Goal: Task Accomplishment & Management: Manage account settings

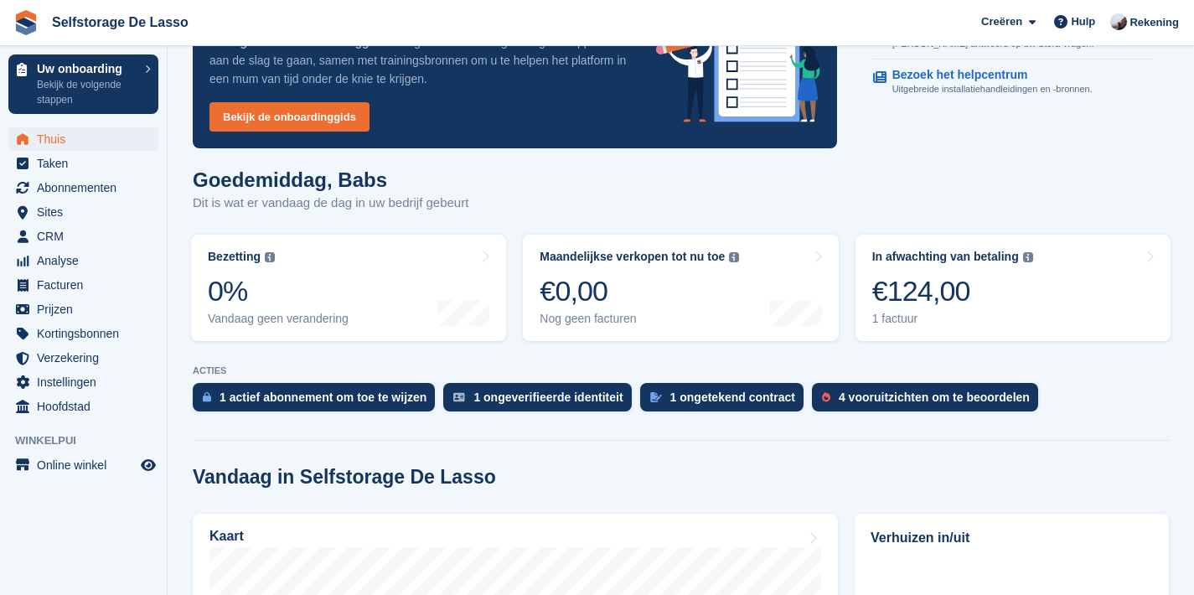
scroll to position [102, 0]
click at [97, 387] on span "Instellingen" at bounding box center [87, 381] width 101 height 23
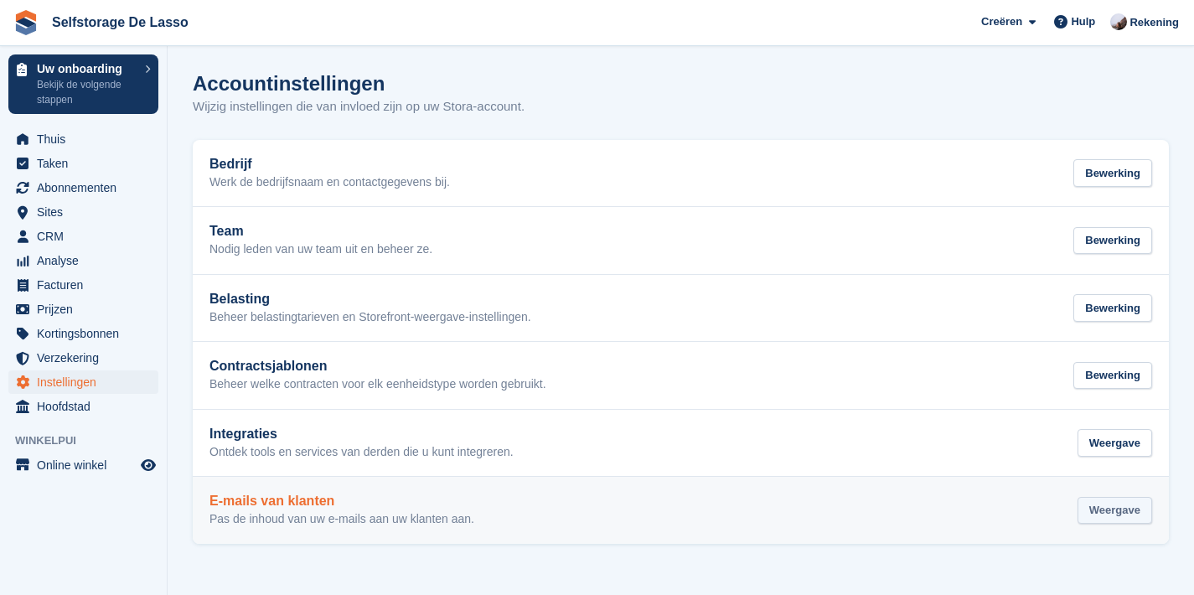
click at [1115, 517] on div "Weergave" at bounding box center [1114, 511] width 75 height 28
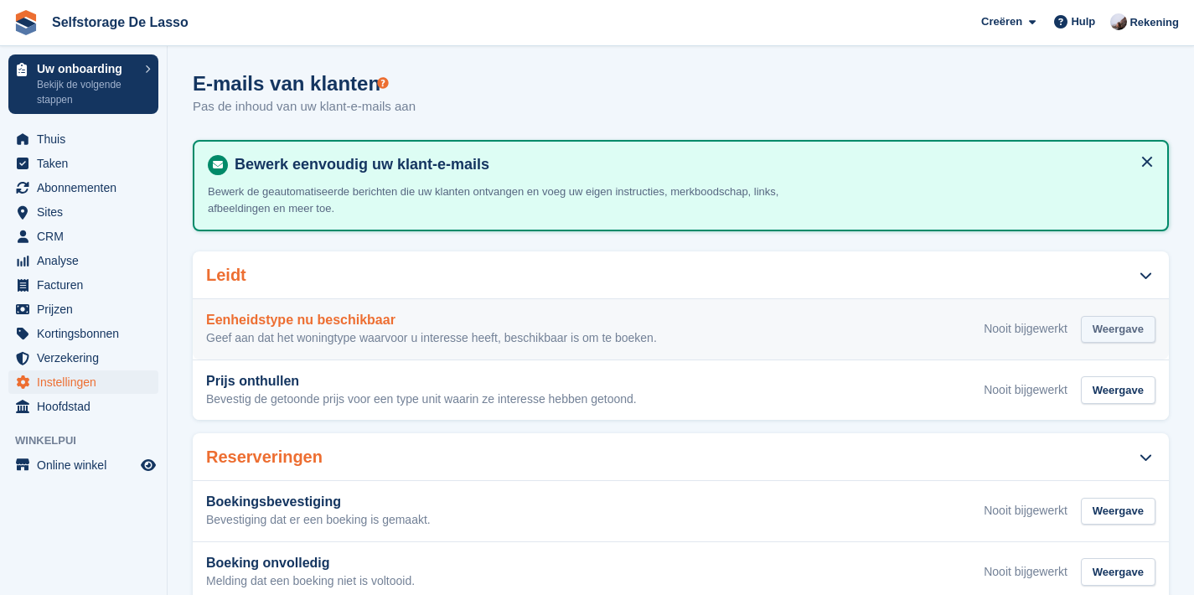
click at [1121, 334] on div "Weergave" at bounding box center [1118, 330] width 75 height 28
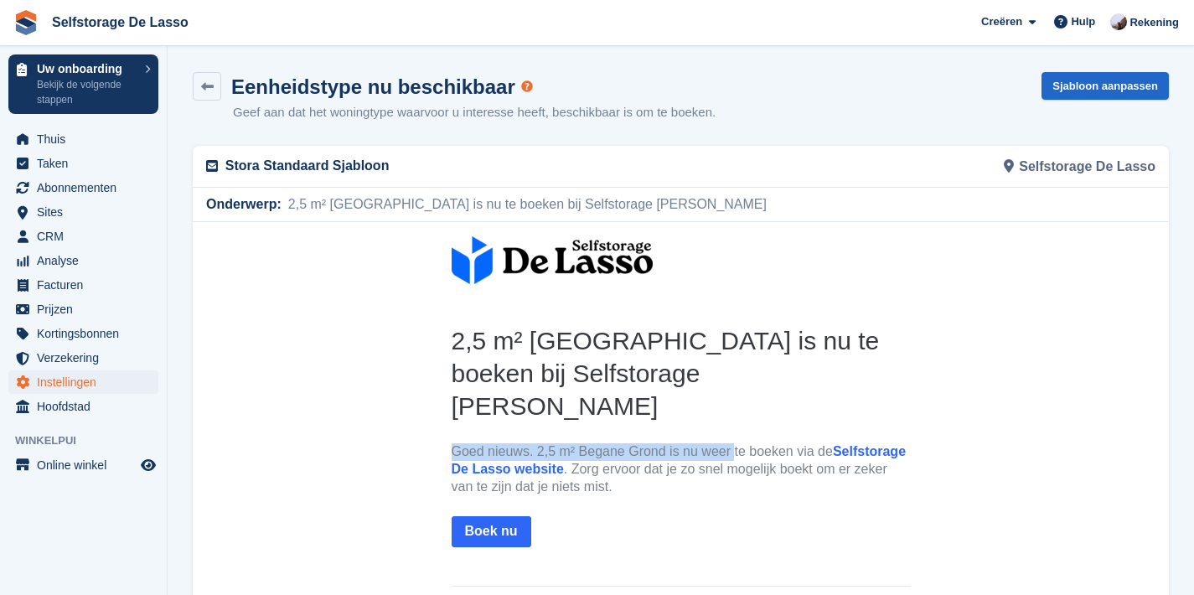
drag, startPoint x: 546, startPoint y: 398, endPoint x: 729, endPoint y: 423, distance: 184.4
click at [729, 423] on th "2,5 m² Begane Grond is nu te boeken bij Selfstorage De Lasso Goed nieuws. 2,5 m…" at bounding box center [681, 441] width 459 height 236
click at [729, 442] on p "Goed nieuws. 2,5 m² Begane Grond is nu weer te boeken via de Selfstorage De Las…" at bounding box center [681, 468] width 459 height 52
click at [659, 442] on p "Goed nieuws. 2,5 m² Begane Grond is nu weer te boeken via de Selfstorage De Las…" at bounding box center [681, 468] width 459 height 52
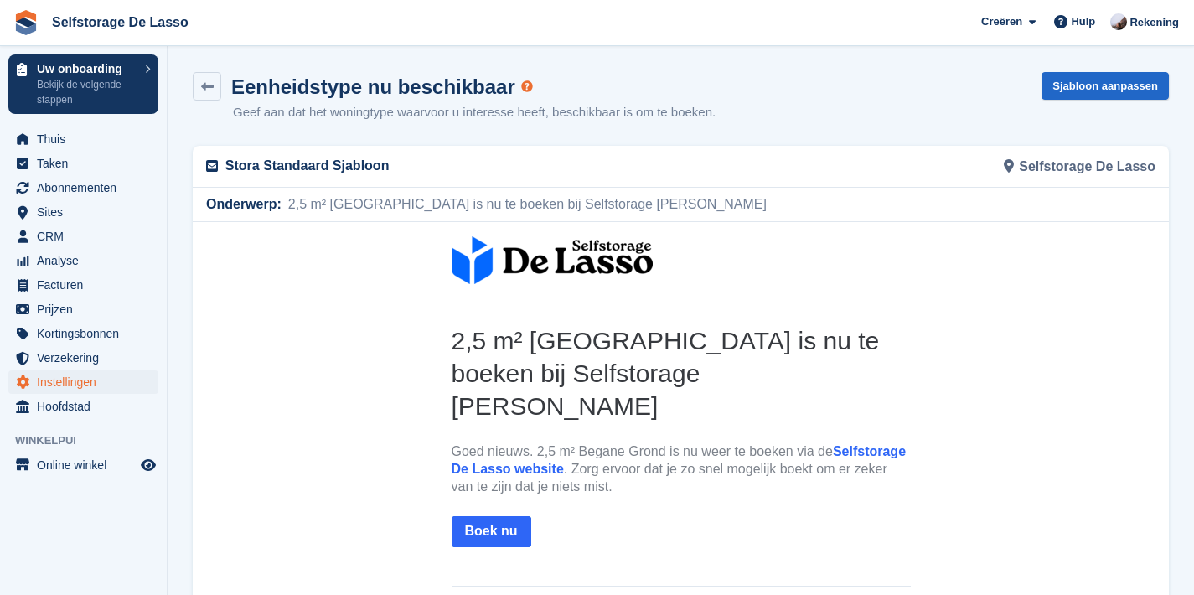
click at [643, 443] on p "Goed nieuws. 2,5 m² Begane Grond is nu weer te boeken via de Selfstorage De Las…" at bounding box center [681, 468] width 459 height 52
drag, startPoint x: 643, startPoint y: 443, endPoint x: 564, endPoint y: 462, distance: 81.9
click at [638, 445] on p "Goed nieuws. 2,5 m² Begane Grond is nu weer te boeken via de Selfstorage De Las…" at bounding box center [681, 468] width 459 height 52
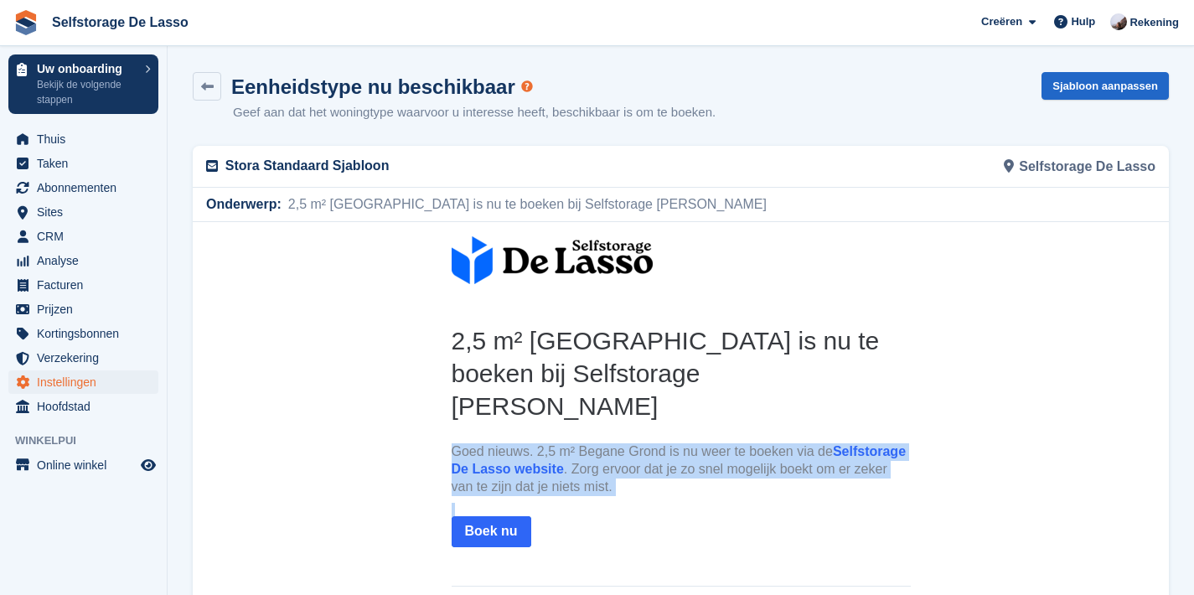
drag, startPoint x: 499, startPoint y: 449, endPoint x: 463, endPoint y: 406, distance: 55.4
click at [461, 400] on th "2,5 m² Begane Grond is nu te boeken bij Selfstorage De Lasso Goed nieuws. 2,5 m…" at bounding box center [681, 441] width 459 height 236
click at [573, 442] on p "Goed nieuws. 2,5 m² Begane Grond is nu weer te boeken via de Selfstorage De Las…" at bounding box center [681, 468] width 459 height 52
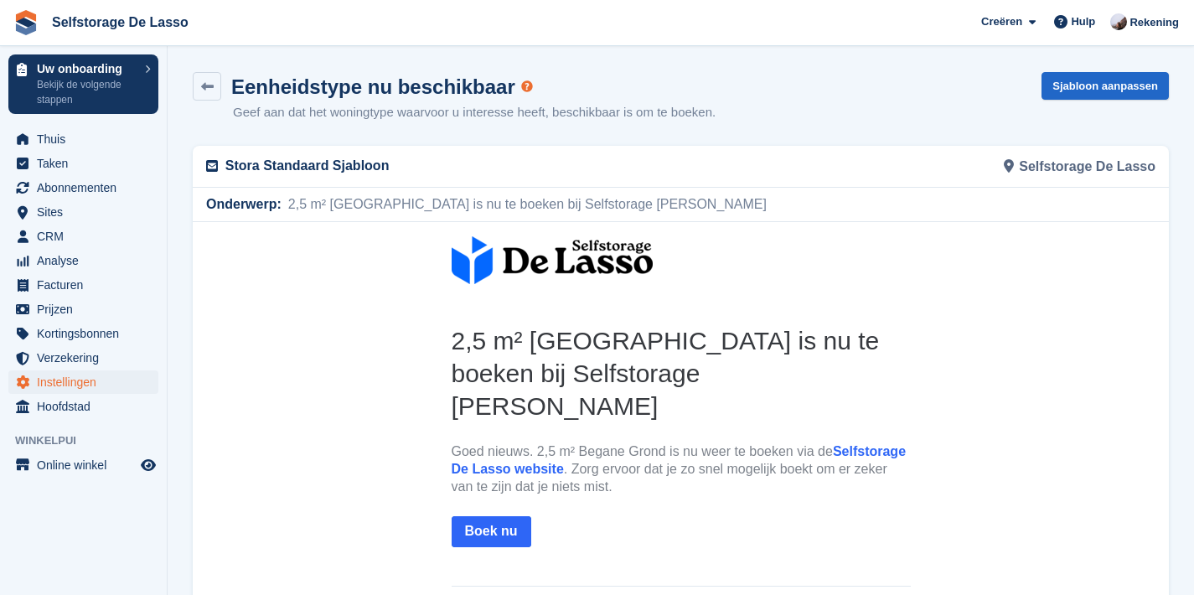
click at [573, 442] on p "Goed nieuws. 2,5 m² Begane Grond is nu weer te boeken via de Selfstorage De Las…" at bounding box center [681, 468] width 459 height 52
click at [1102, 86] on link "Sjabloon aanpassen" at bounding box center [1104, 86] width 127 height 28
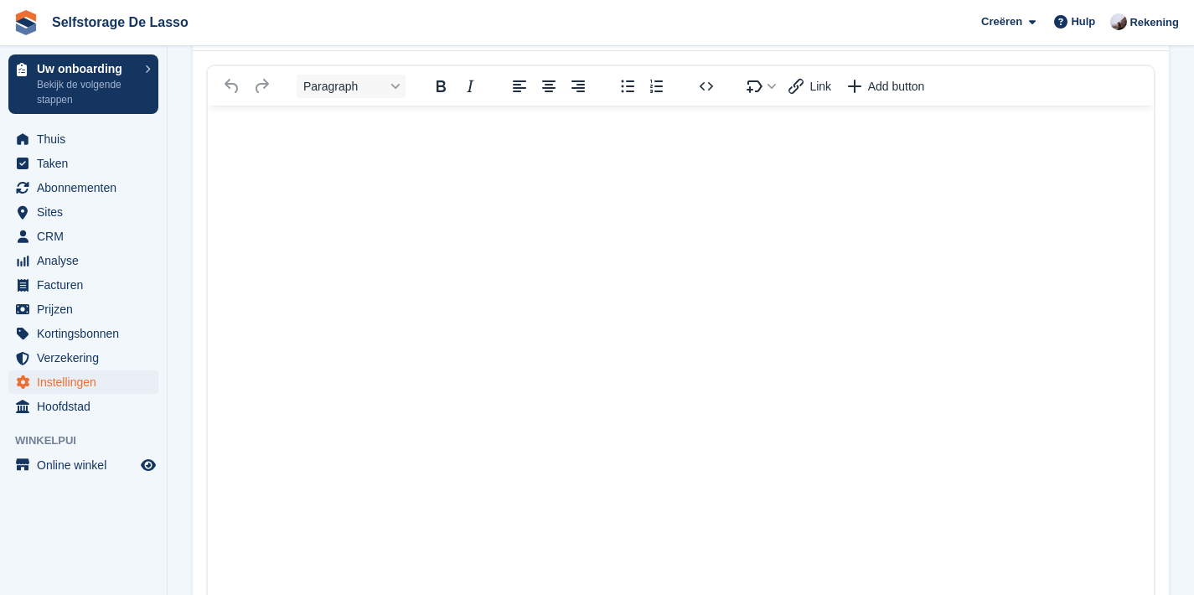
scroll to position [318, 0]
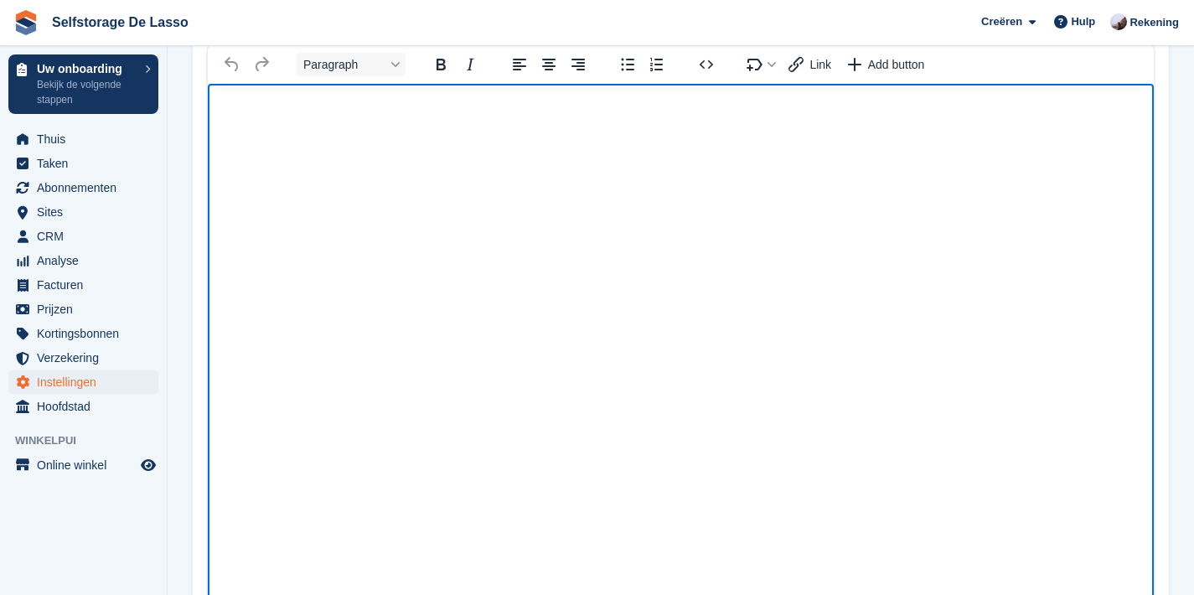
click at [738, 354] on html at bounding box center [681, 387] width 946 height 607
drag, startPoint x: 545, startPoint y: 311, endPoint x: 624, endPoint y: 352, distance: 89.6
click at [608, 347] on html at bounding box center [681, 387] width 946 height 607
click at [220, 98] on body "Rich Text Area" at bounding box center [681, 113] width 946 height 59
drag, startPoint x: 235, startPoint y: 115, endPoint x: 332, endPoint y: 200, distance: 128.8
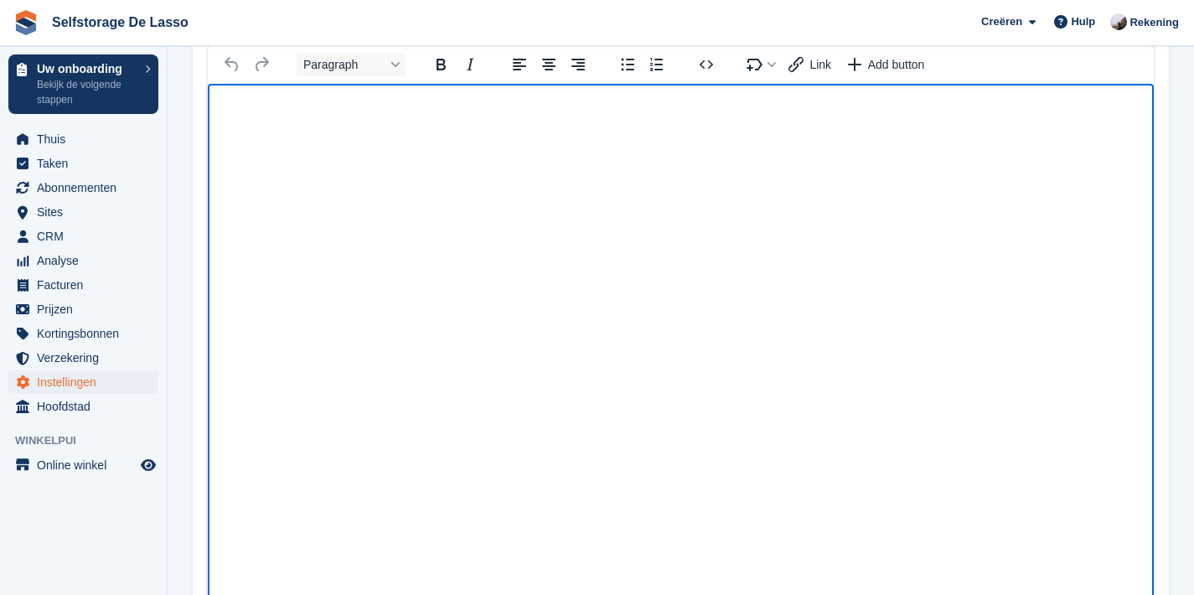
click at [332, 199] on html at bounding box center [681, 387] width 946 height 607
click at [333, 200] on html at bounding box center [681, 387] width 946 height 607
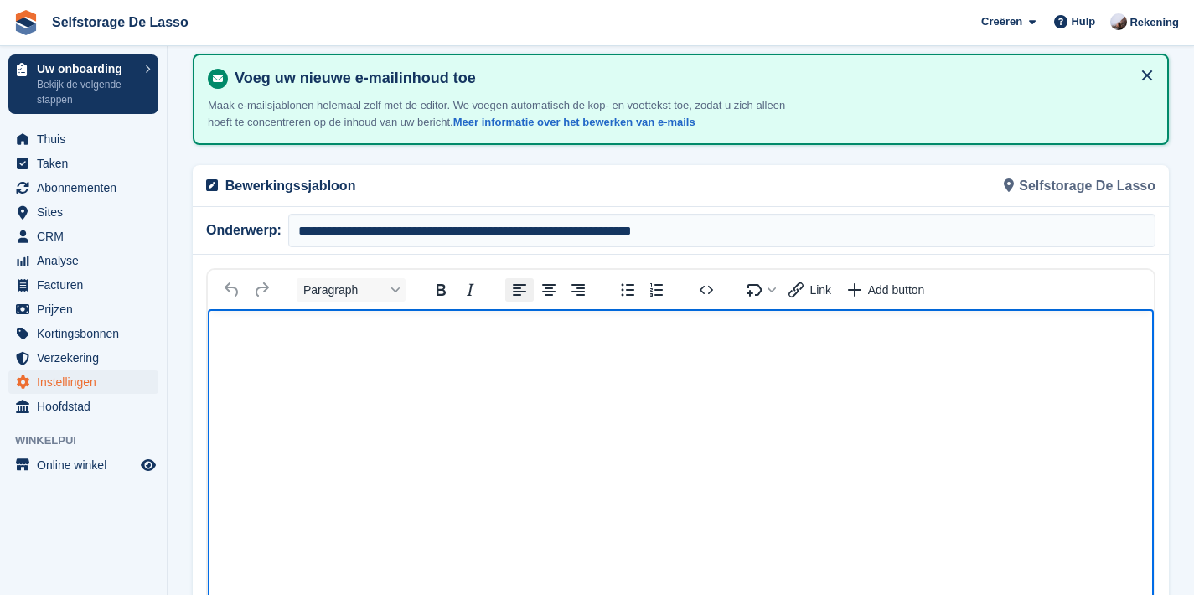
scroll to position [0, 0]
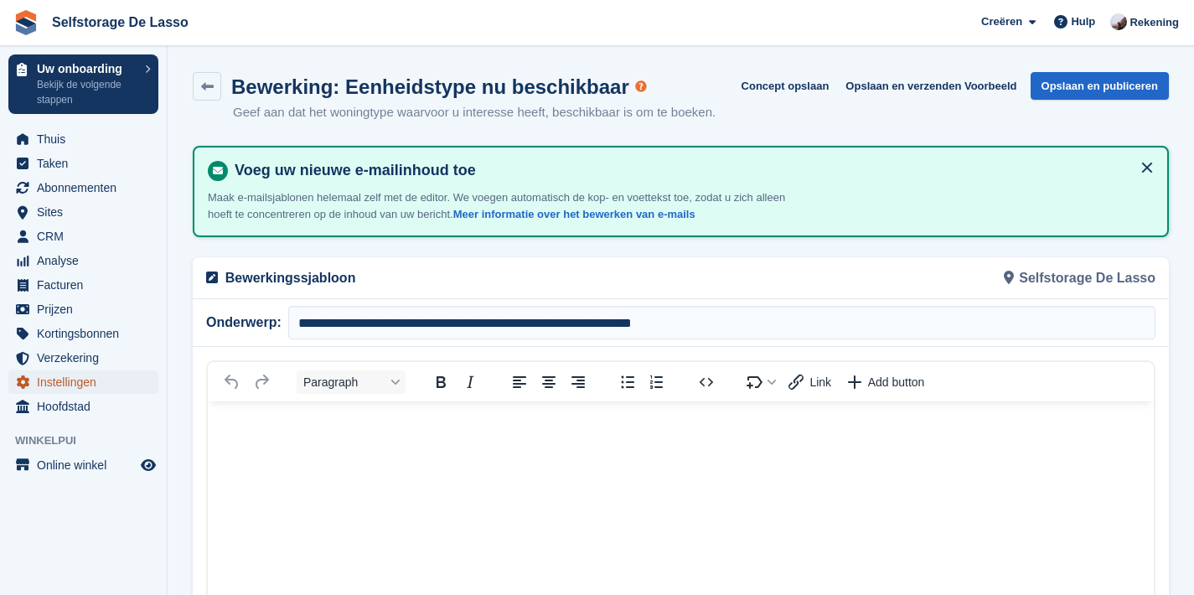
click at [69, 385] on span "Instellingen" at bounding box center [87, 381] width 101 height 23
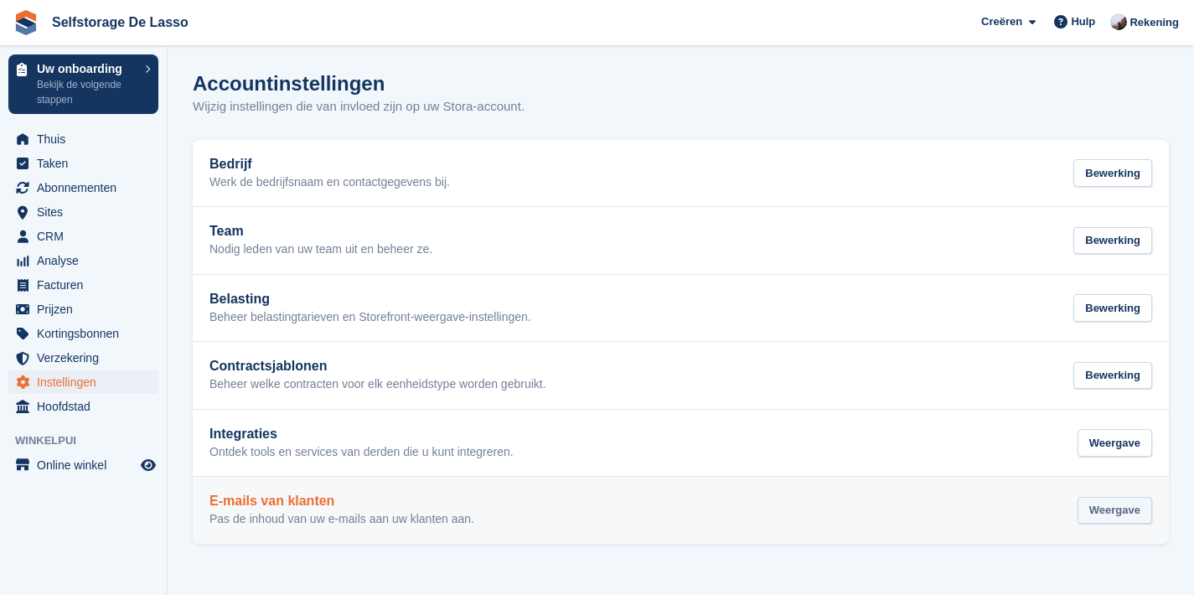
click at [1098, 515] on div "Weergave" at bounding box center [1114, 511] width 75 height 28
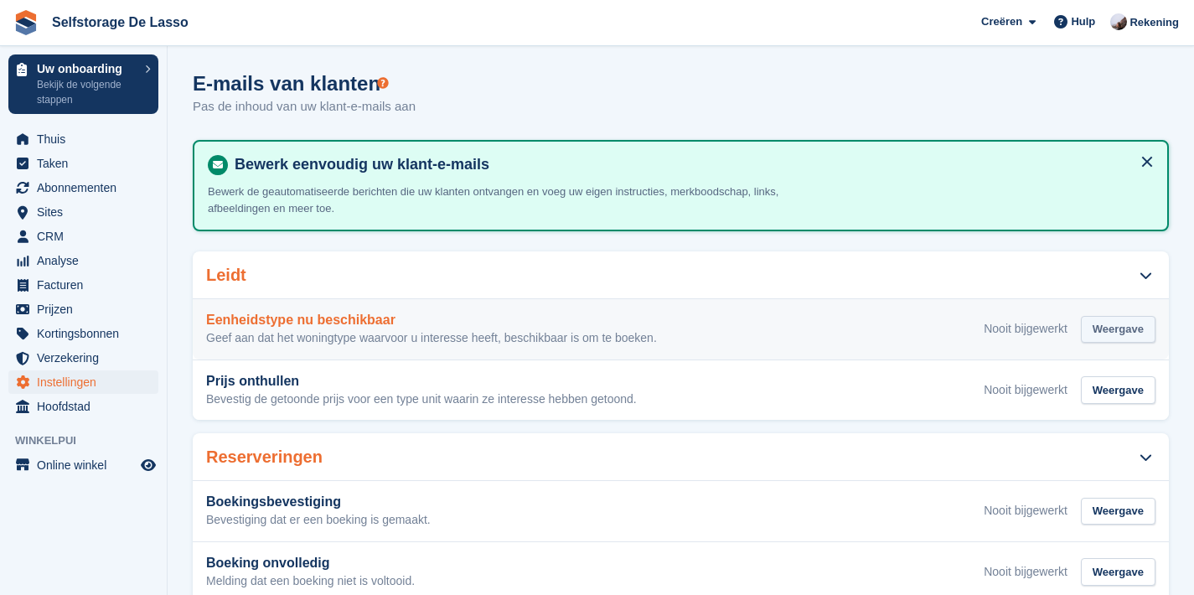
click at [1105, 329] on div "Weergave" at bounding box center [1118, 330] width 75 height 28
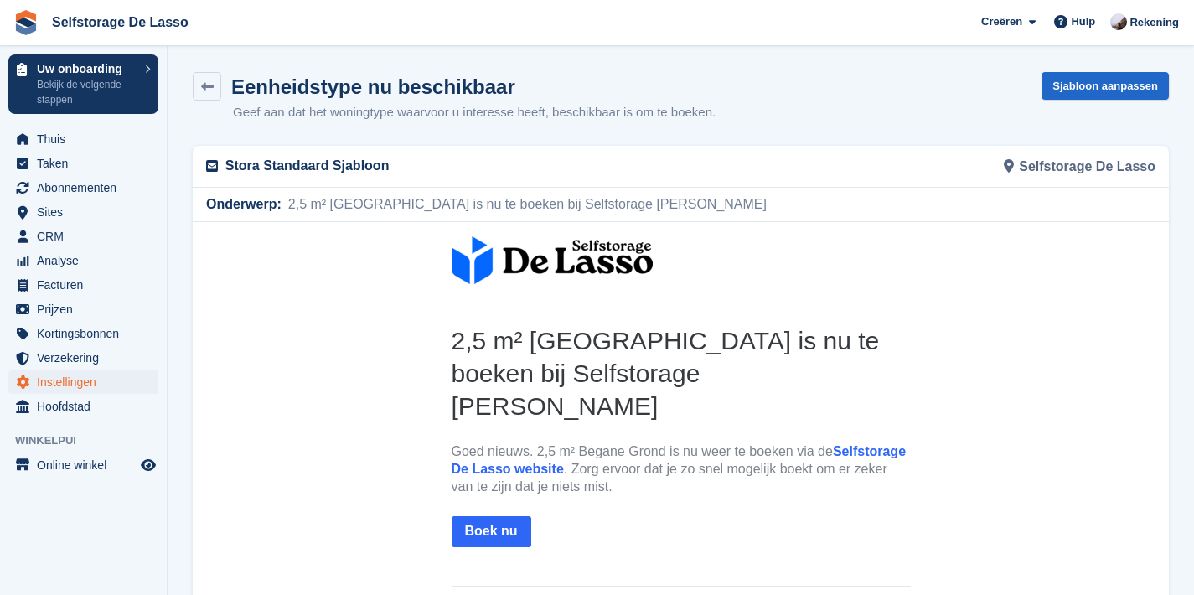
drag, startPoint x: 668, startPoint y: 451, endPoint x: 712, endPoint y: 456, distance: 44.7
click at [712, 475] on th "2,5 m² Begane Grond is nu te boeken bij Selfstorage De Lasso Goed nieuws. 2,5 m…" at bounding box center [681, 441] width 459 height 236
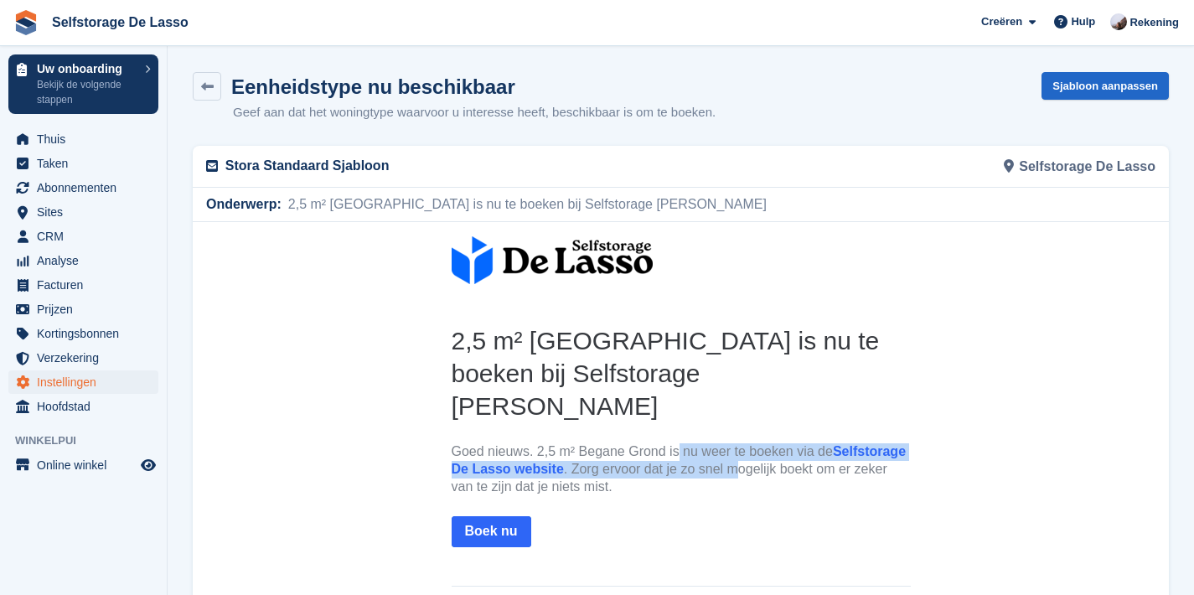
drag, startPoint x: 651, startPoint y: 411, endPoint x: 738, endPoint y: 444, distance: 93.4
click at [738, 444] on p "Goed nieuws. 2,5 m² Begane Grond is nu weer te boeken via de Selfstorage De Las…" at bounding box center [681, 468] width 459 height 52
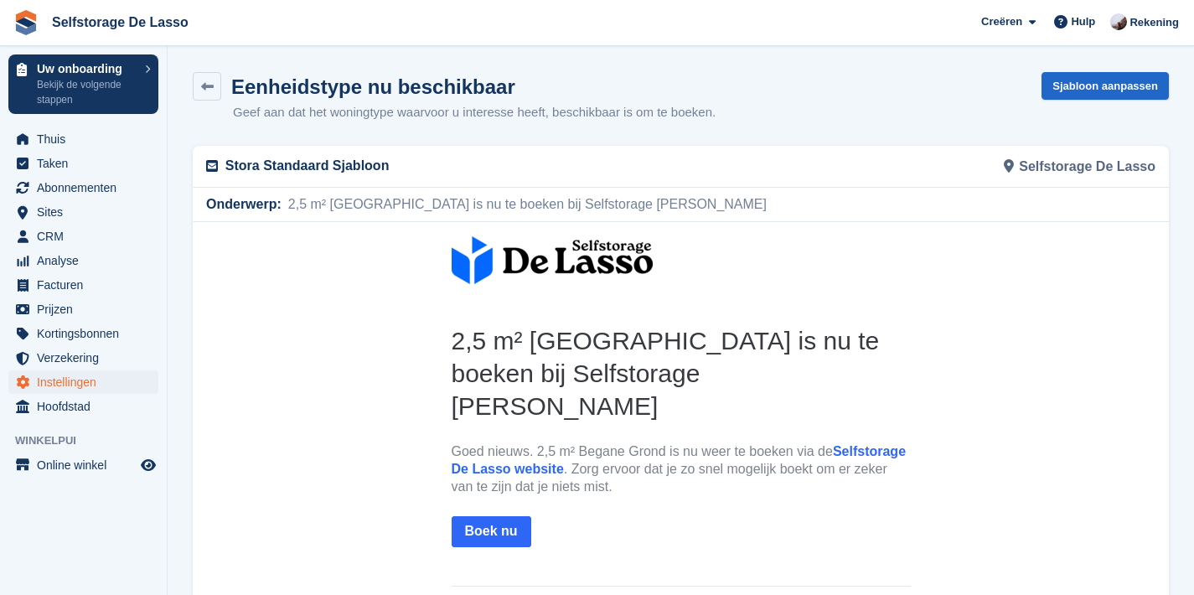
click at [584, 359] on h2 "2,5 m² Begane Grond is nu te boeken bij Selfstorage De Lasso" at bounding box center [681, 372] width 459 height 98
click at [410, 207] on span "2,5 m² Begane Grond is nu te boeken bij Selfstorage De Lasso" at bounding box center [524, 204] width 485 height 20
click at [351, 162] on p "Stora Standaard Sjabloon" at bounding box center [448, 166] width 446 height 20
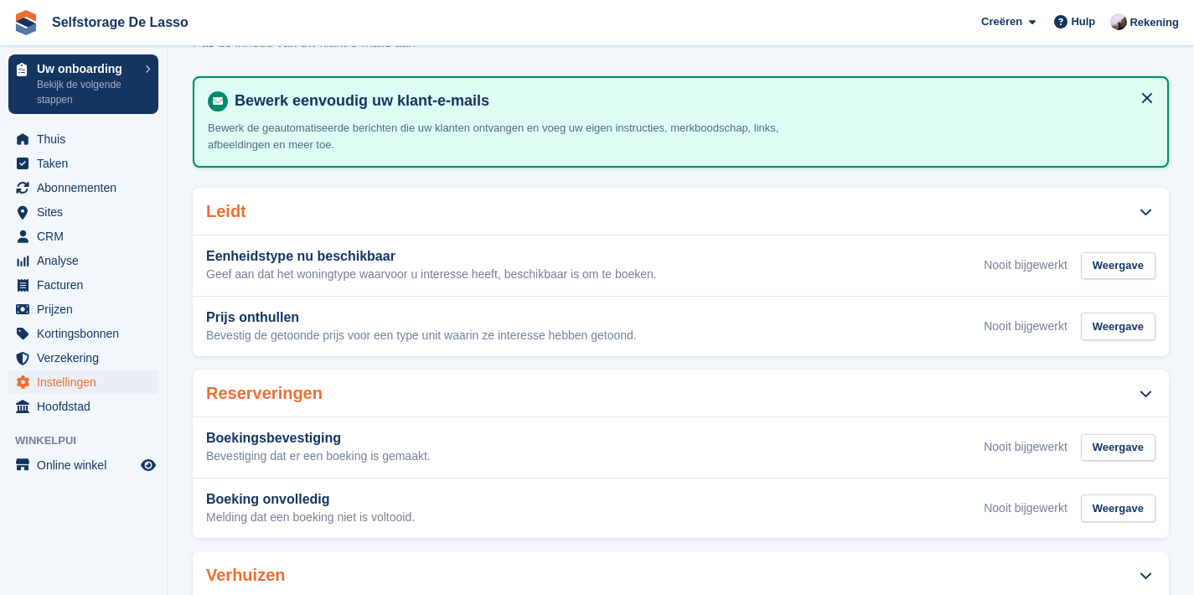
scroll to position [65, 0]
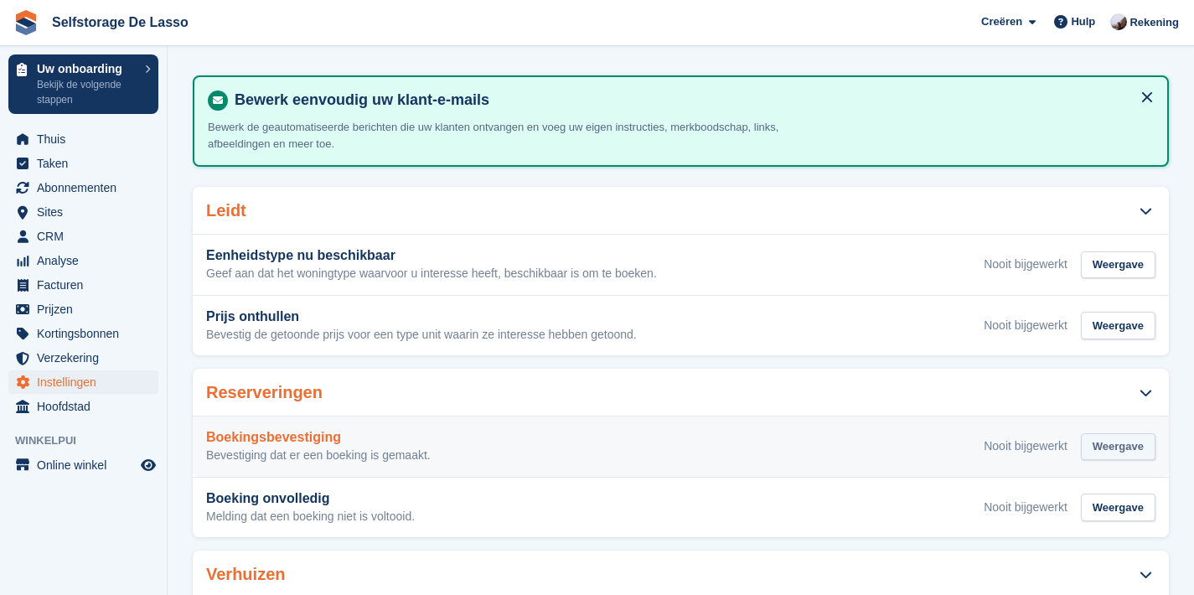
click at [1120, 440] on div "Weergave" at bounding box center [1118, 447] width 75 height 28
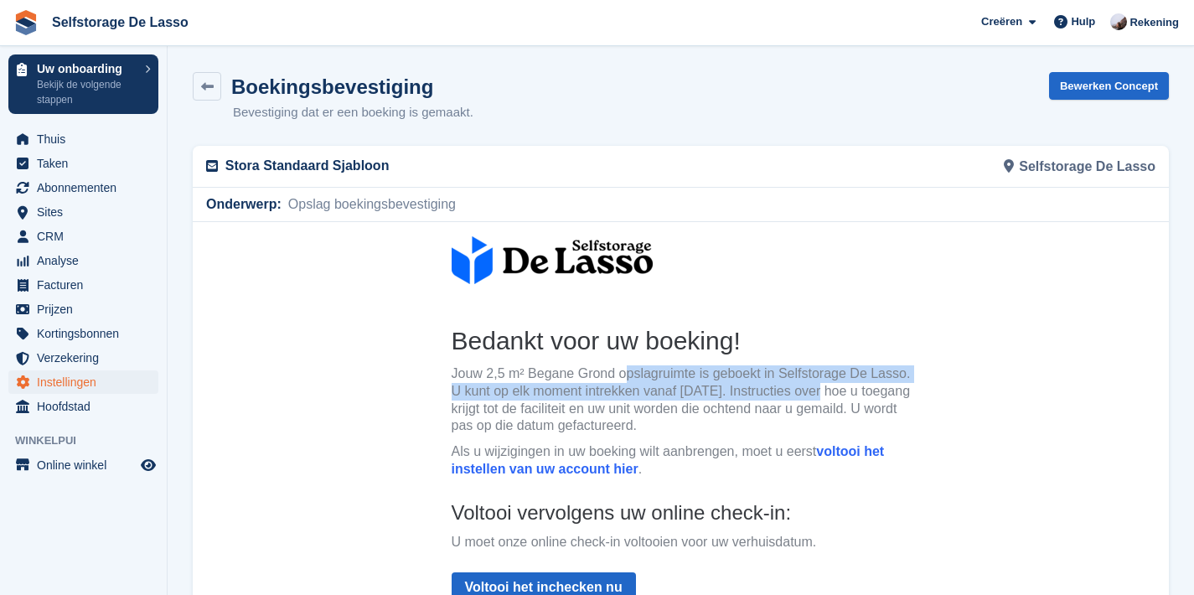
drag, startPoint x: 608, startPoint y: 380, endPoint x: 822, endPoint y: 405, distance: 215.1
click at [820, 404] on p "Jouw 2,5 m² Begane Grond opslagruimte is geboekt in Selfstorage De Lasso. U kun…" at bounding box center [681, 399] width 459 height 70
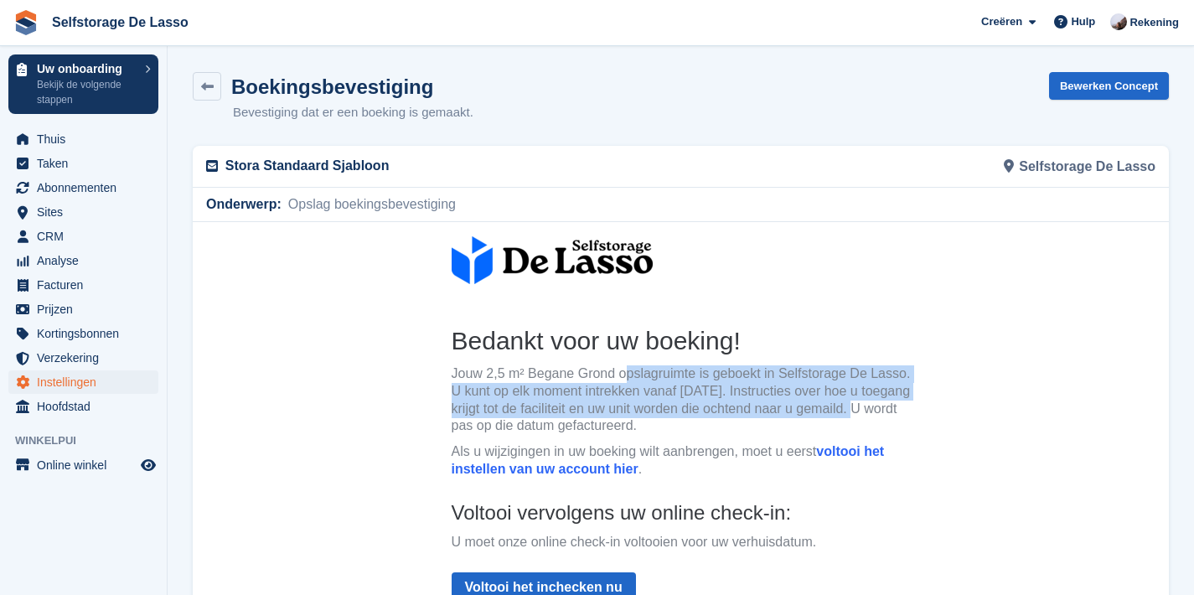
drag, startPoint x: 822, startPoint y: 405, endPoint x: 803, endPoint y: 405, distance: 18.4
click at [818, 406] on p "Jouw 2,5 m² Begane Grond opslagruimte is geboekt in Selfstorage De Lasso. U kun…" at bounding box center [681, 399] width 459 height 70
drag, startPoint x: 683, startPoint y: 377, endPoint x: 855, endPoint y: 433, distance: 180.7
click at [782, 408] on p "Jouw 2,5 m² Begane Grond opslagruimte is geboekt in Selfstorage De Lasso. U kun…" at bounding box center [681, 399] width 459 height 70
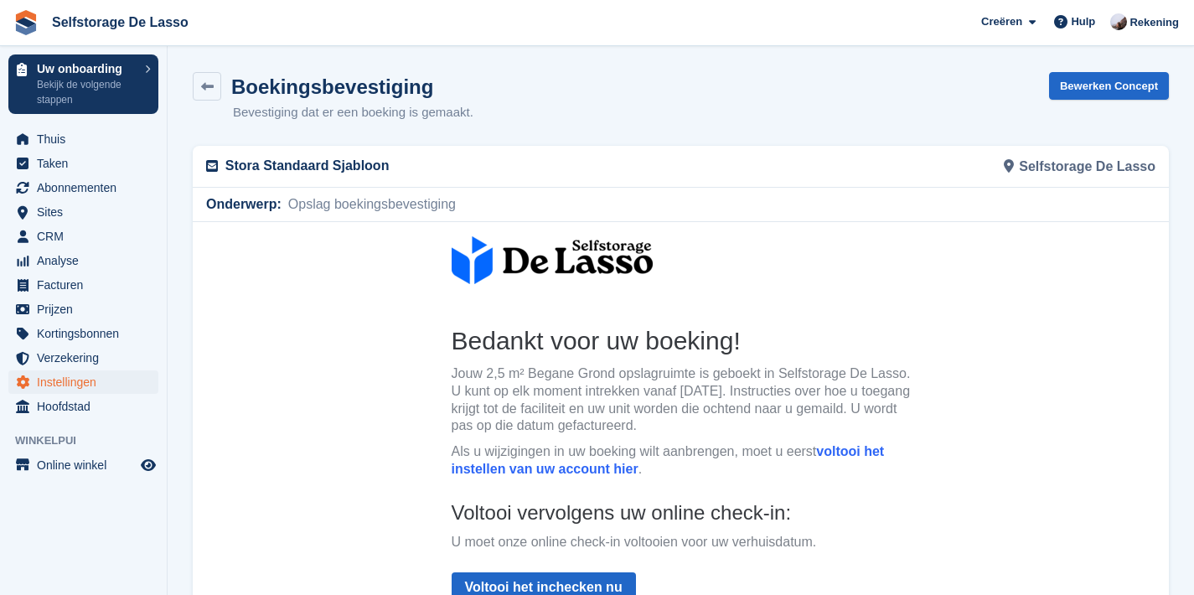
drag, startPoint x: 1022, startPoint y: 359, endPoint x: 996, endPoint y: 394, distance: 43.1
click at [1022, 359] on center "Bedankt voor uw boeking! Jouw 2,5 m² Begane Grond opslagruimte is geboekt in Se…" at bounding box center [681, 531] width 976 height 620
click at [1173, 137] on section "Boekingsbevestiging Bevestiging dat er een boeking is gemaakt. Bewerken Concept…" at bounding box center [681, 466] width 1026 height 933
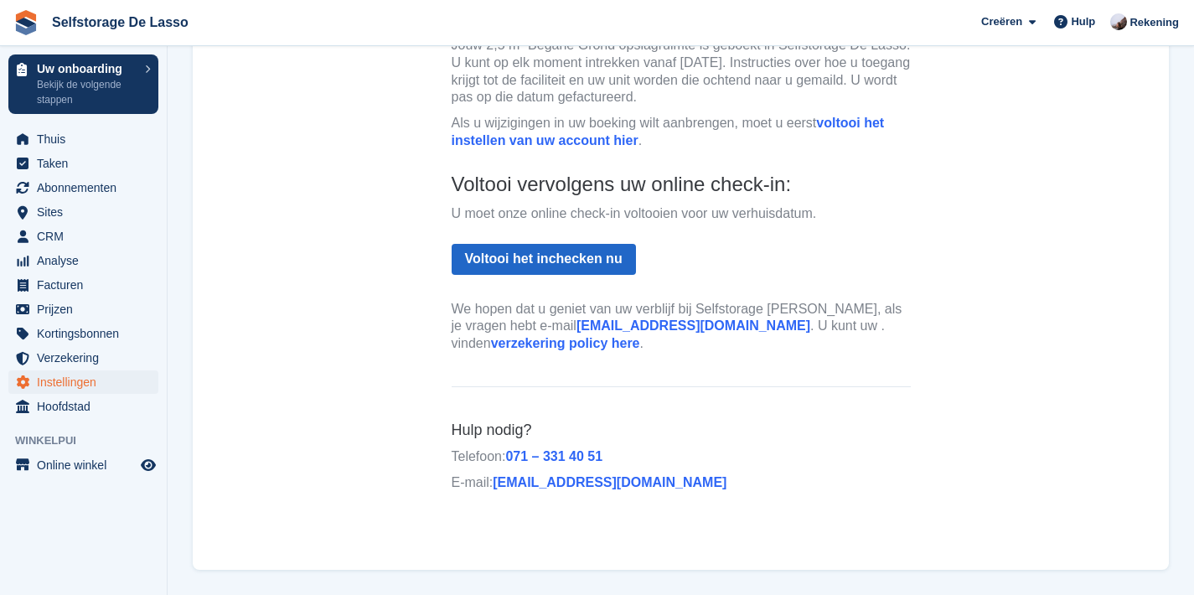
scroll to position [337, 0]
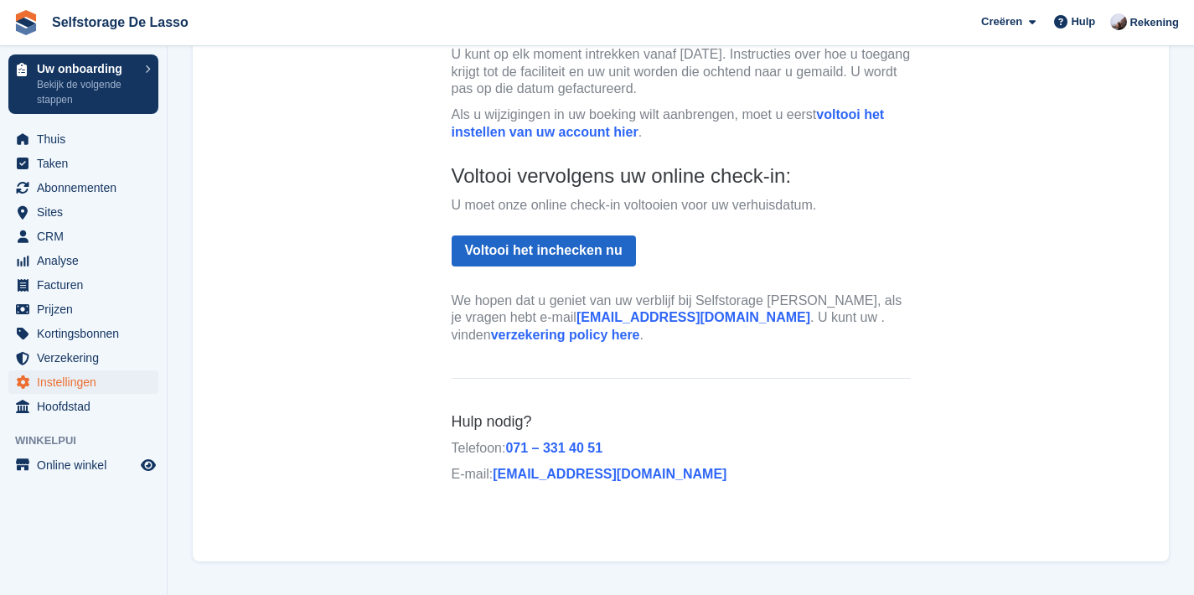
click at [640, 328] on link "verzekering policy here" at bounding box center [565, 335] width 149 height 14
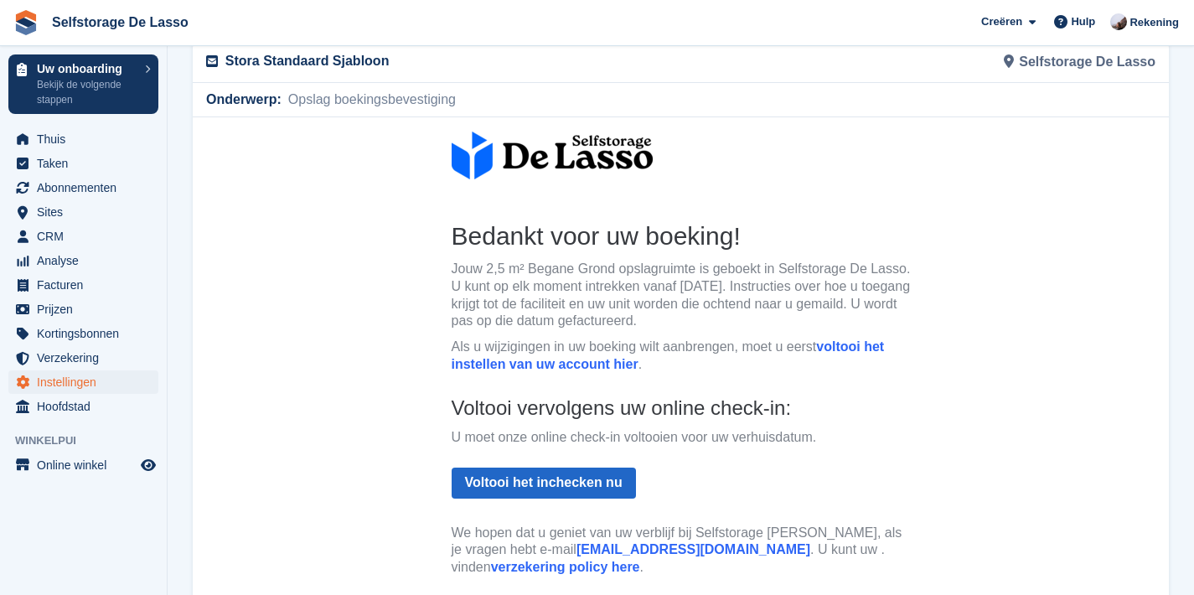
scroll to position [337, 0]
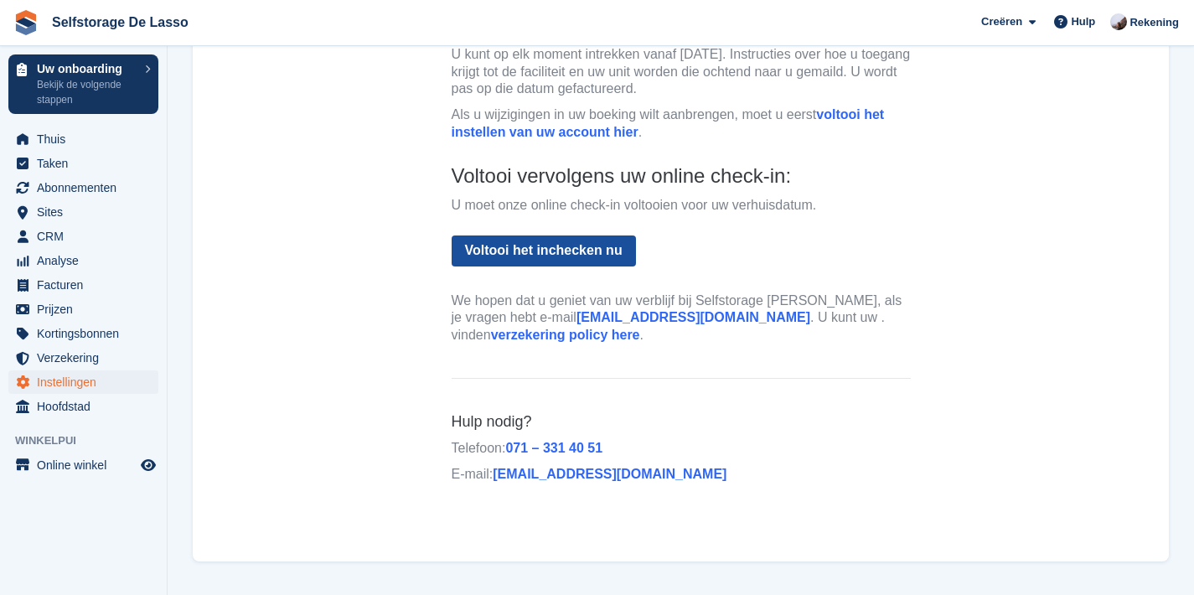
click at [535, 242] on link "Voltooi het inchecken nu" at bounding box center [544, 250] width 184 height 31
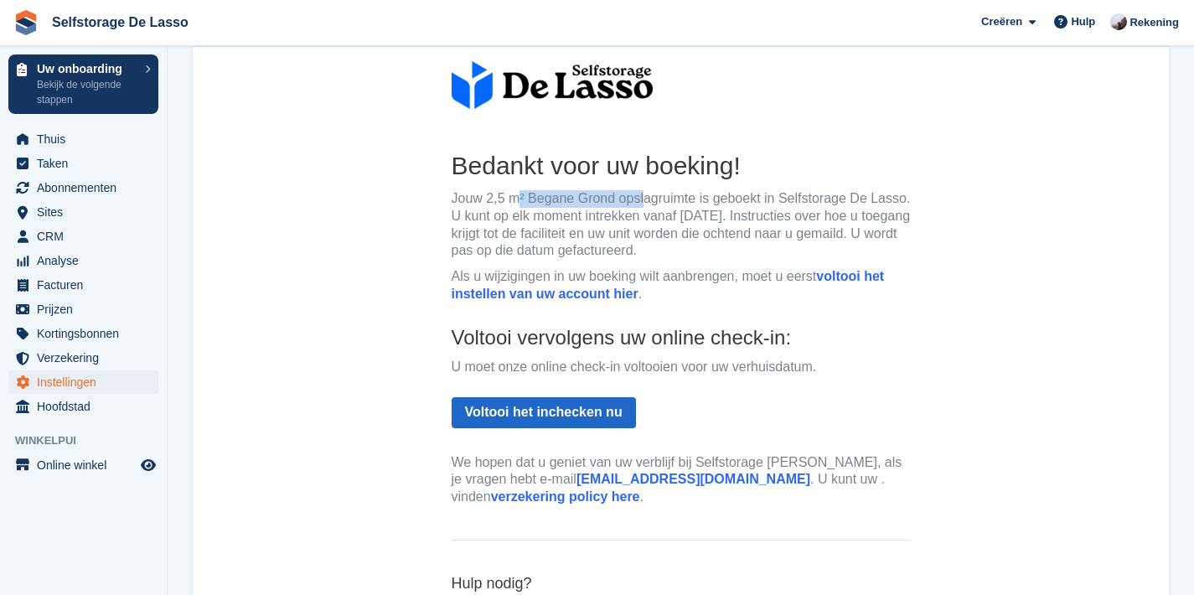
drag, startPoint x: 617, startPoint y: 199, endPoint x: 487, endPoint y: 204, distance: 130.0
click at [487, 204] on p "Jouw 2,5 m² Begane Grond opslagruimte is geboekt in Selfstorage De Lasso. U kun…" at bounding box center [681, 224] width 459 height 70
click at [576, 215] on p "Jouw 2,5 m² Begane Grond opslagruimte is geboekt in Selfstorage De Lasso. U kun…" at bounding box center [681, 224] width 459 height 70
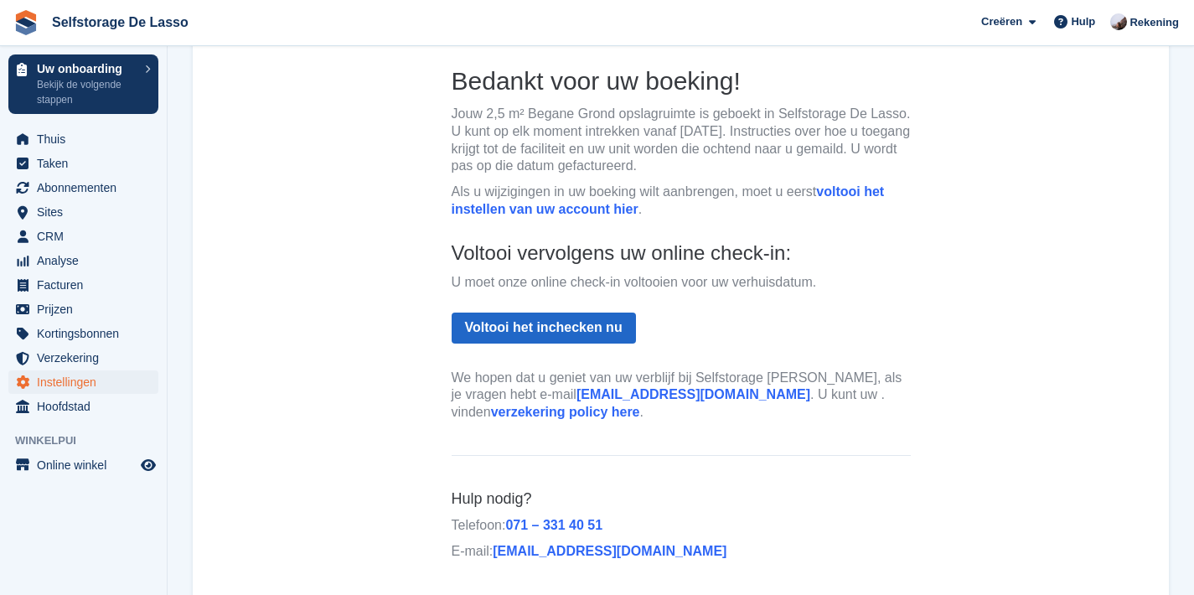
scroll to position [329, 0]
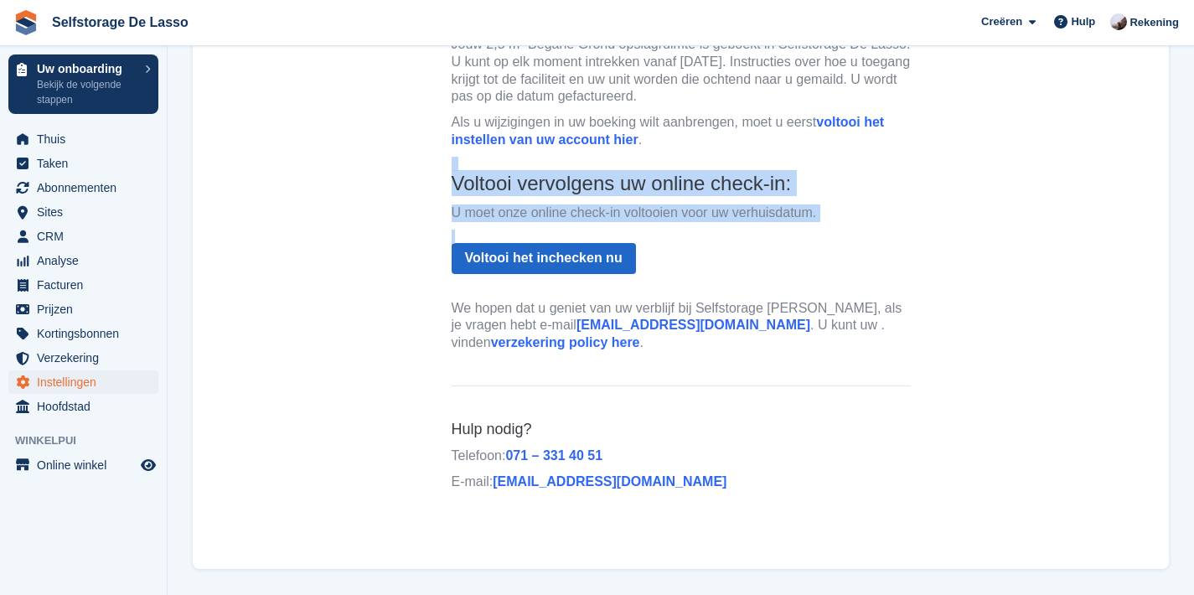
drag, startPoint x: 590, startPoint y: 197, endPoint x: 650, endPoint y: 290, distance: 110.8
click at [644, 279] on th "Bedankt voor uw boeking! Jouw 2,5 m² Begane Grond opslagruimte is geboekt in Se…" at bounding box center [681, 177] width 459 height 365
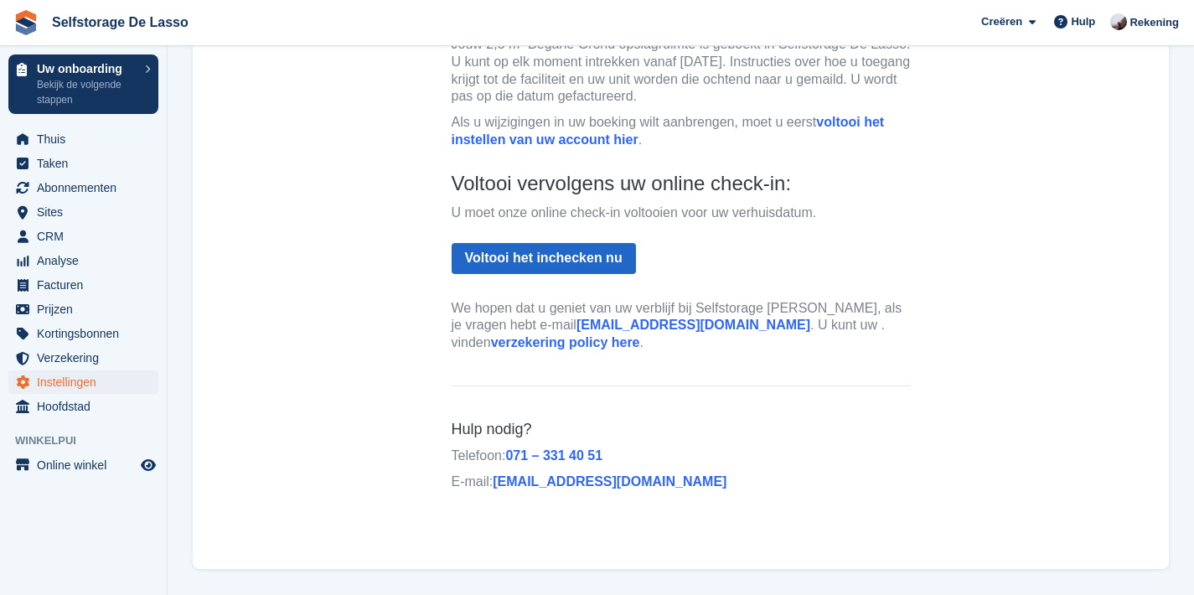
click at [655, 309] on p "We hopen dat u geniet van uw verblijf bij Selfstorage De Lasso, als je vragen h…" at bounding box center [681, 326] width 459 height 52
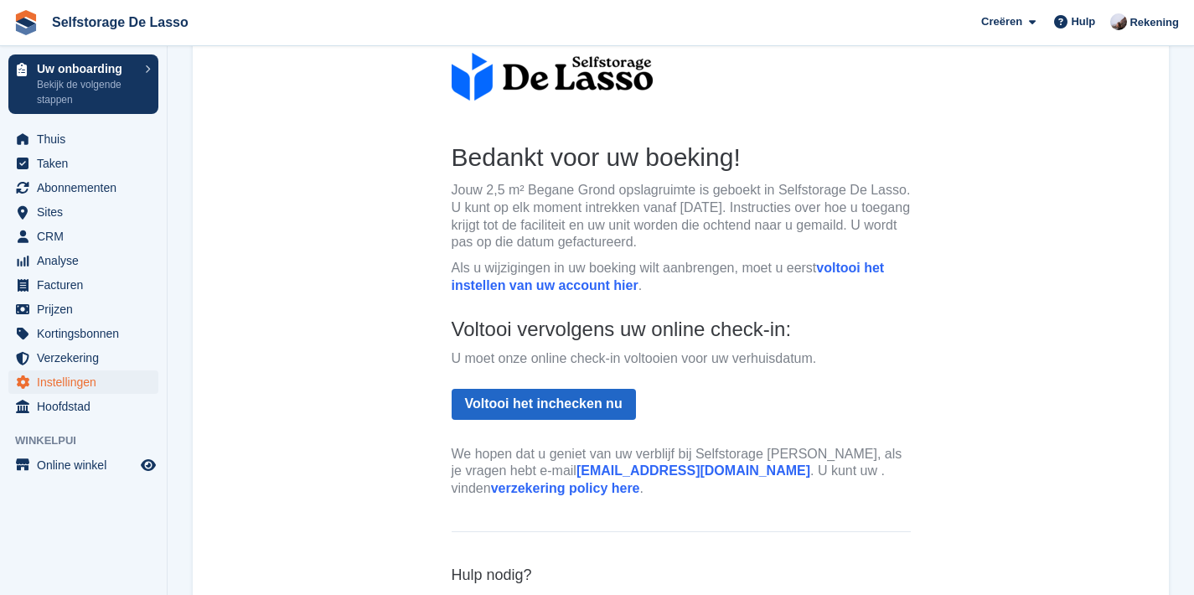
scroll to position [166, 0]
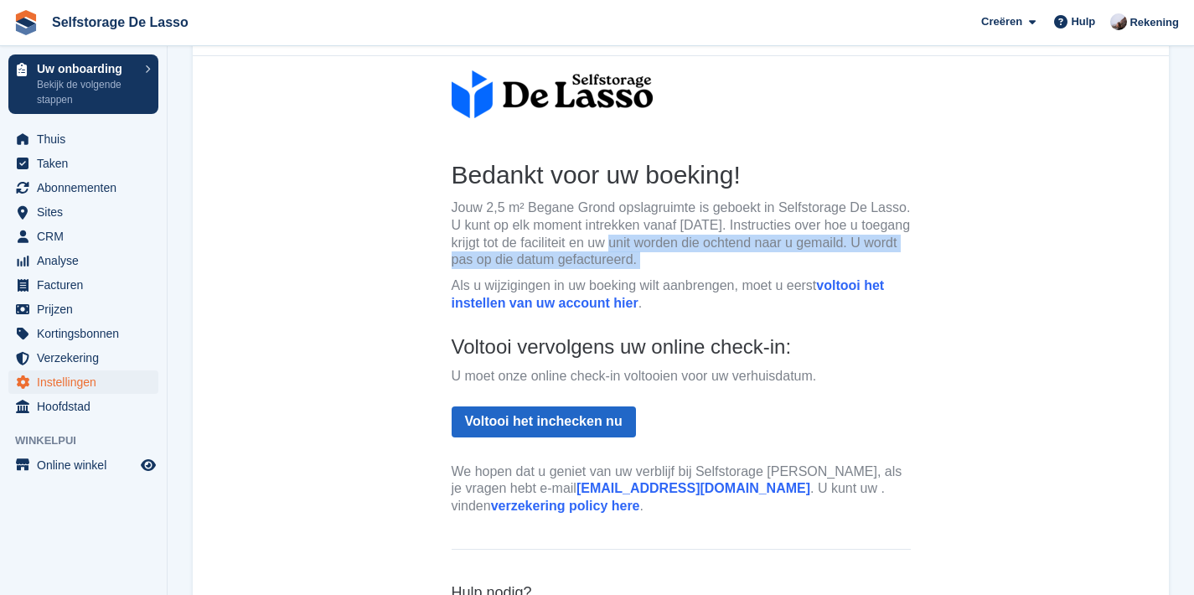
drag, startPoint x: 720, startPoint y: 269, endPoint x: 728, endPoint y: 275, distance: 10.2
click at [727, 275] on th "Bedankt voor uw boeking! Jouw 2,5 m² Begane Grond opslagruimte is geboekt in Se…" at bounding box center [681, 340] width 459 height 365
click at [728, 275] on th "Bedankt voor uw boeking! Jouw 2,5 m² Begane Grond opslagruimte is geboekt in Se…" at bounding box center [681, 340] width 459 height 365
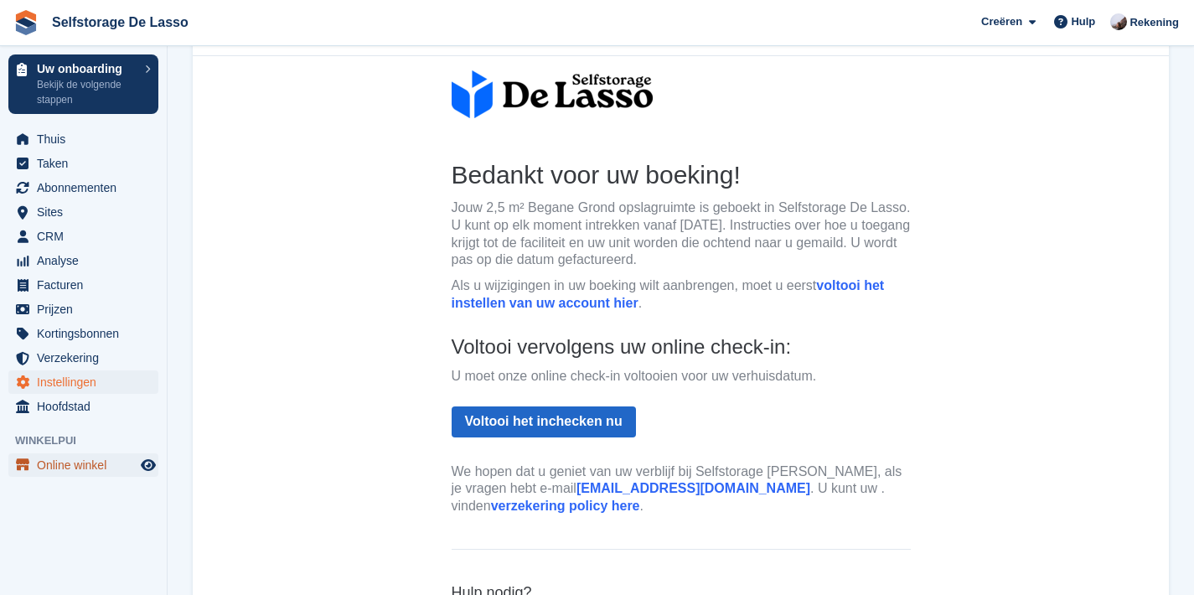
click at [89, 465] on span "Online winkel" at bounding box center [87, 464] width 101 height 23
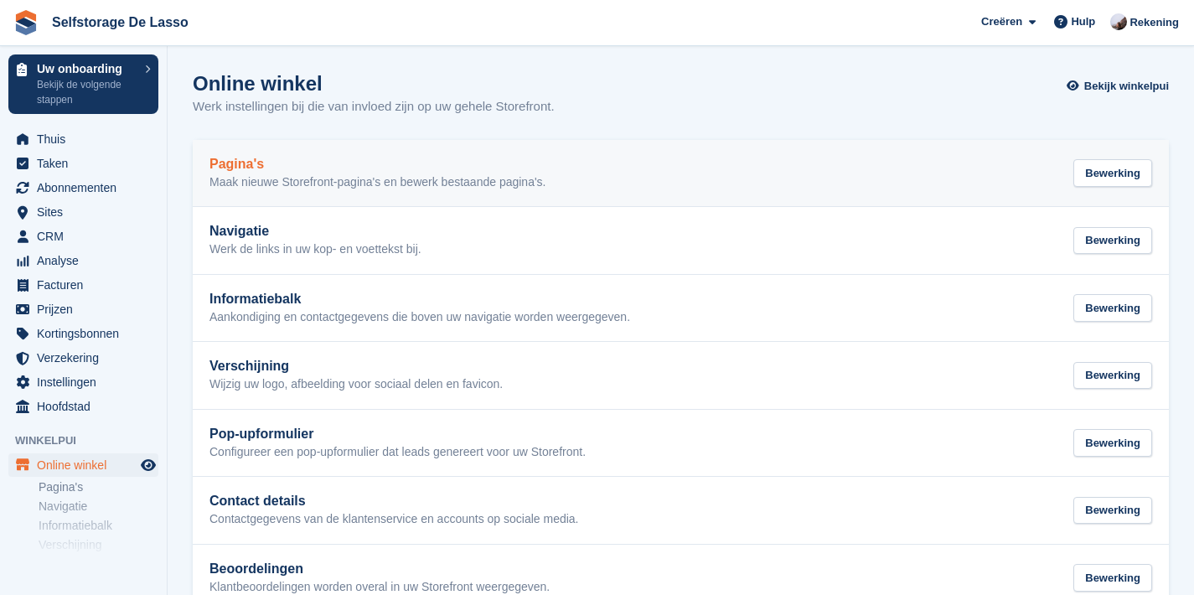
click at [388, 168] on h2 "Pagina's" at bounding box center [377, 164] width 337 height 15
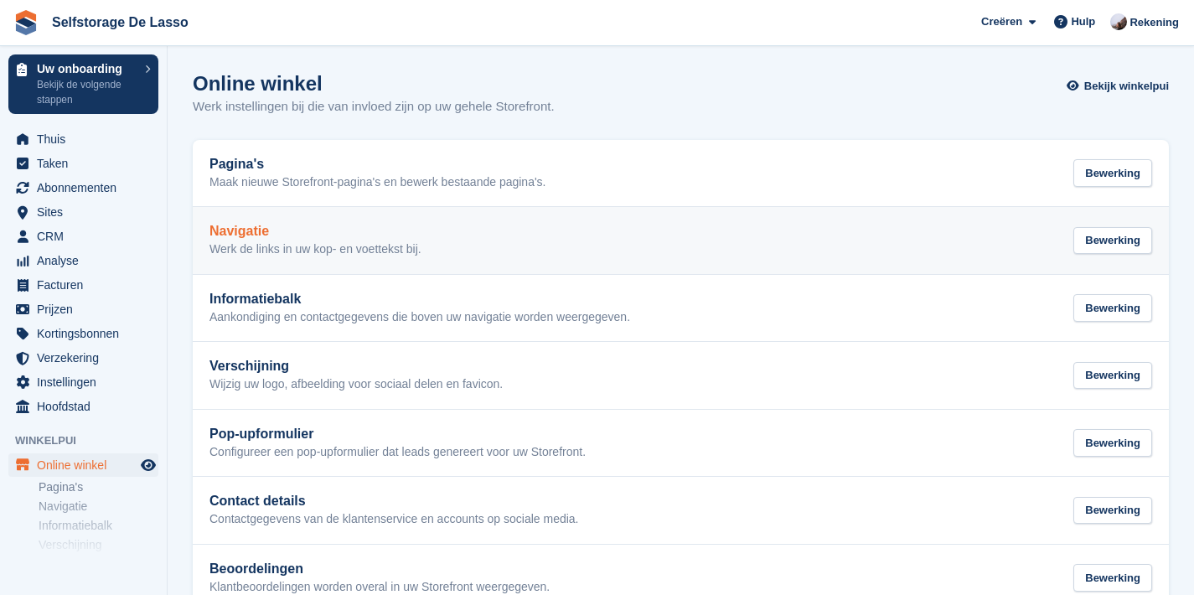
click at [355, 230] on h2 "Navigatie" at bounding box center [315, 231] width 212 height 15
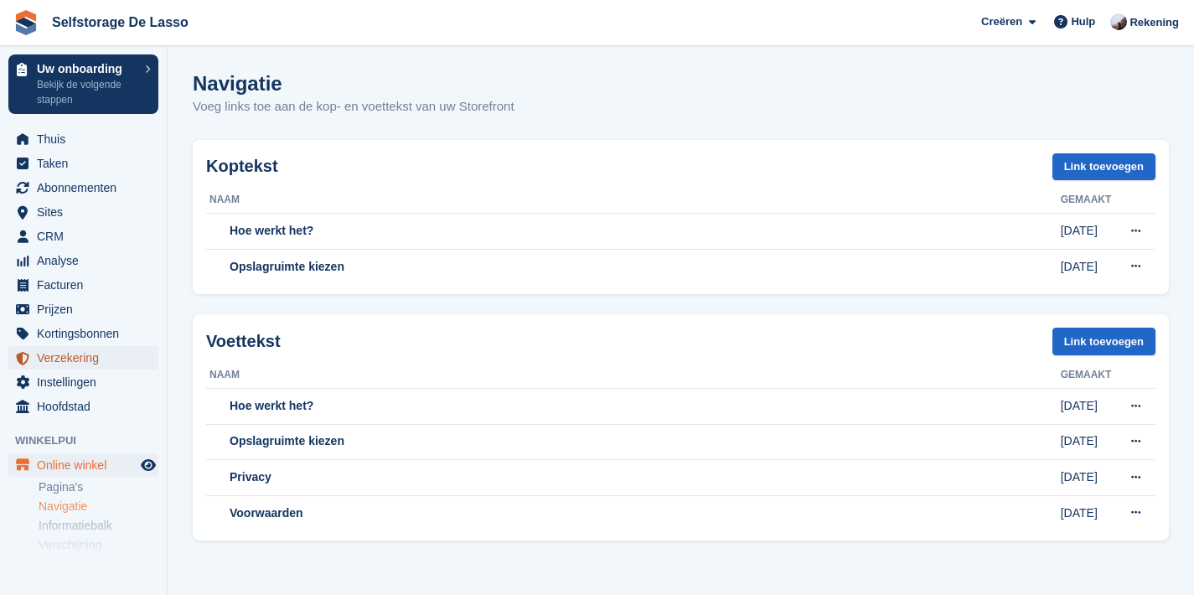
click at [67, 355] on span "Verzekering" at bounding box center [87, 357] width 101 height 23
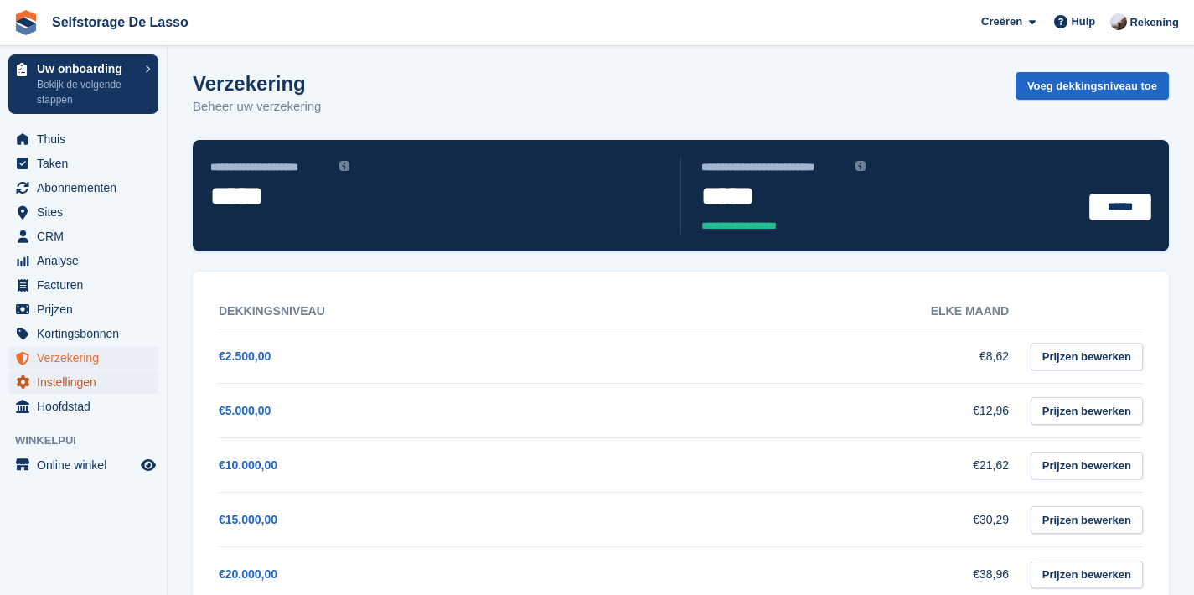
click at [75, 383] on span "Instellingen" at bounding box center [87, 381] width 101 height 23
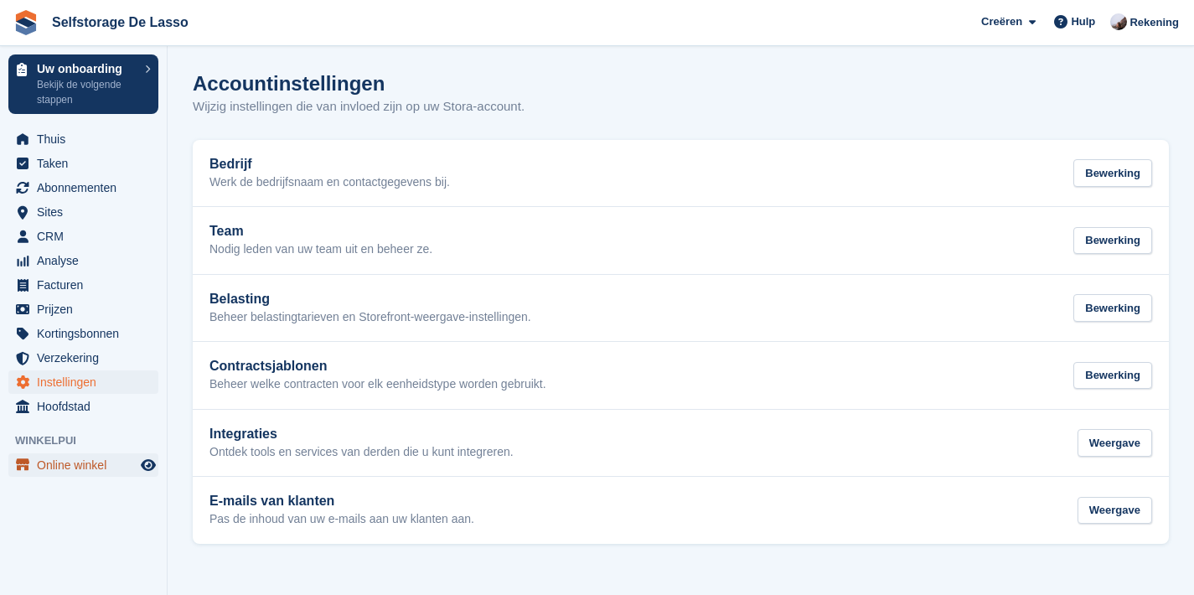
click at [72, 463] on span "Online winkel" at bounding box center [87, 464] width 101 height 23
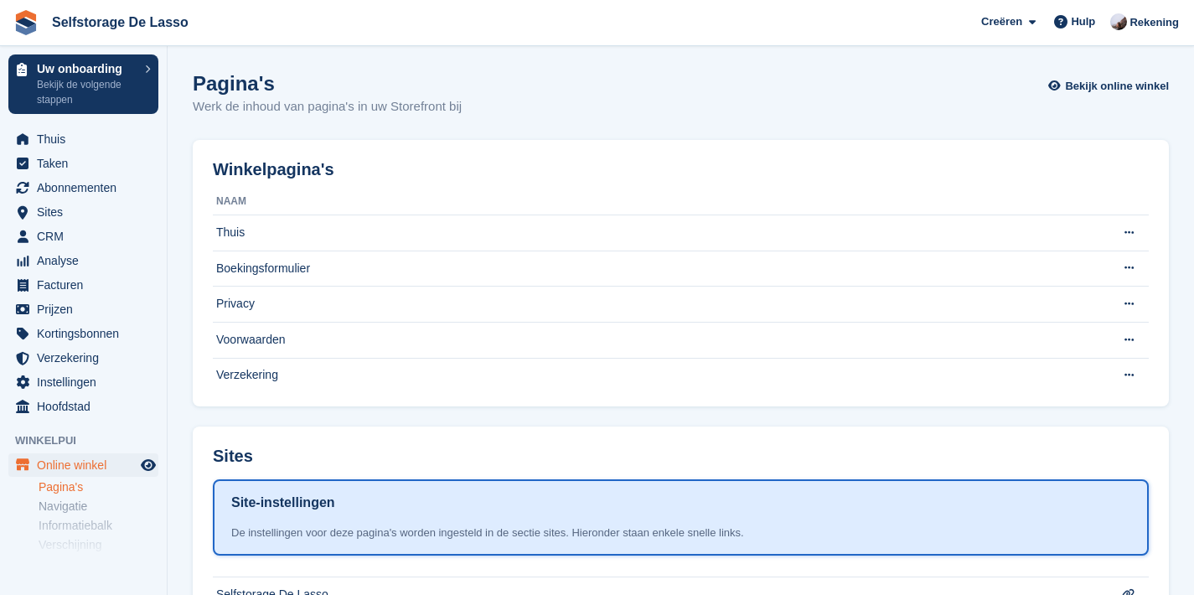
click at [75, 483] on link "Pagina's" at bounding box center [99, 487] width 120 height 16
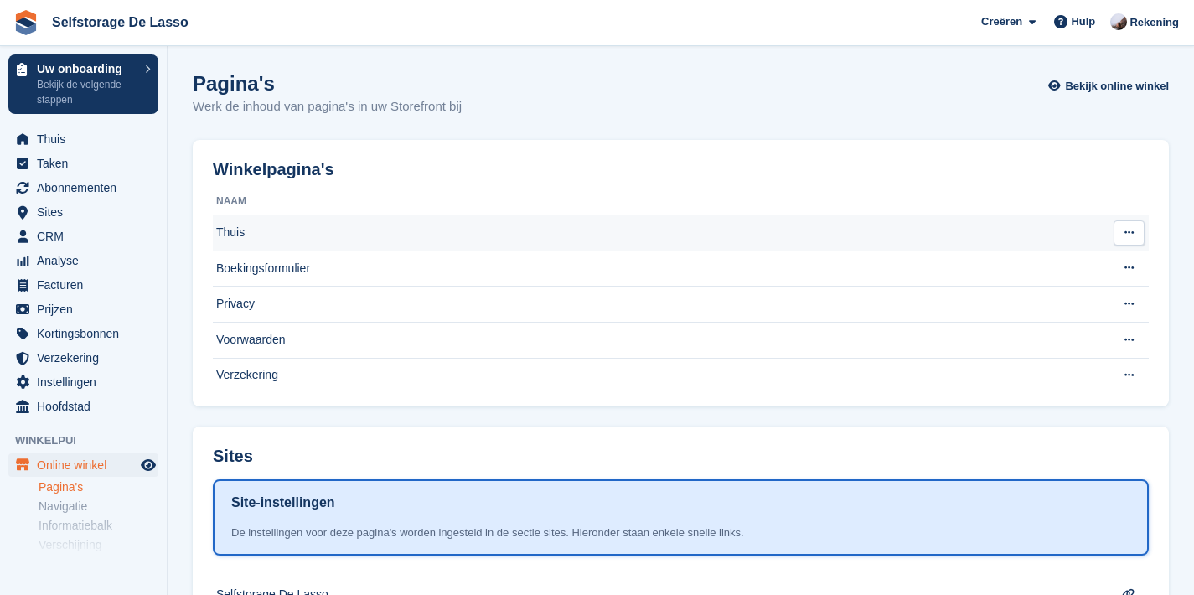
click at [288, 231] on td "Thuis" at bounding box center [657, 233] width 889 height 36
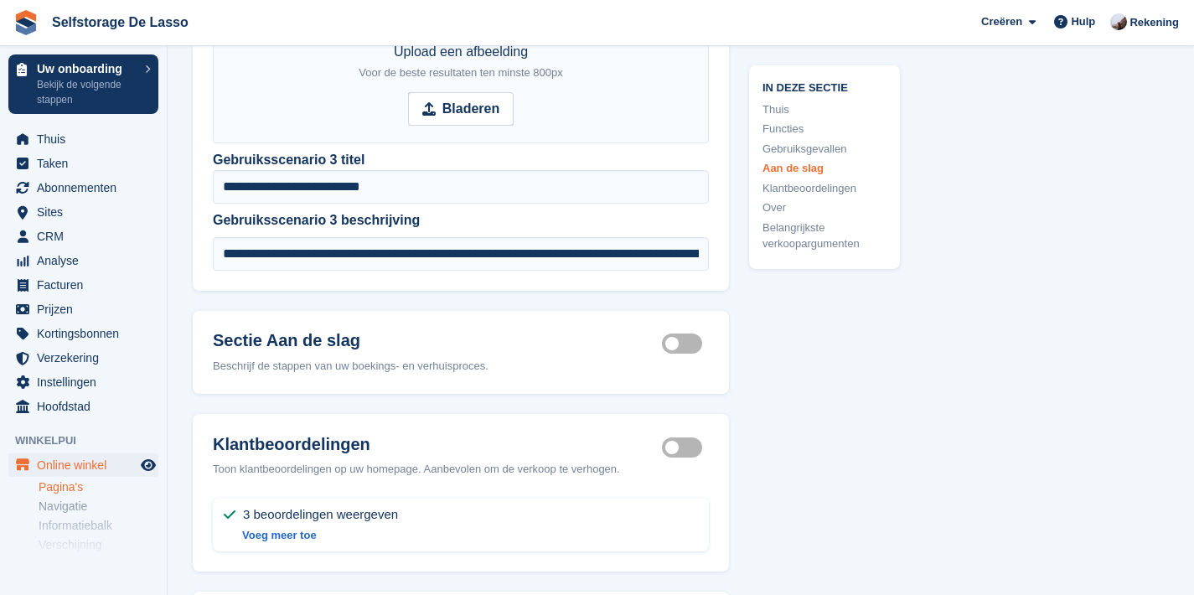
scroll to position [2751, 0]
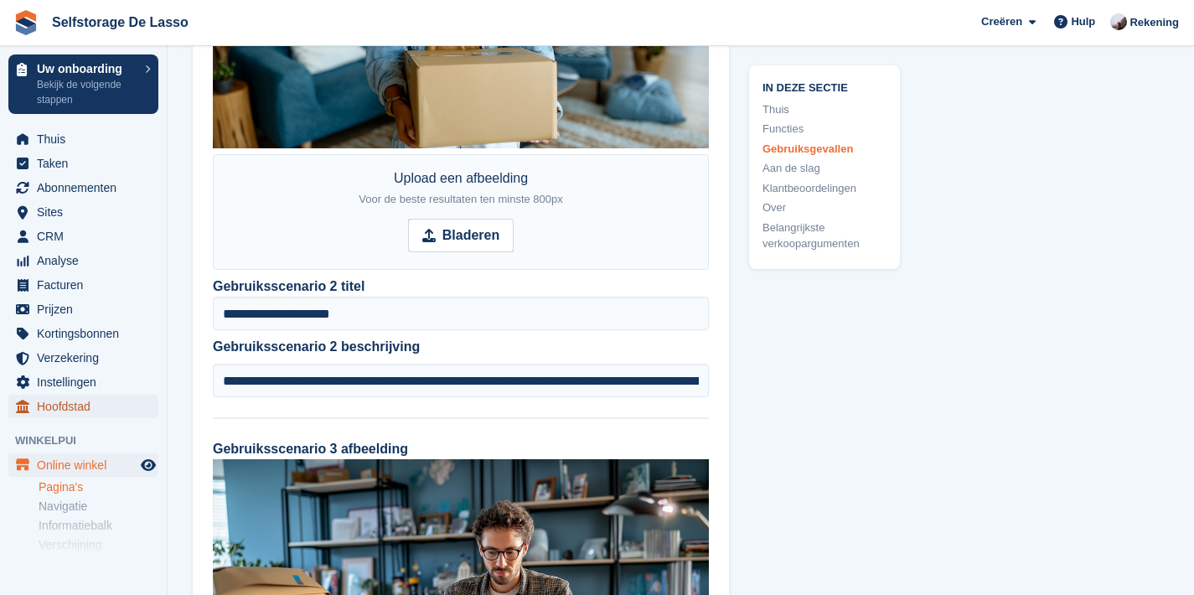
click at [90, 400] on span "Hoofdstad" at bounding box center [87, 406] width 101 height 23
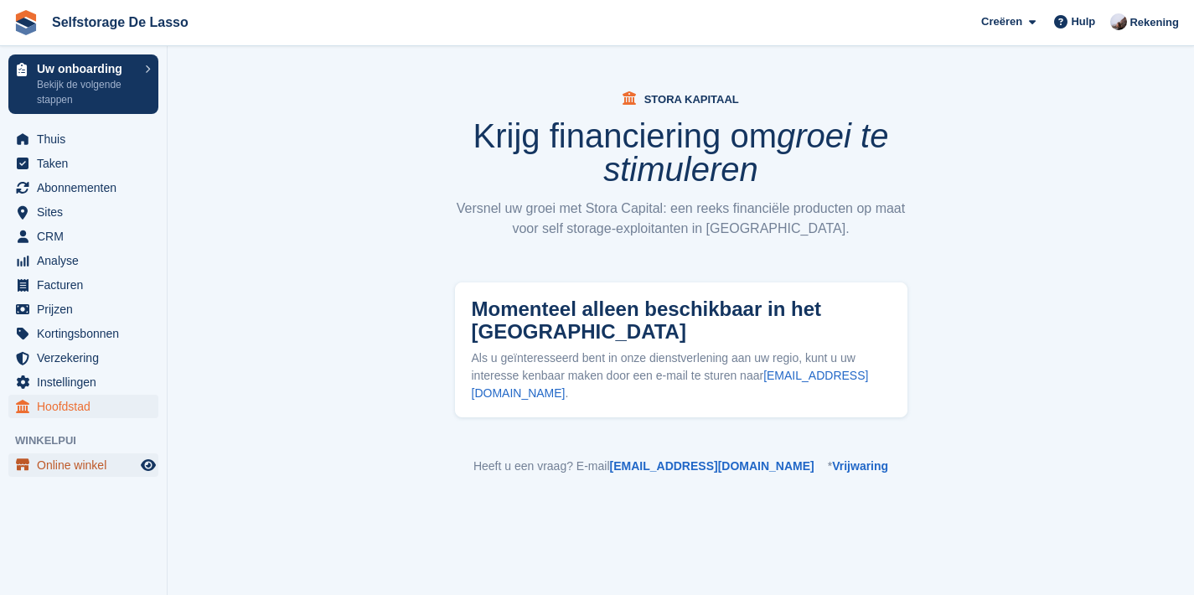
click at [78, 463] on span "Online winkel" at bounding box center [87, 464] width 101 height 23
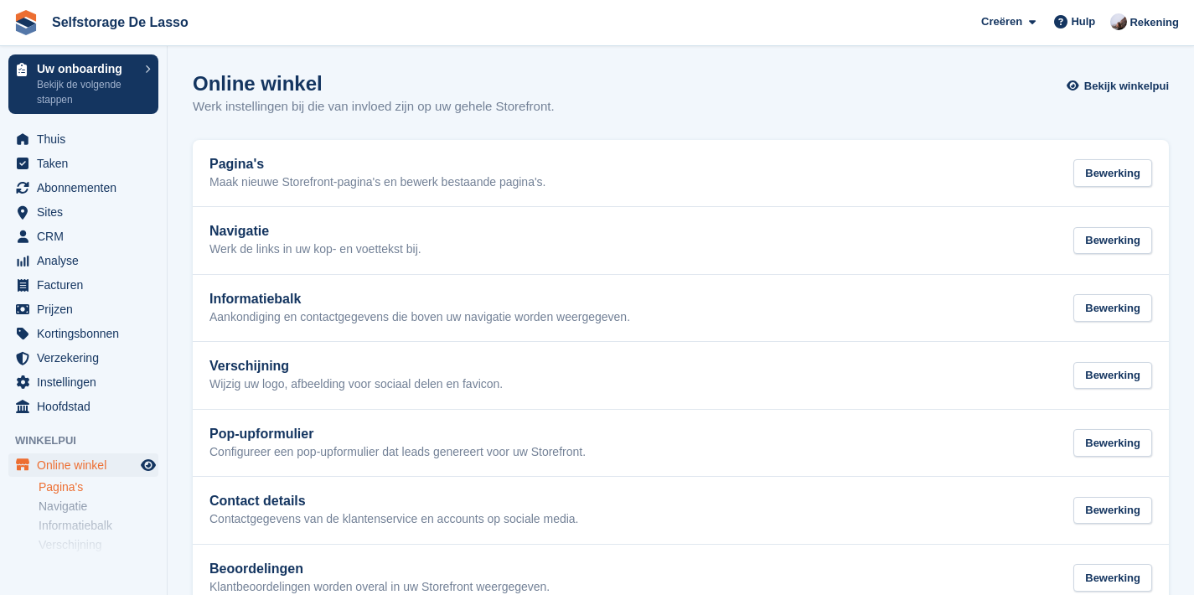
click at [77, 488] on link "Pagina's" at bounding box center [99, 487] width 120 height 16
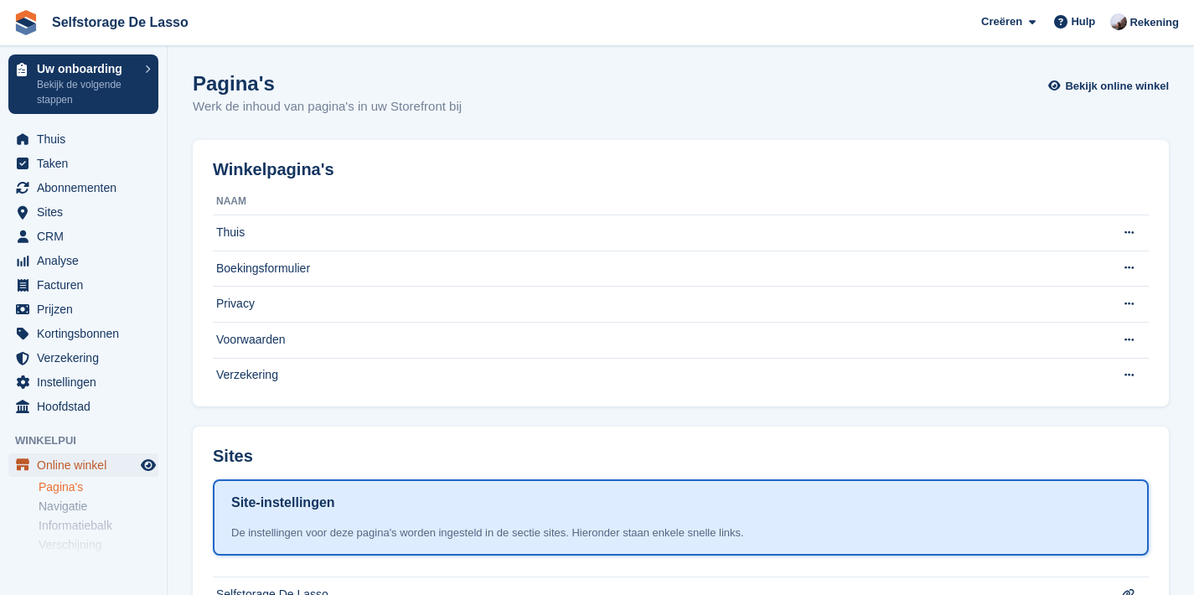
click at [90, 464] on span "Online winkel" at bounding box center [87, 464] width 101 height 23
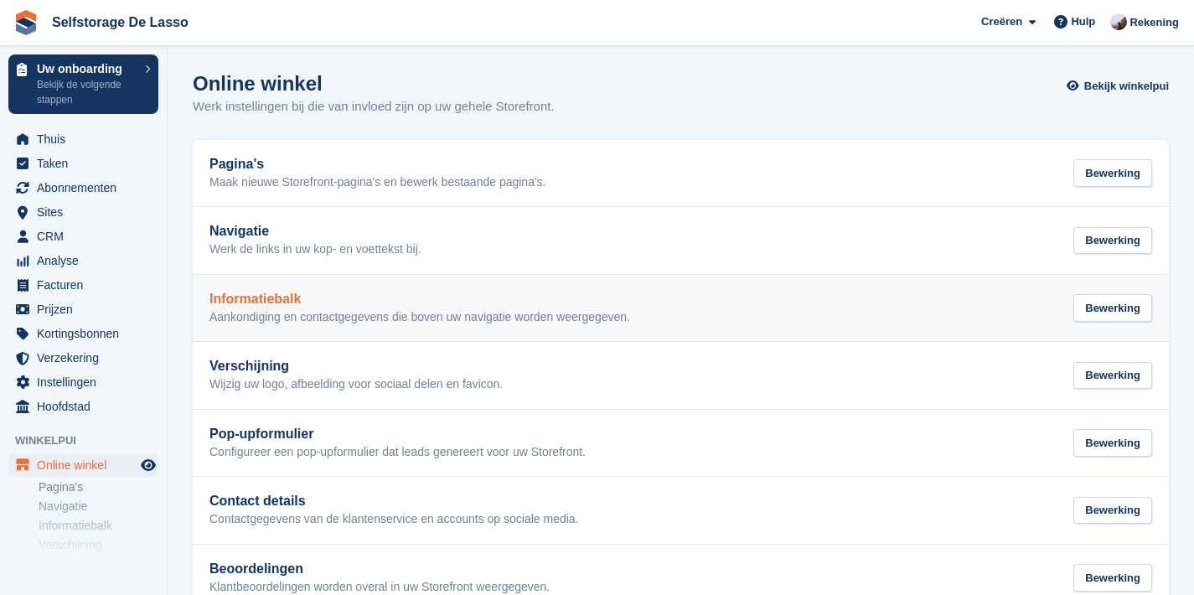
click at [395, 302] on h2 "Informatiebalk" at bounding box center [419, 299] width 421 height 15
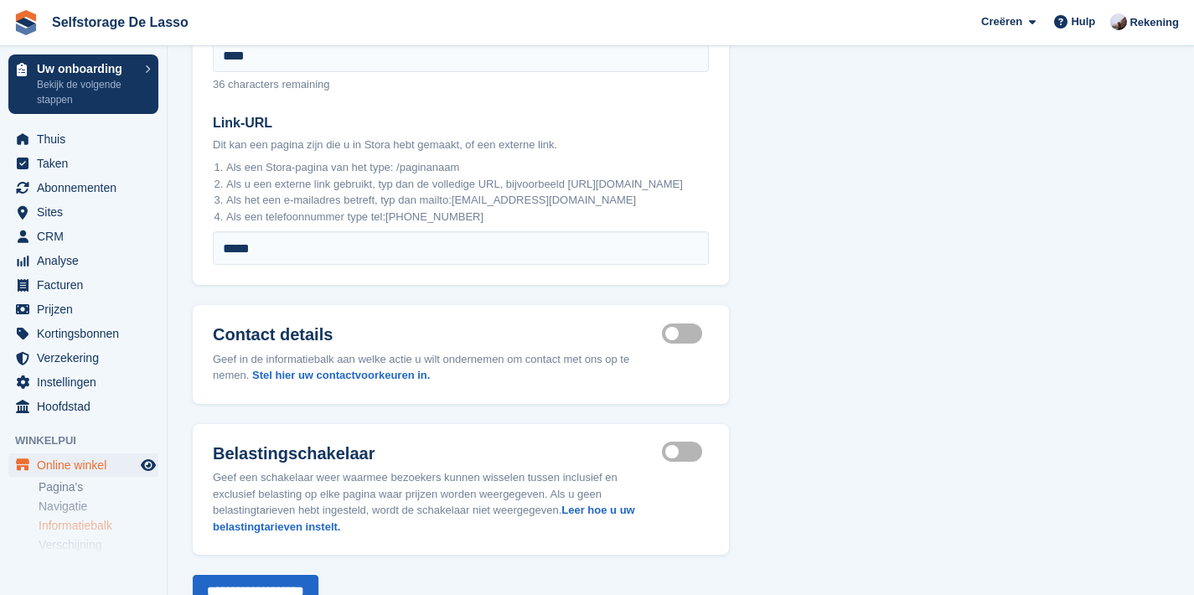
scroll to position [305, 0]
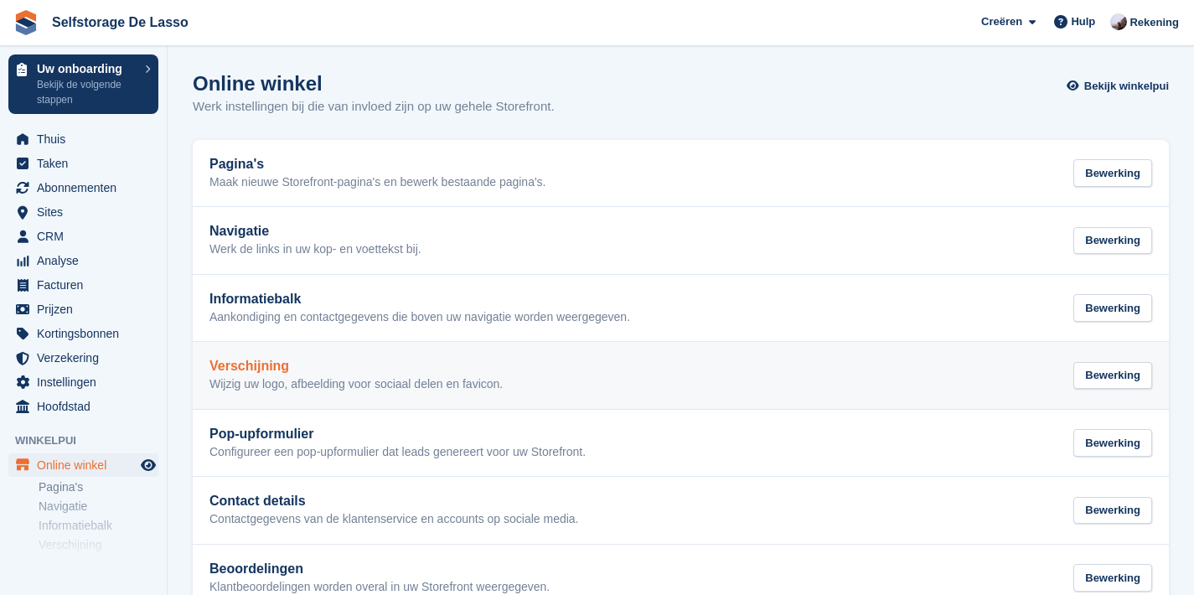
click at [361, 374] on div "Verschijning Wijzig uw logo, afbeelding voor sociaal delen en favicon." at bounding box center [355, 376] width 293 height 34
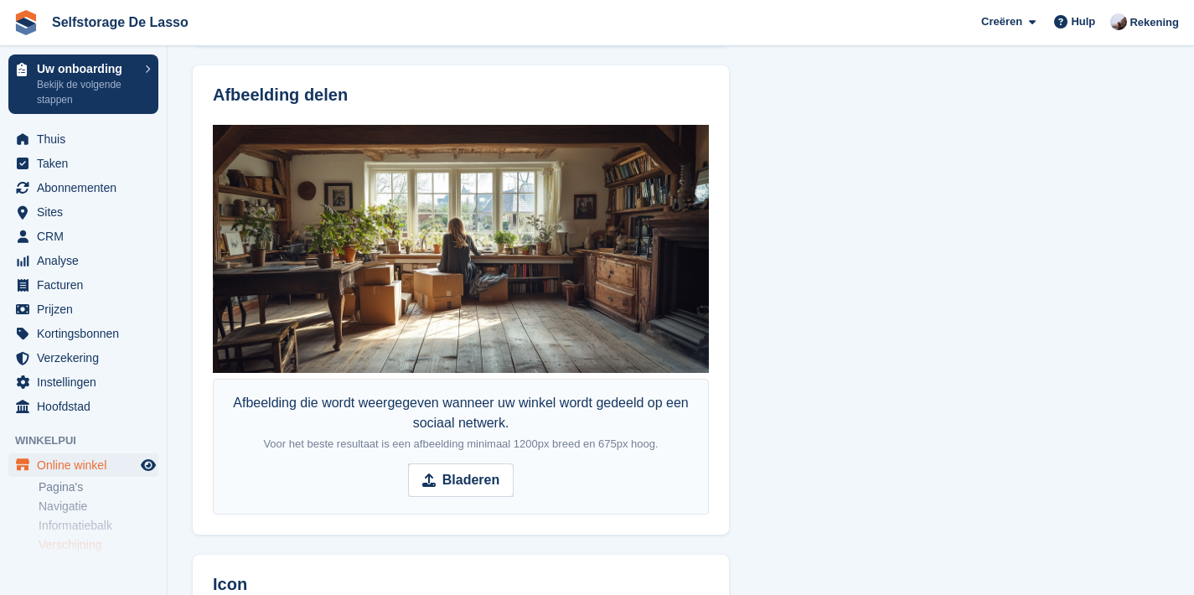
scroll to position [1196, 0]
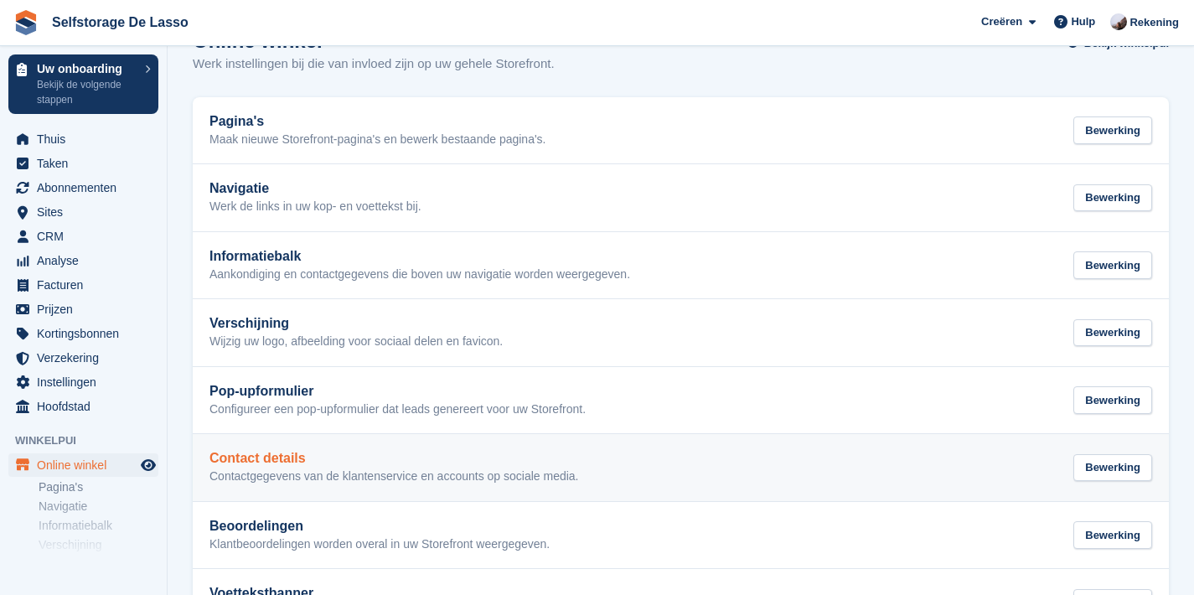
scroll to position [64, 0]
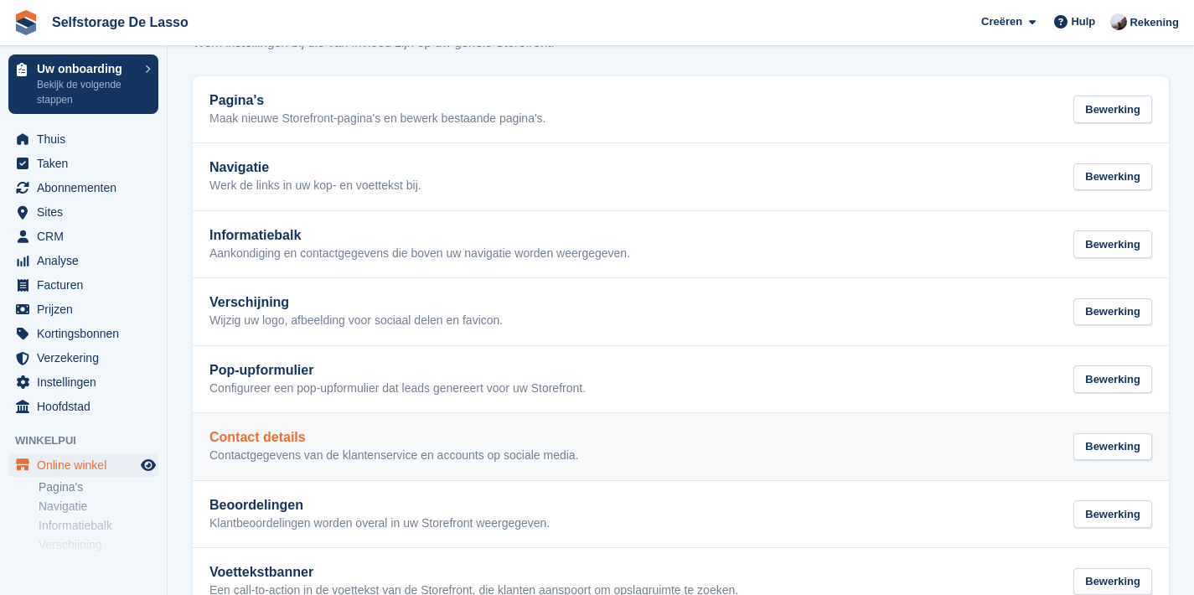
click at [364, 442] on h2 "Contact details" at bounding box center [393, 437] width 369 height 15
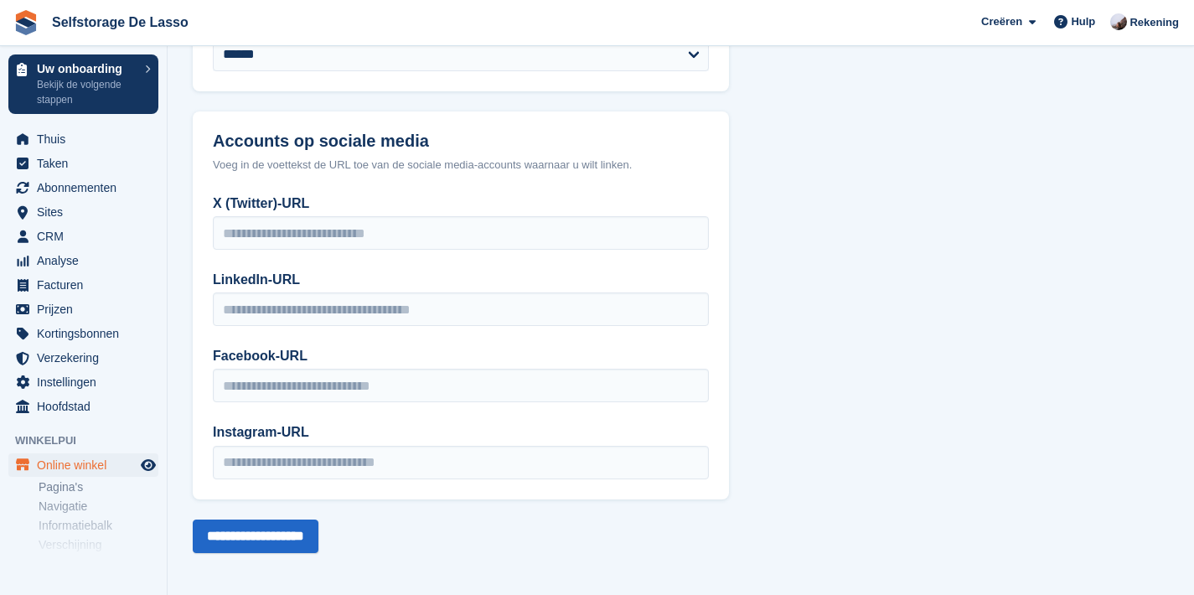
scroll to position [365, 0]
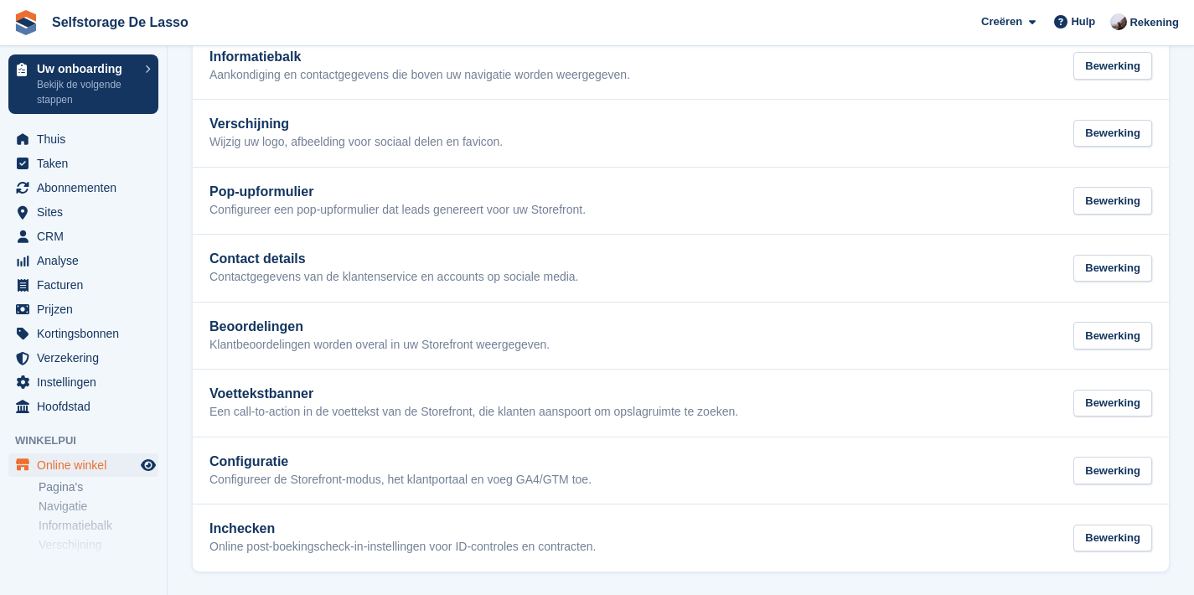
scroll to position [244, 0]
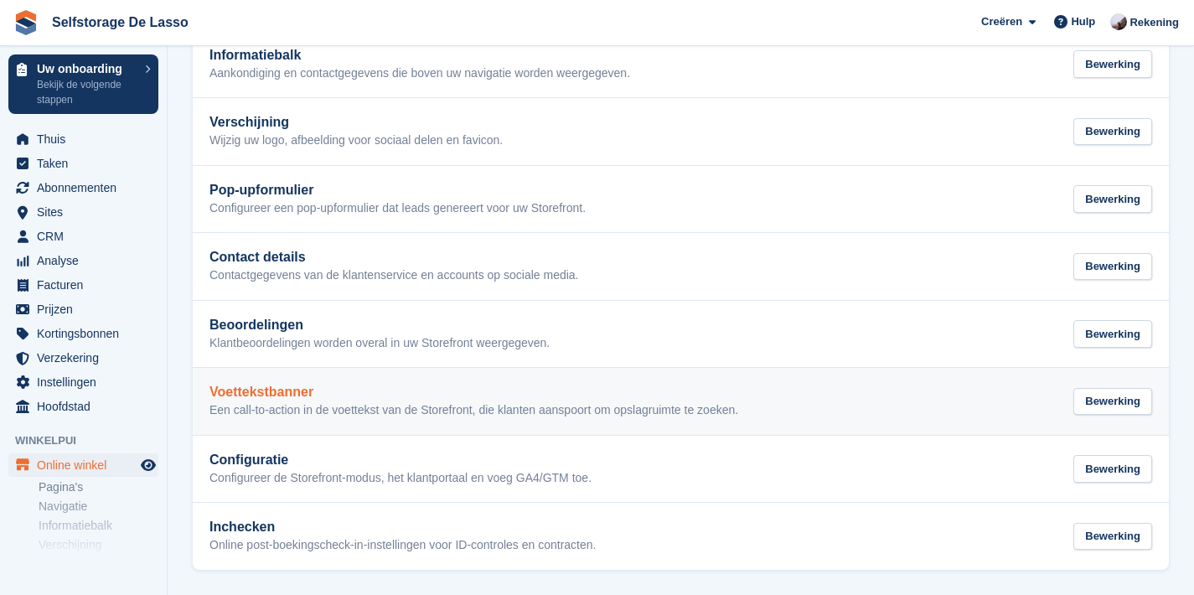
click at [338, 387] on h2 "Voettekstbanner" at bounding box center [473, 392] width 529 height 15
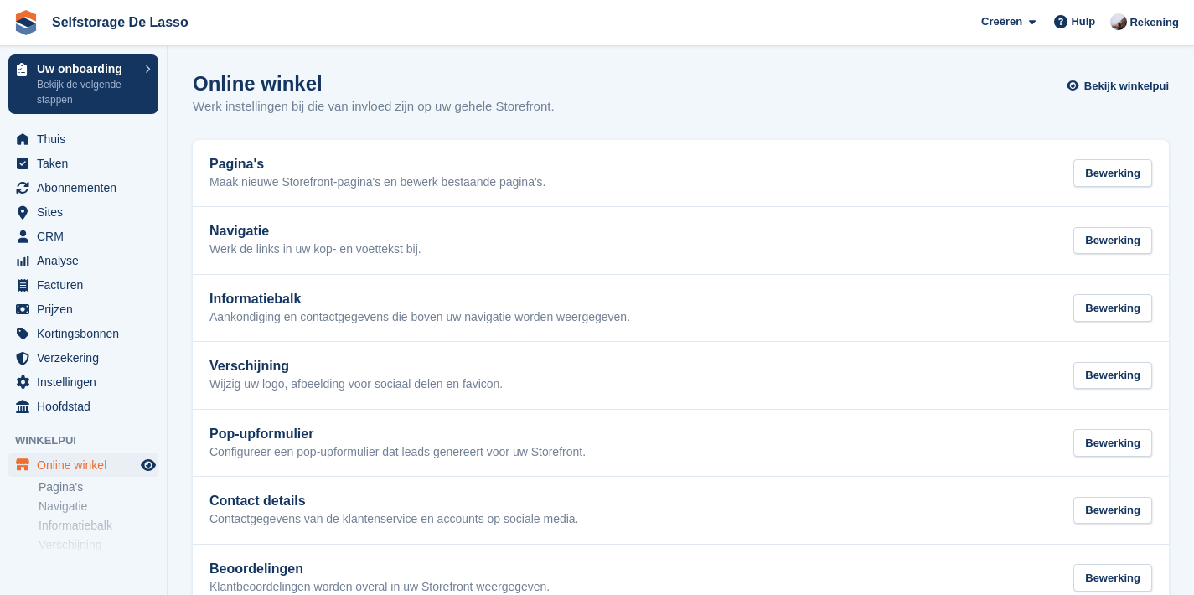
scroll to position [244, 0]
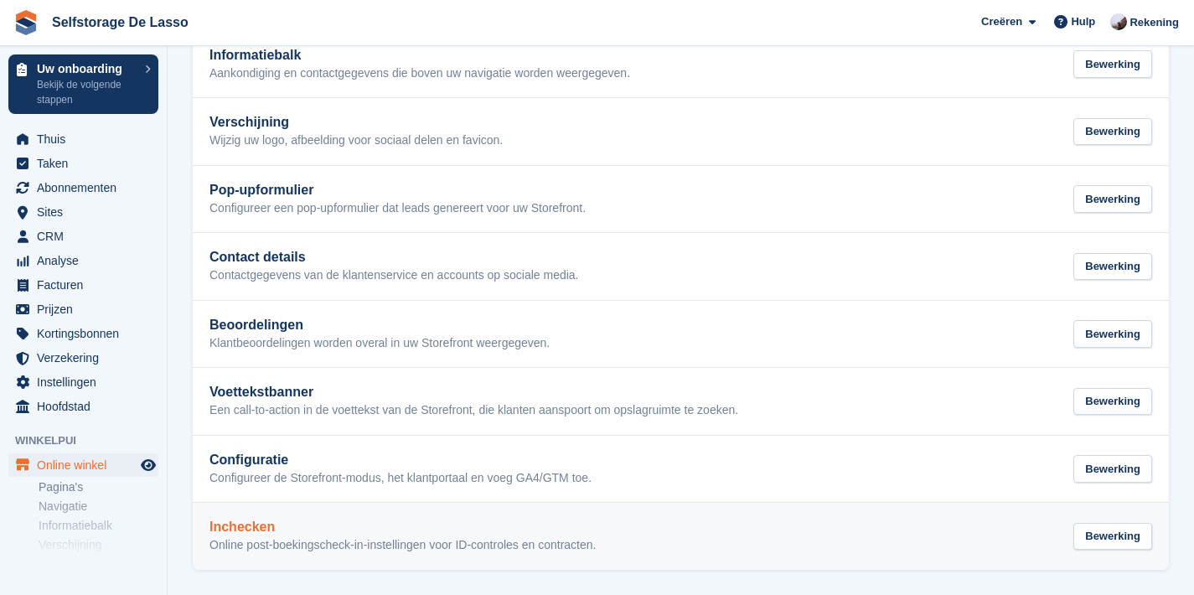
click at [377, 521] on h2 "Inchecken" at bounding box center [402, 526] width 386 height 15
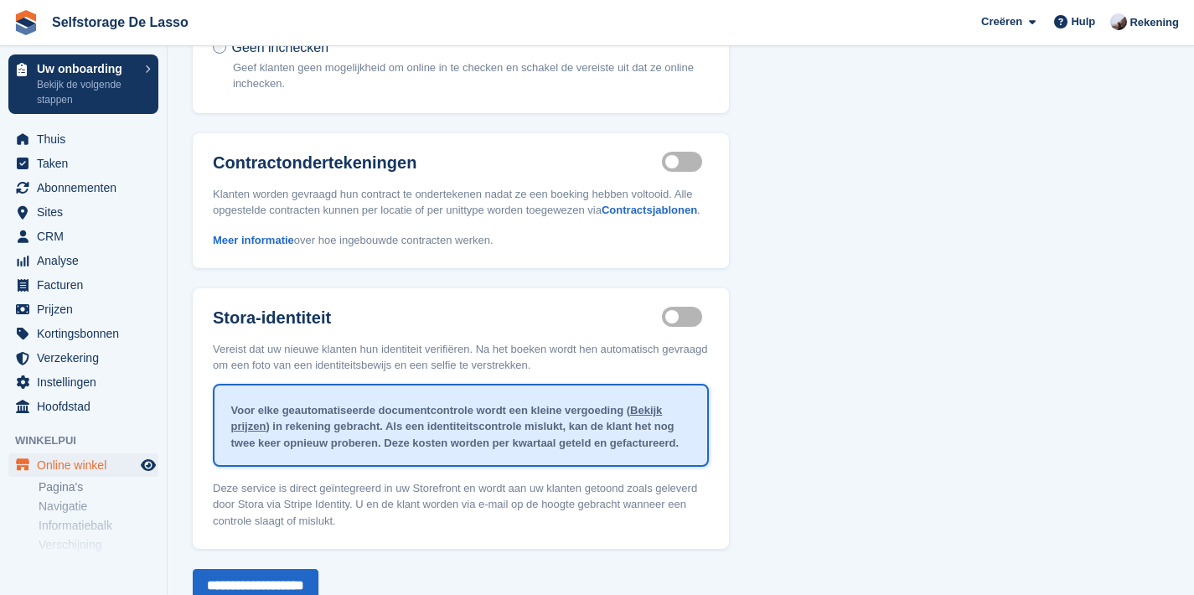
scroll to position [291, 0]
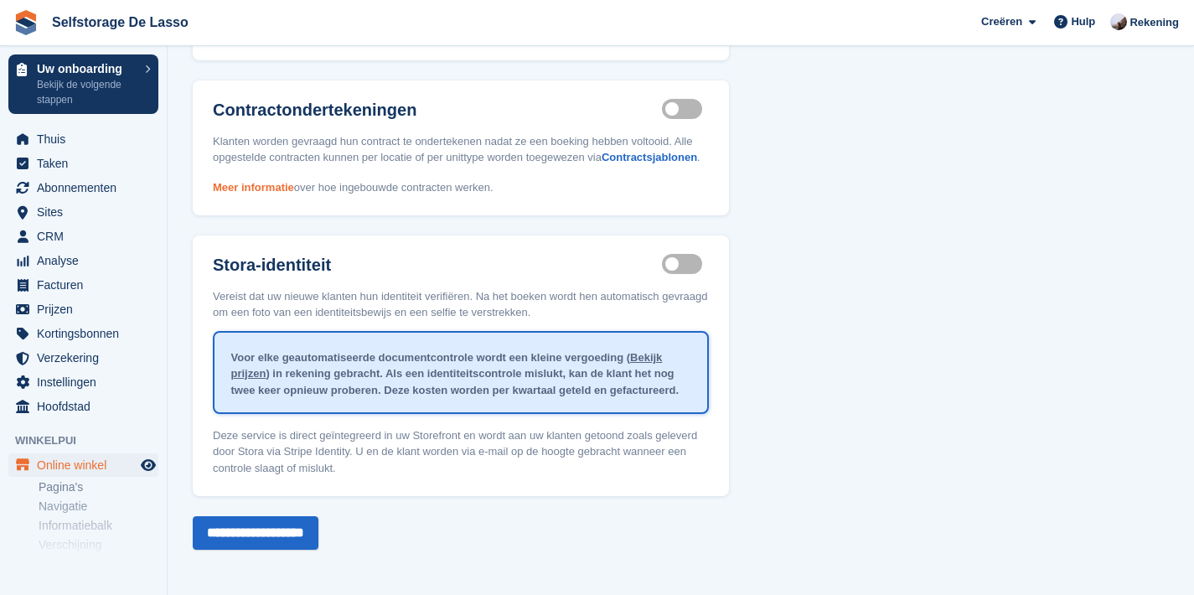
click at [259, 181] on link "Meer informatie" at bounding box center [253, 187] width 81 height 13
click at [77, 379] on span "Instellingen" at bounding box center [87, 381] width 101 height 23
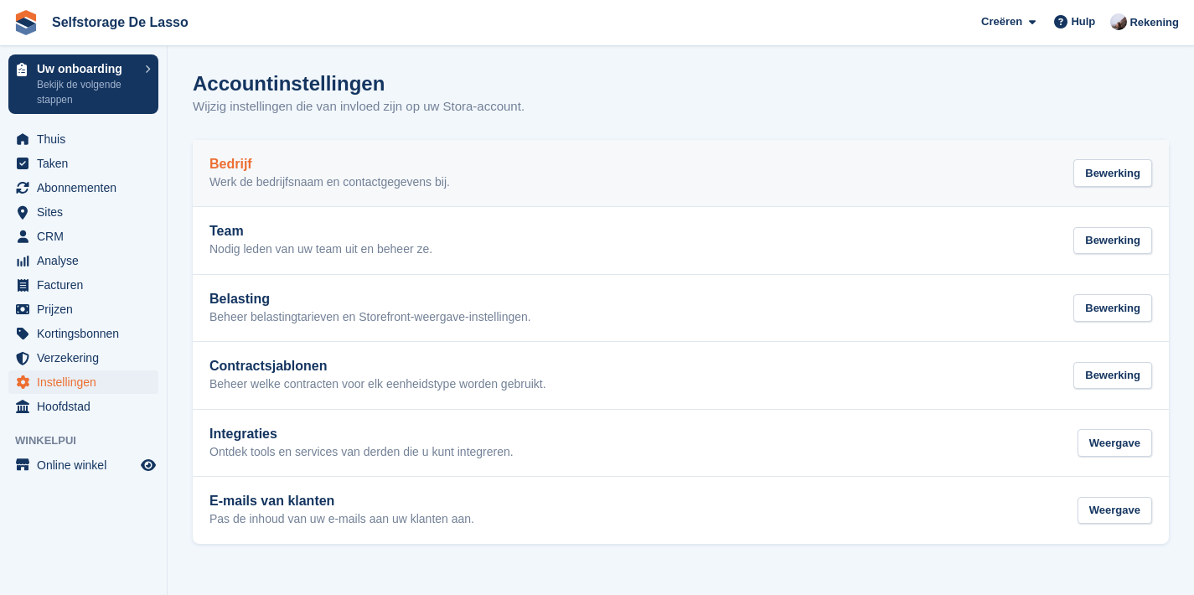
click at [333, 178] on p "Werk de bedrijfsnaam en contactgegevens bij." at bounding box center [329, 182] width 240 height 15
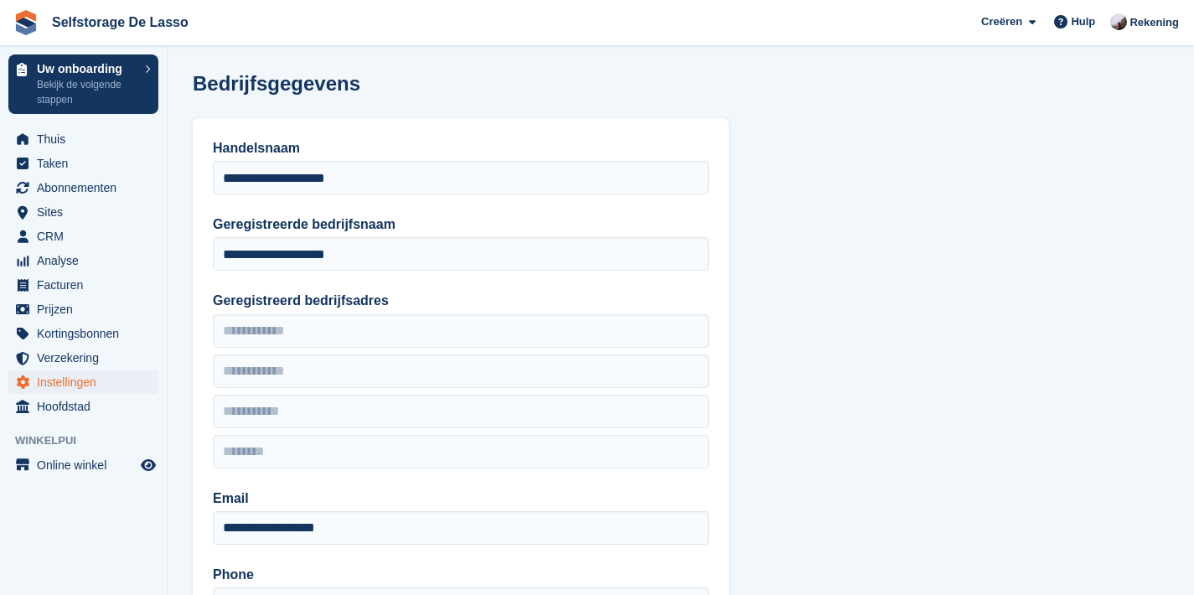
type input "**********"
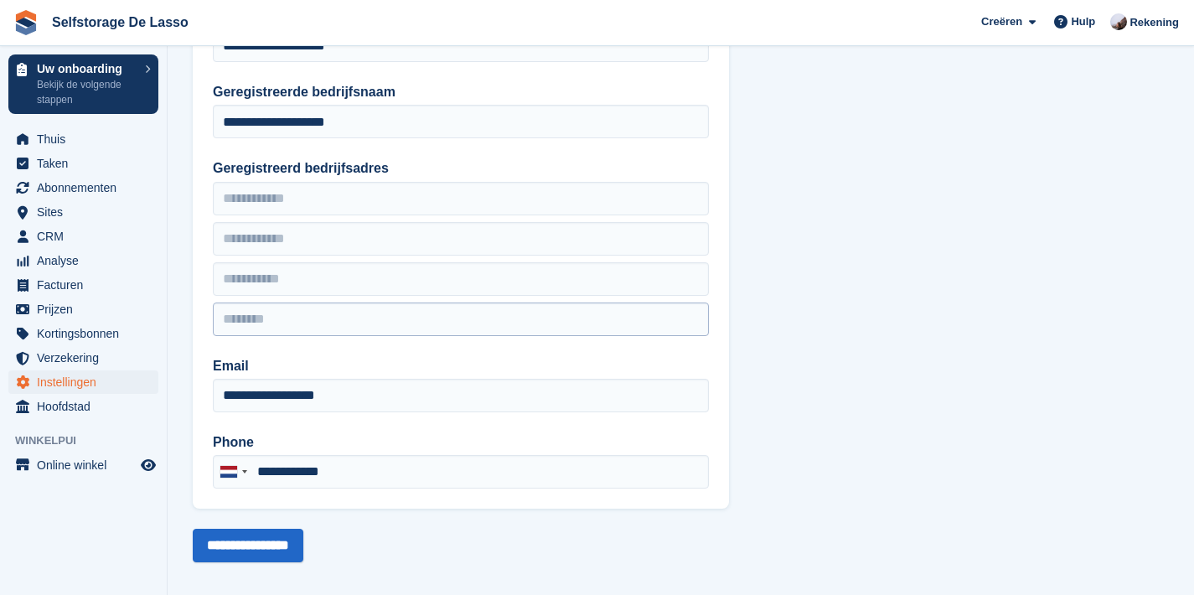
scroll to position [145, 0]
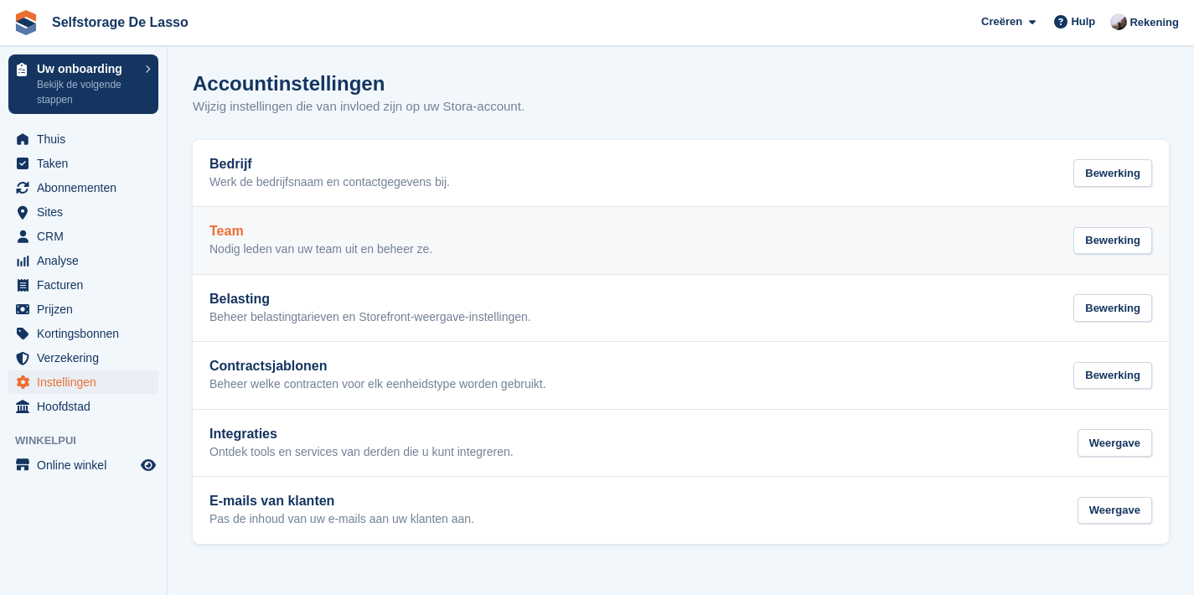
click at [420, 240] on div "Team Nodig leden van uw team uit en beheer ze." at bounding box center [320, 241] width 223 height 34
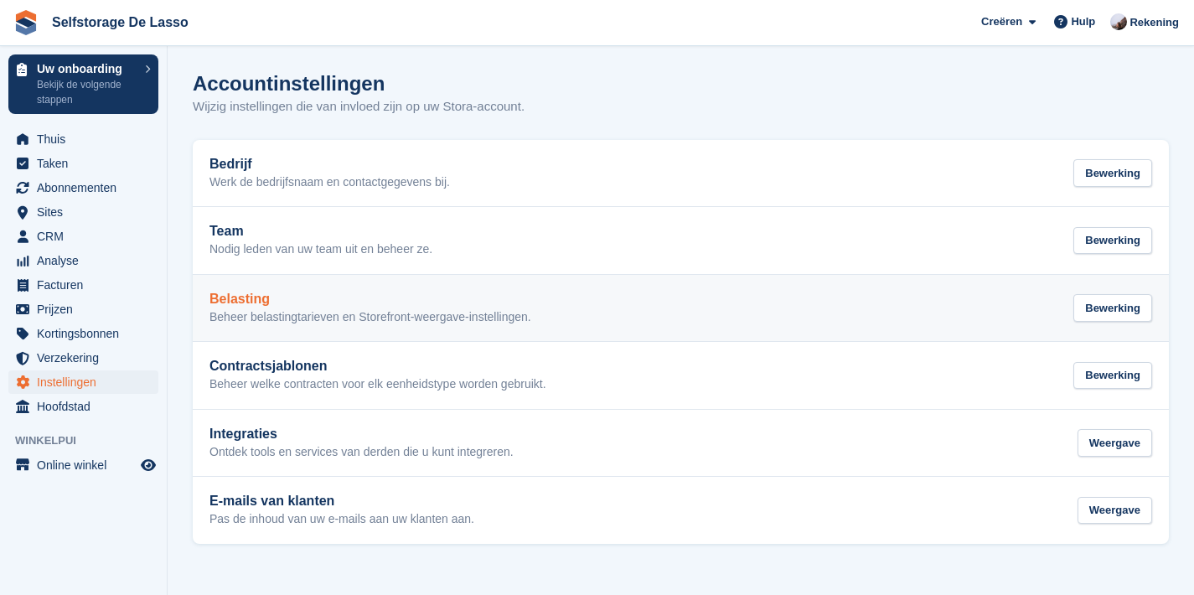
click at [388, 300] on h2 "Belasting" at bounding box center [370, 299] width 322 height 15
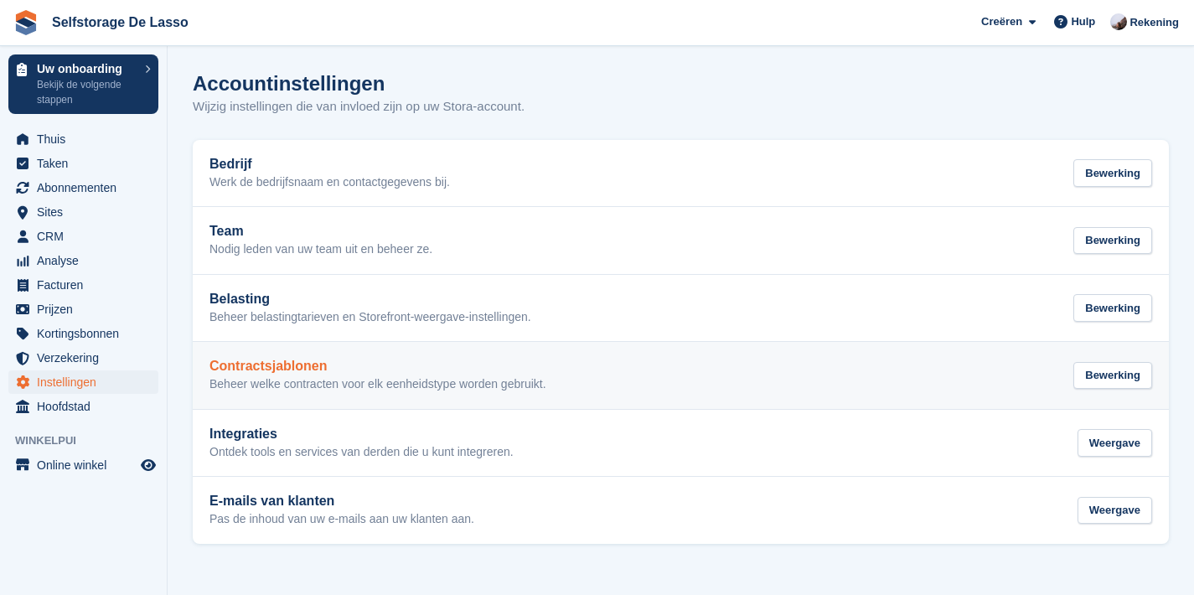
click at [488, 359] on h2 "Contractsjablonen" at bounding box center [377, 366] width 337 height 15
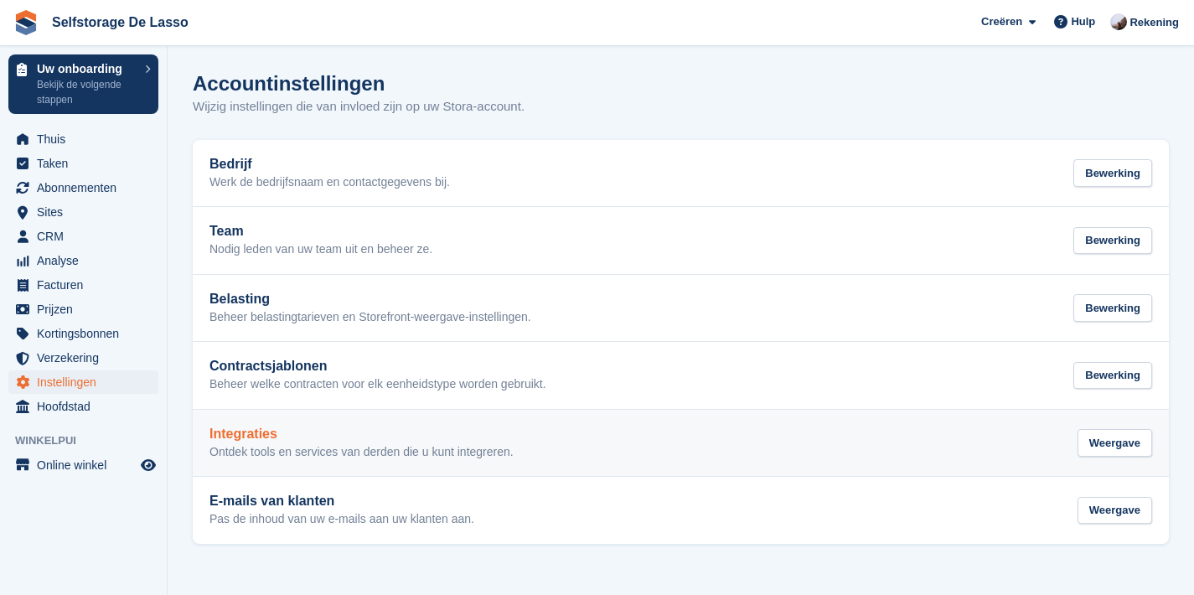
click at [488, 434] on h2 "Integraties" at bounding box center [361, 433] width 304 height 15
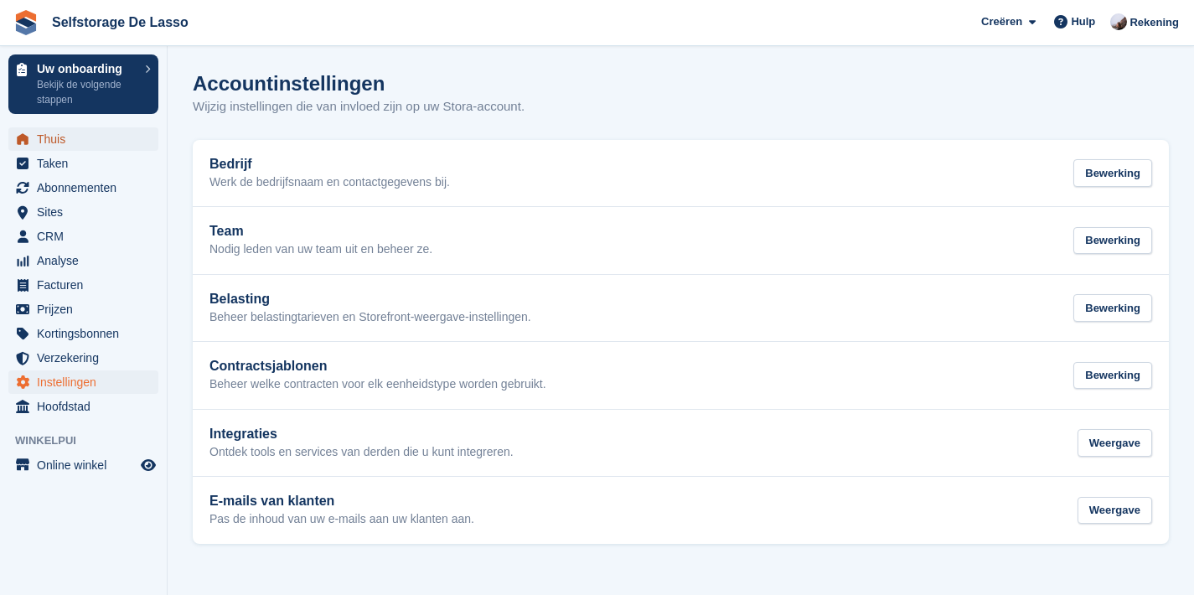
click at [103, 147] on span "Thuis" at bounding box center [87, 138] width 101 height 23
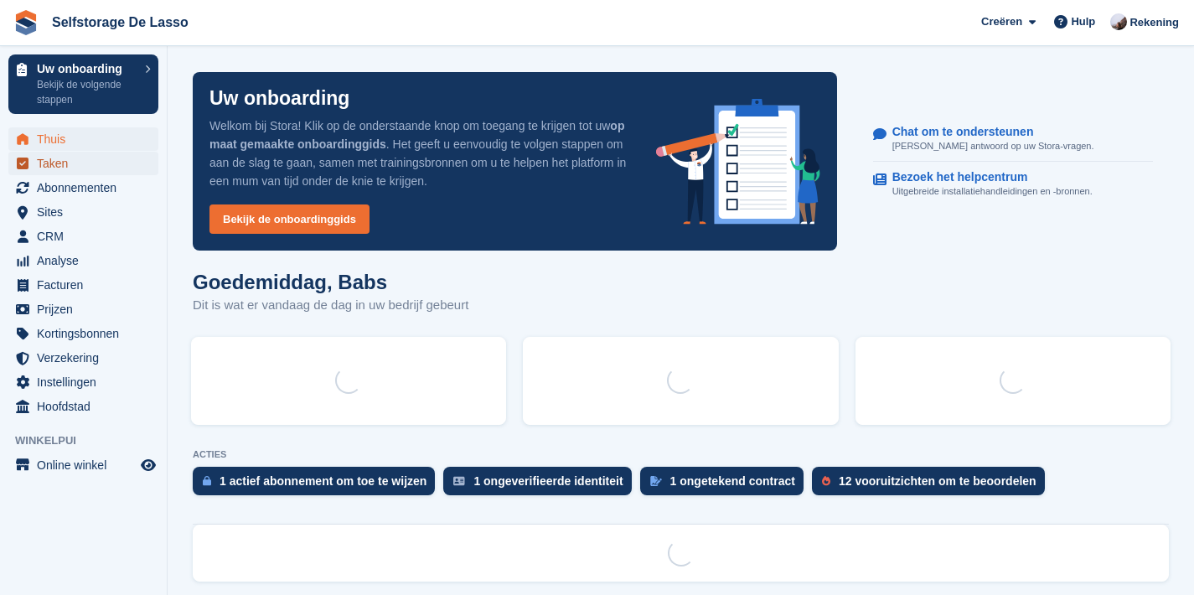
click at [100, 159] on span "Taken" at bounding box center [87, 163] width 101 height 23
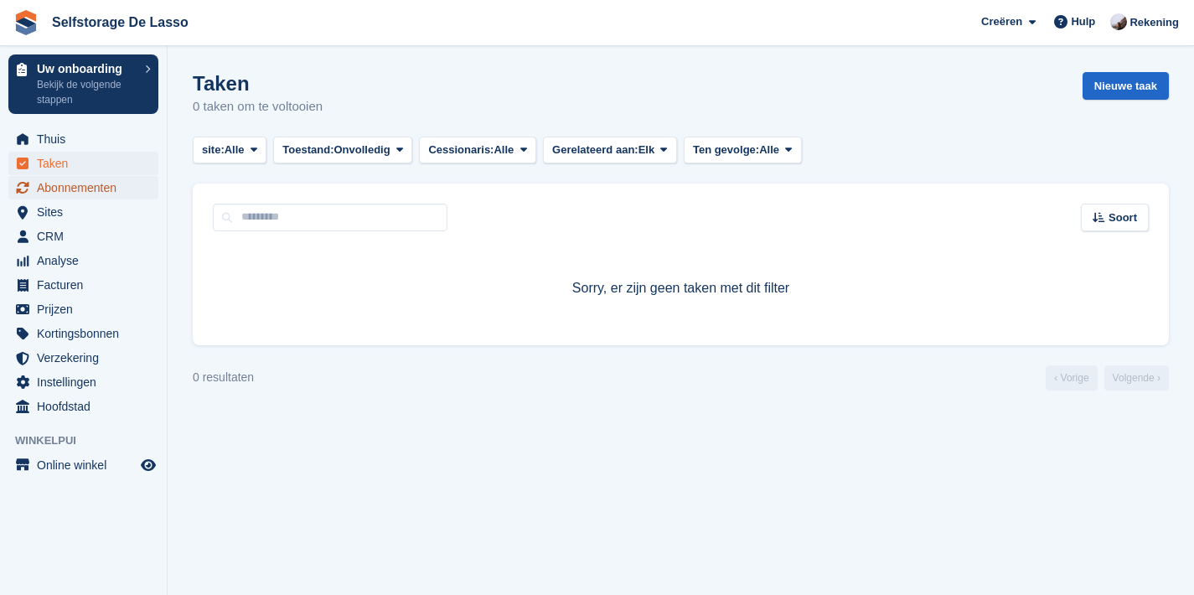
click at [104, 196] on span "Abonnementen" at bounding box center [87, 187] width 101 height 23
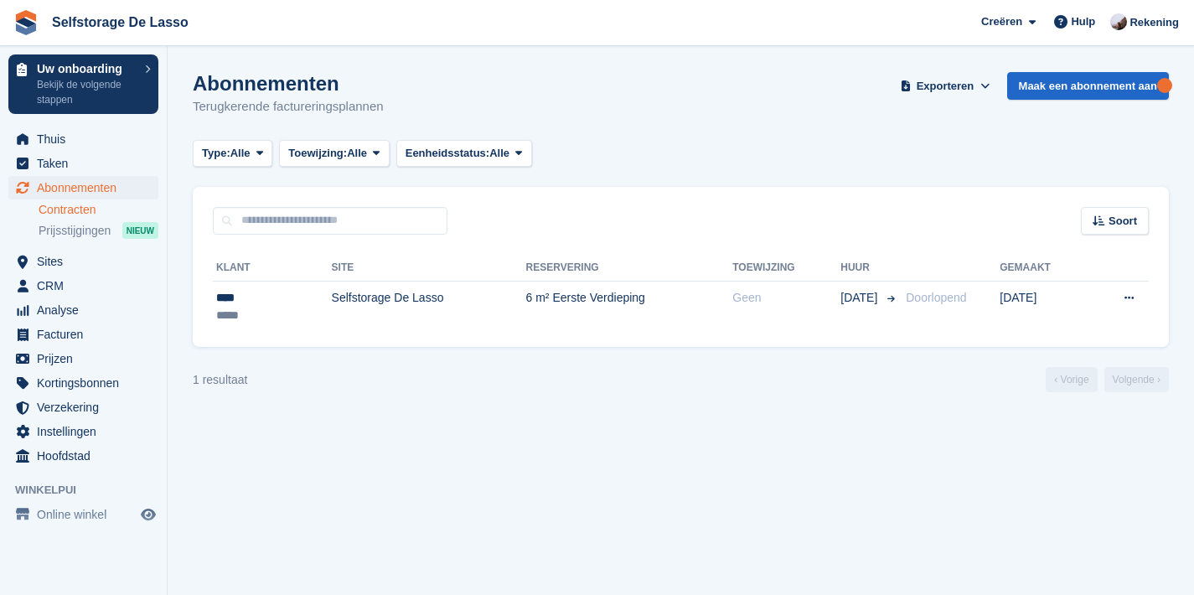
click at [85, 212] on link "Contracten" at bounding box center [99, 210] width 120 height 16
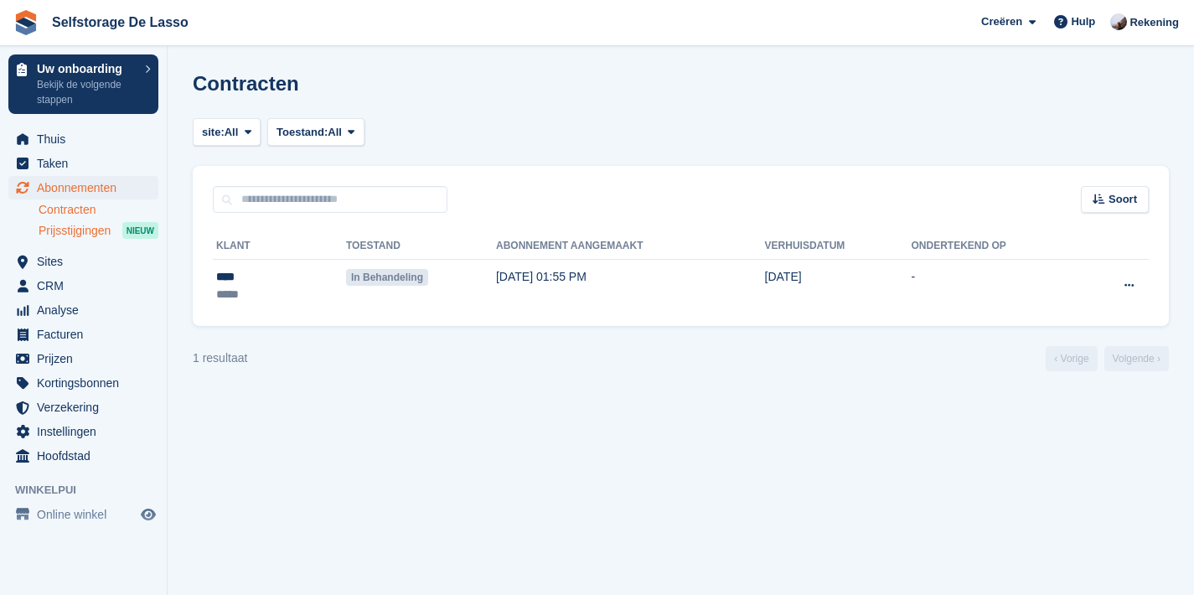
click at [86, 230] on span "Prijsstijgingen" at bounding box center [75, 231] width 72 height 16
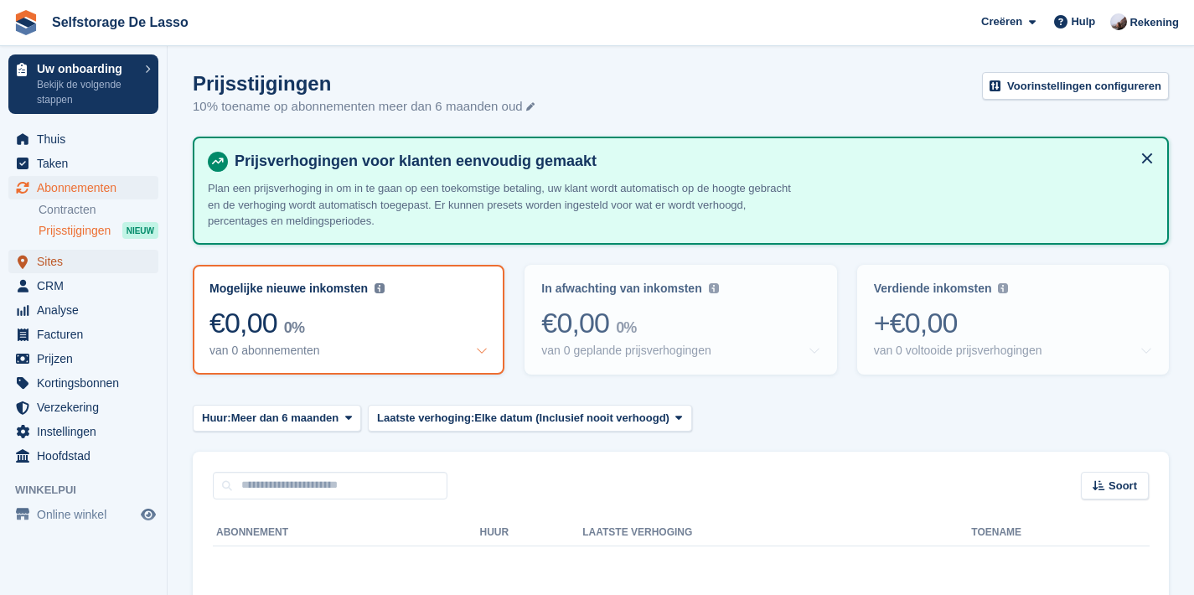
click at [57, 261] on span "Sites" at bounding box center [87, 261] width 101 height 23
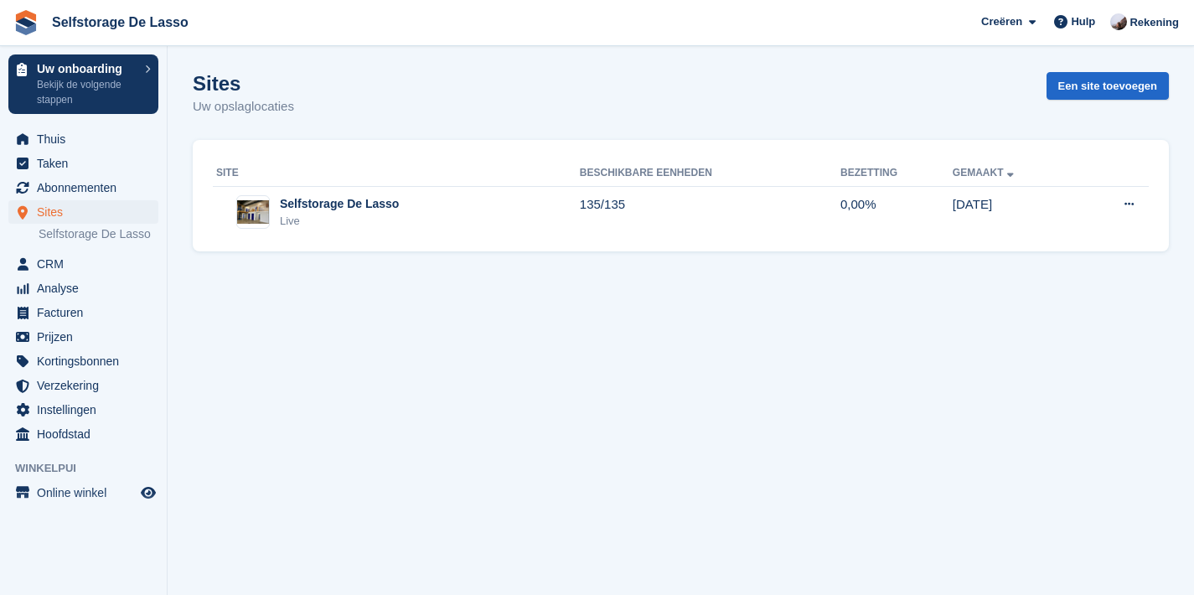
click at [307, 318] on section "Sites Uw opslaglocaties Een site toevoegen site Beschikbare eenheden Bezetting …" at bounding box center [681, 297] width 1026 height 595
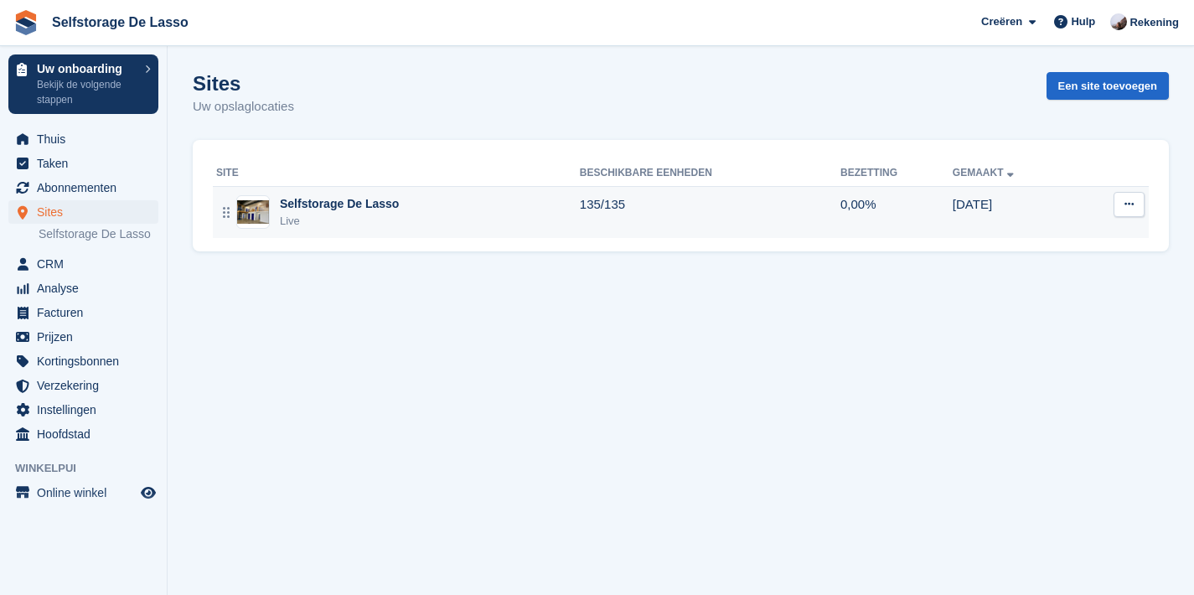
click at [368, 206] on div "Selfstorage De Lasso" at bounding box center [339, 204] width 119 height 18
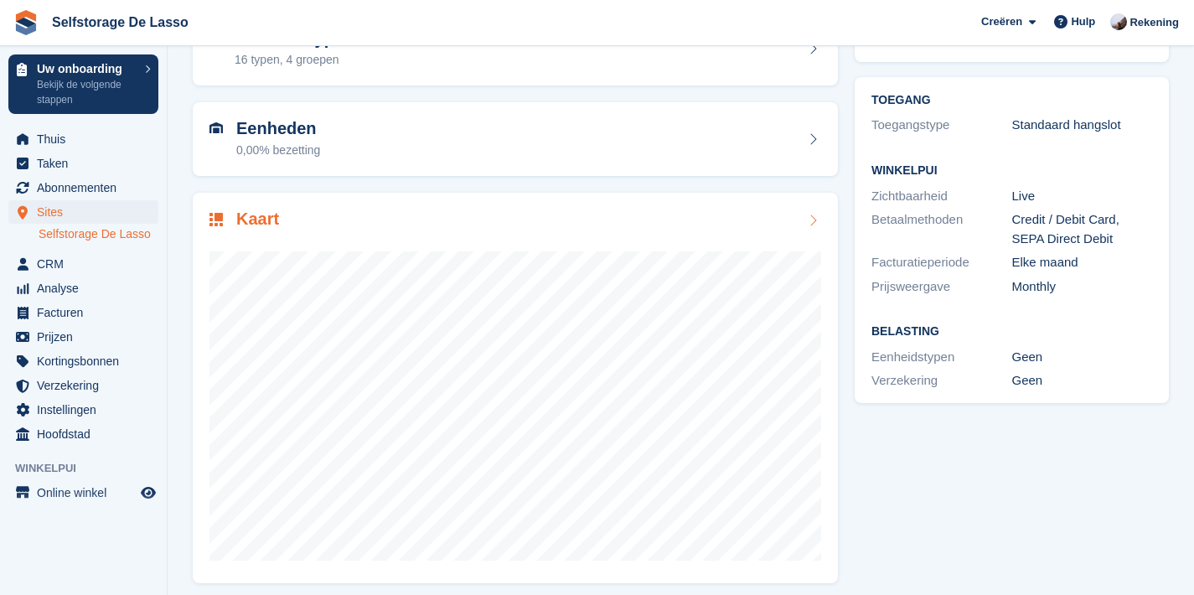
scroll to position [120, 0]
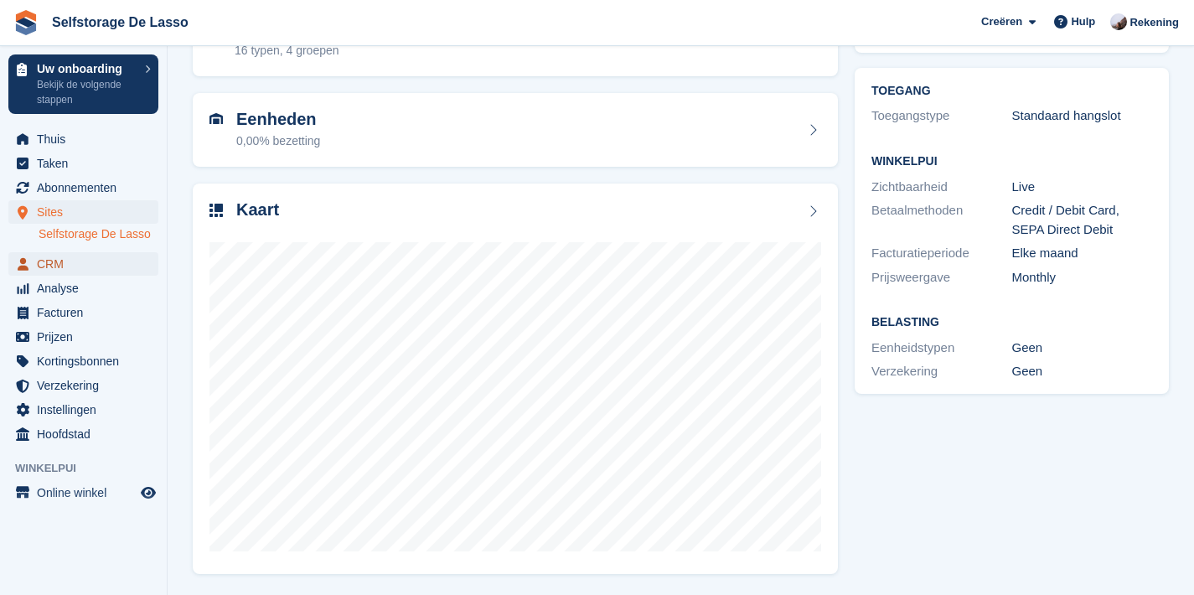
click at [93, 272] on span "CRM" at bounding box center [87, 263] width 101 height 23
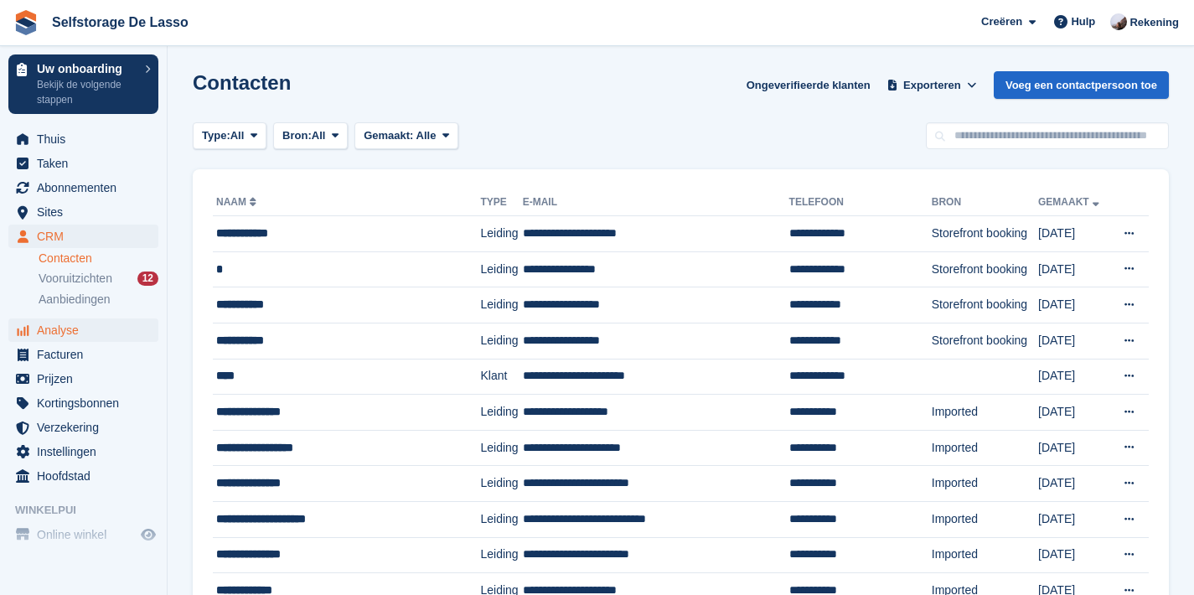
scroll to position [119, 0]
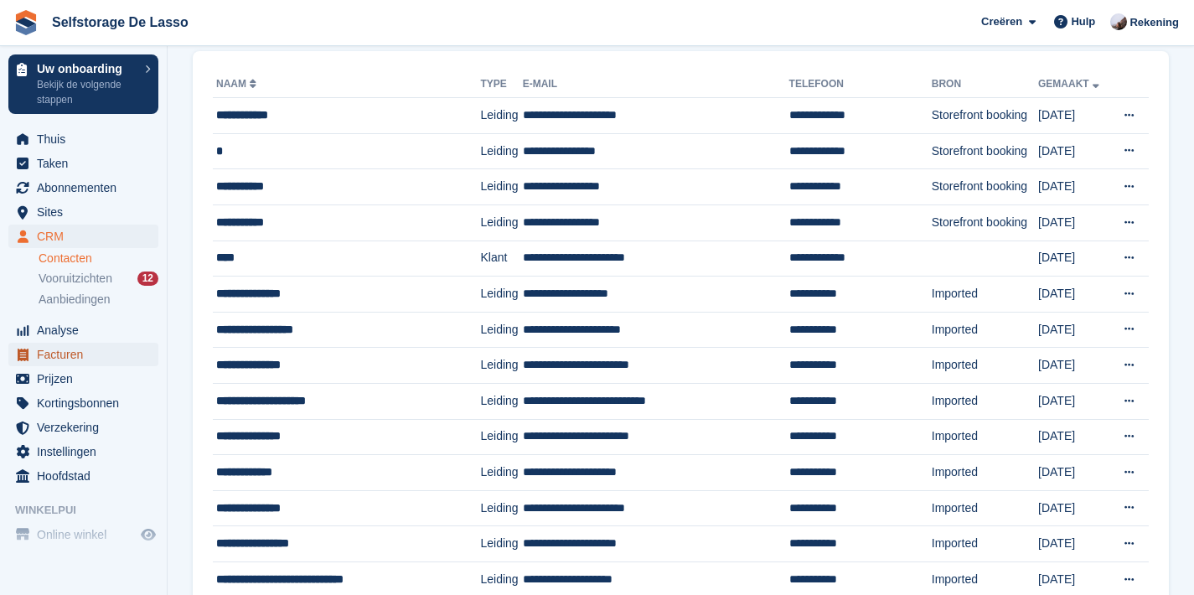
click at [57, 352] on span "Facturen" at bounding box center [87, 354] width 101 height 23
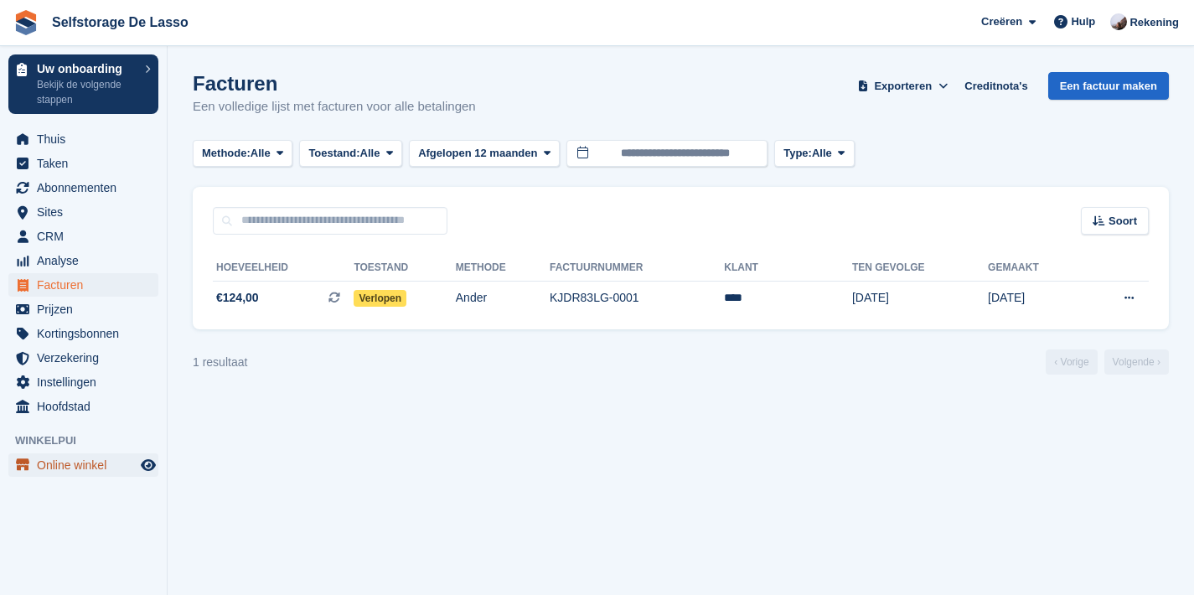
click at [89, 471] on span "Online winkel" at bounding box center [87, 464] width 101 height 23
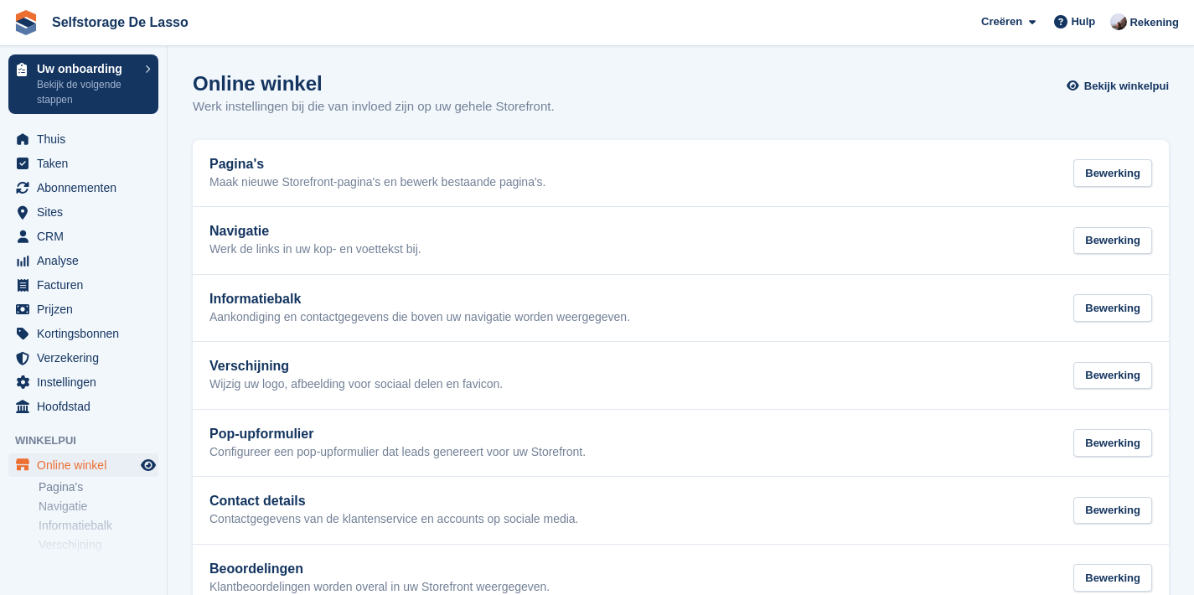
scroll to position [175, 0]
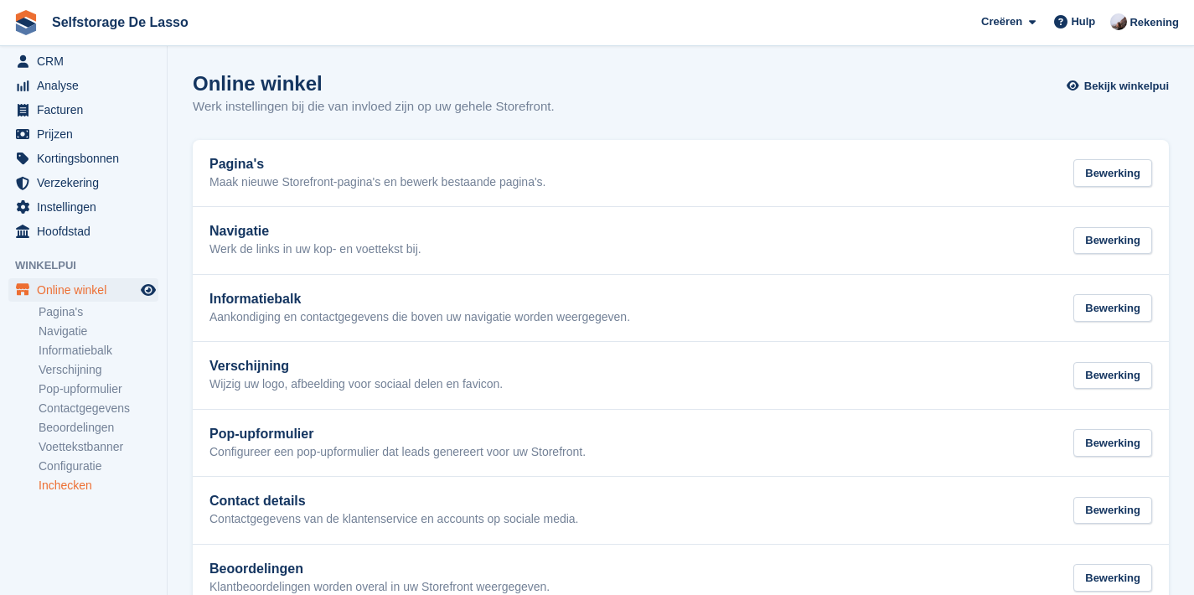
click at [75, 485] on link "Inchecken" at bounding box center [99, 486] width 120 height 16
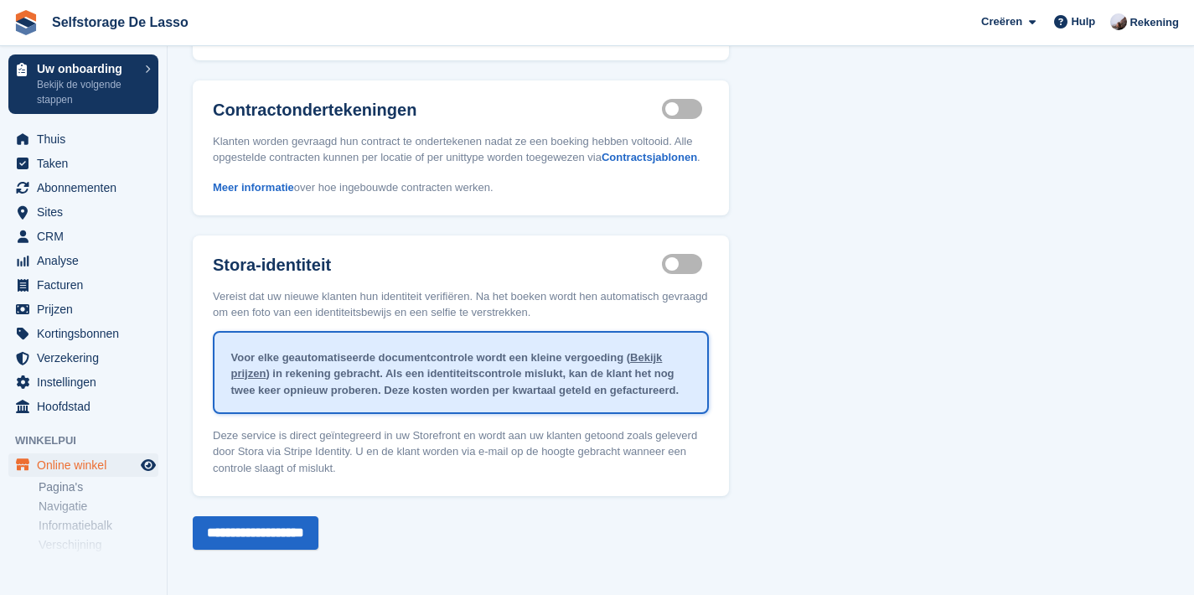
scroll to position [291, 0]
click at [602, 151] on link "Contractsjablonen" at bounding box center [650, 157] width 96 height 13
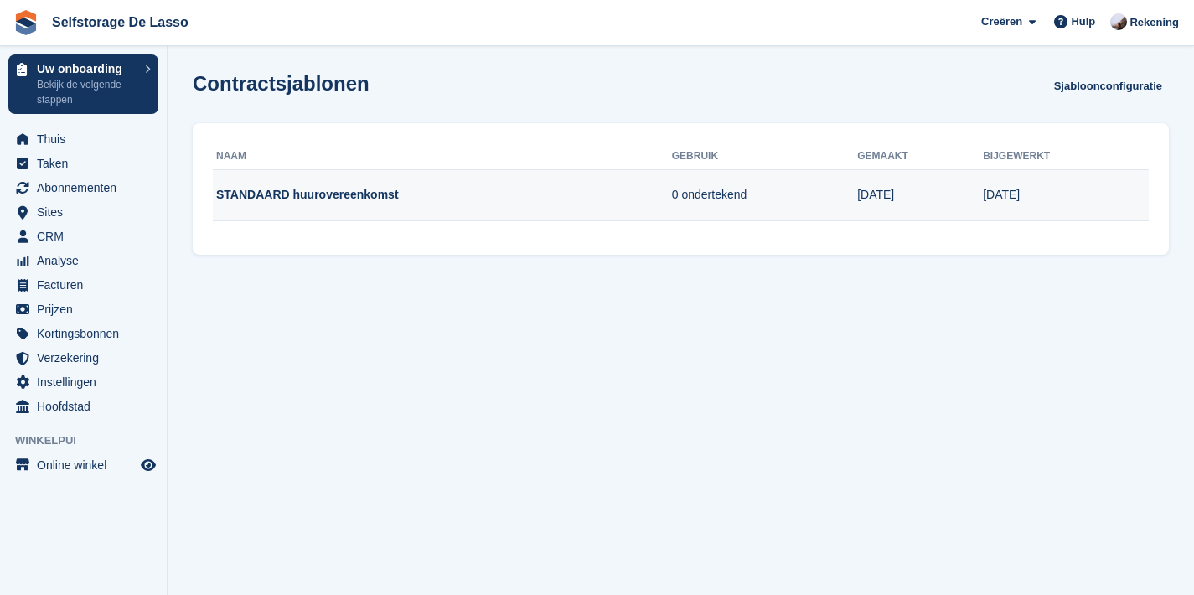
click at [299, 198] on td "STANDAARD huurovereenkomst" at bounding box center [442, 195] width 459 height 52
click at [298, 199] on td "STANDAARD huurovereenkomst" at bounding box center [442, 195] width 459 height 52
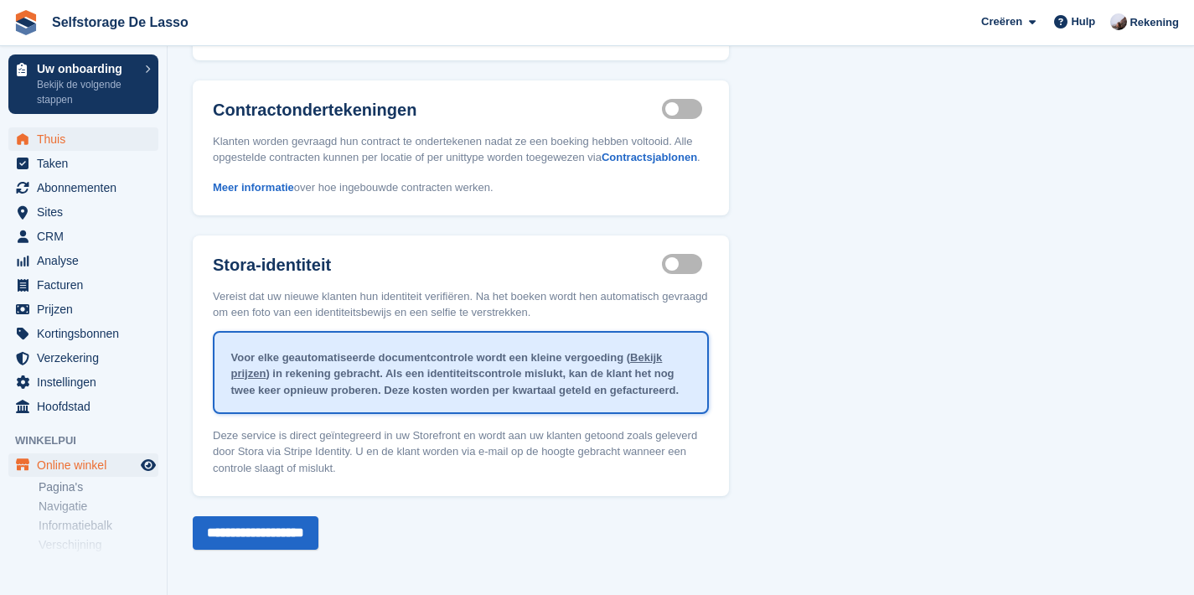
scroll to position [284, 0]
click at [68, 138] on span "Thuis" at bounding box center [87, 138] width 101 height 23
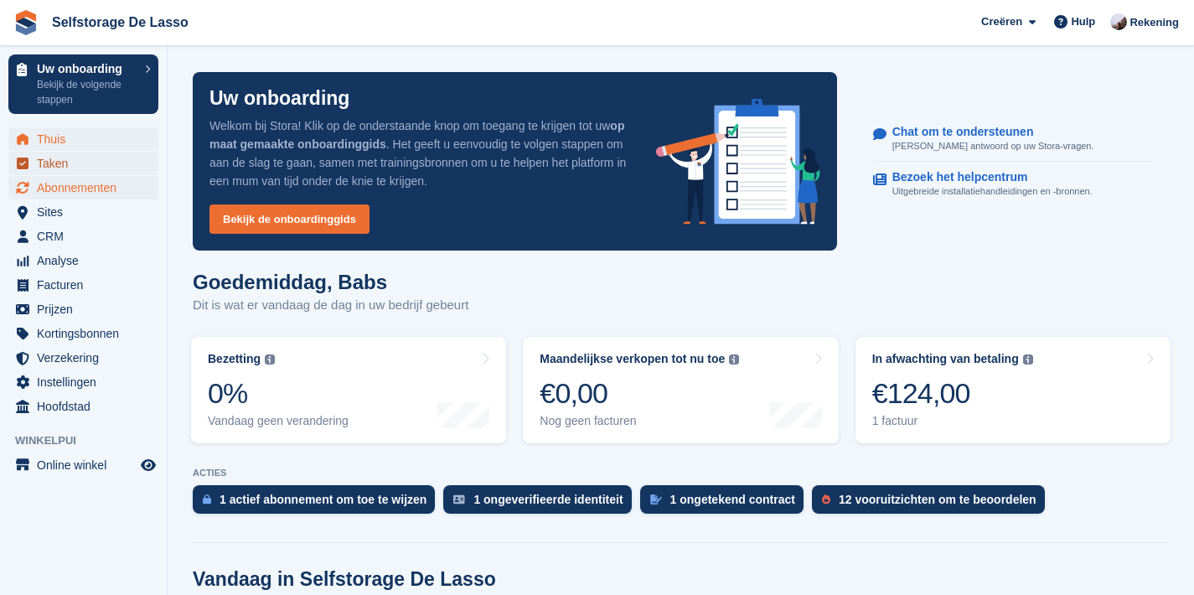
click at [70, 168] on span "Taken" at bounding box center [87, 163] width 101 height 23
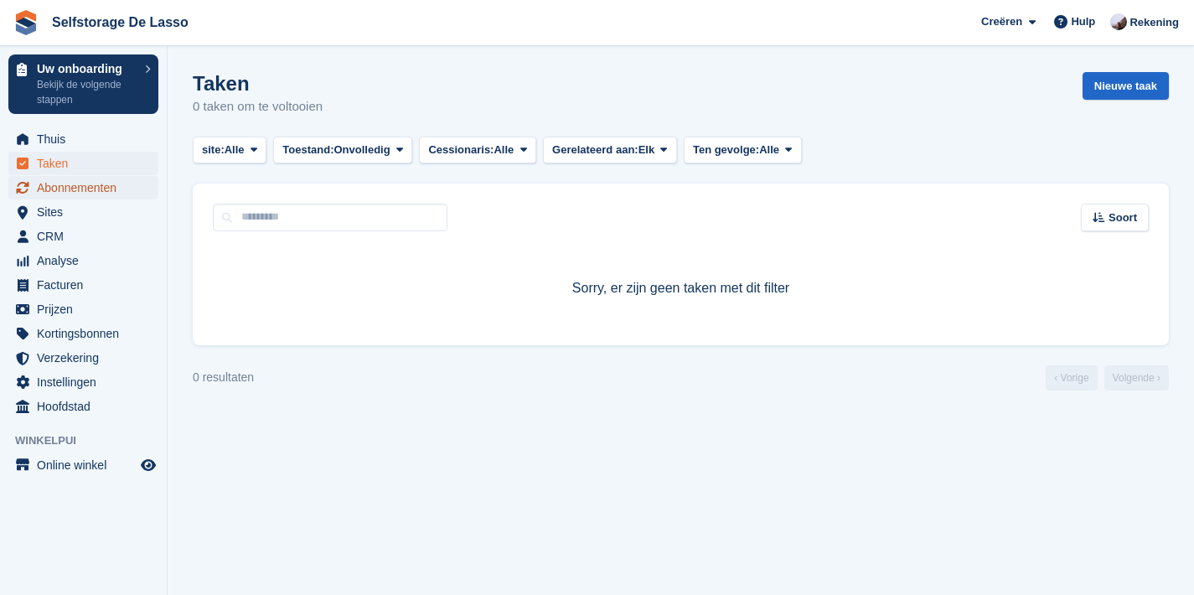
click at [56, 193] on span "Abonnementen" at bounding box center [87, 187] width 101 height 23
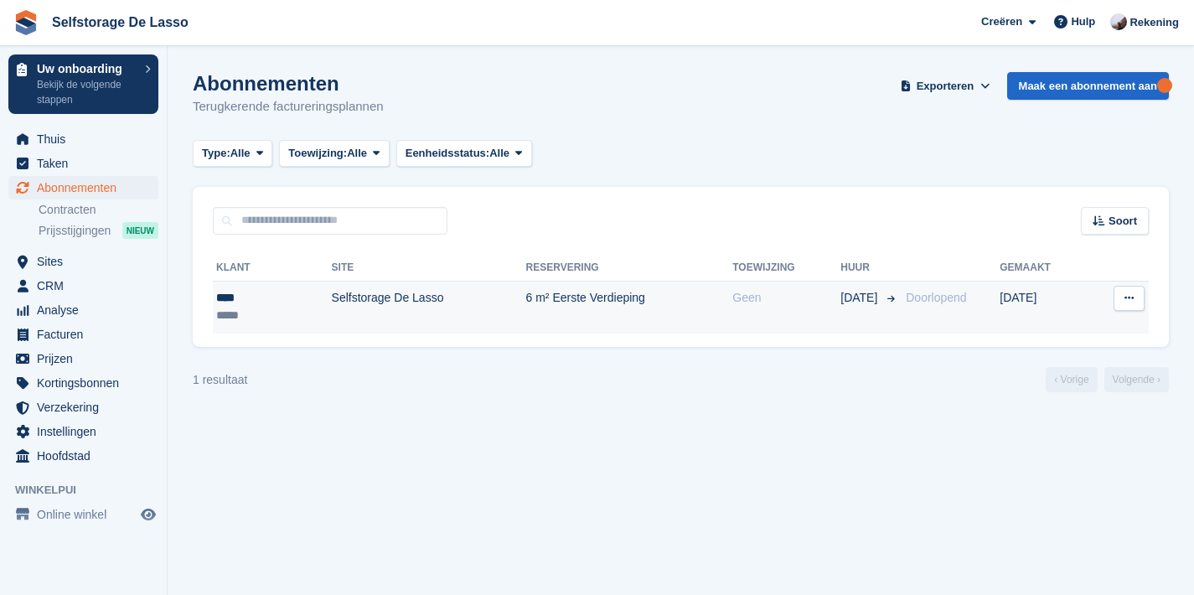
click at [332, 294] on td "Selfstorage De Lasso" at bounding box center [429, 307] width 194 height 53
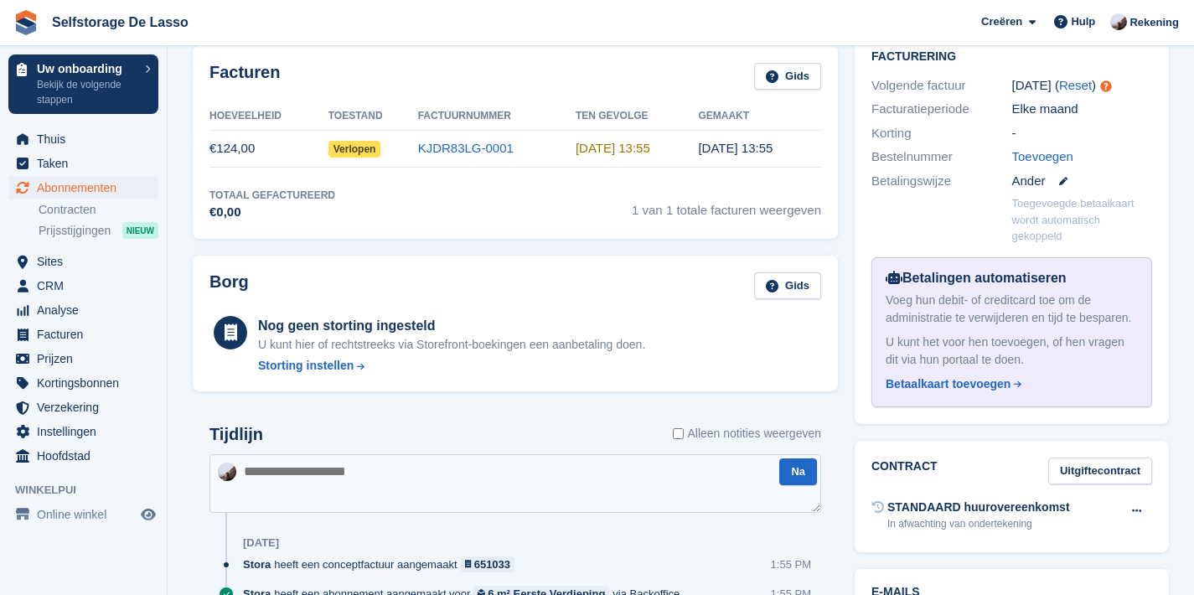
scroll to position [565, 0]
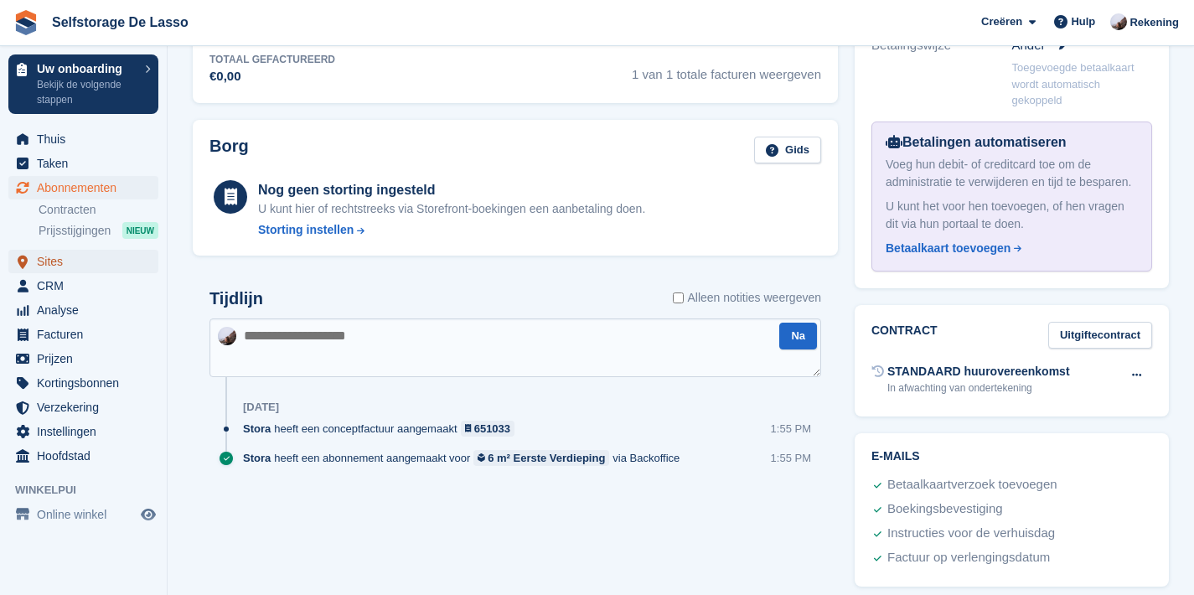
click at [68, 258] on span "Sites" at bounding box center [87, 261] width 101 height 23
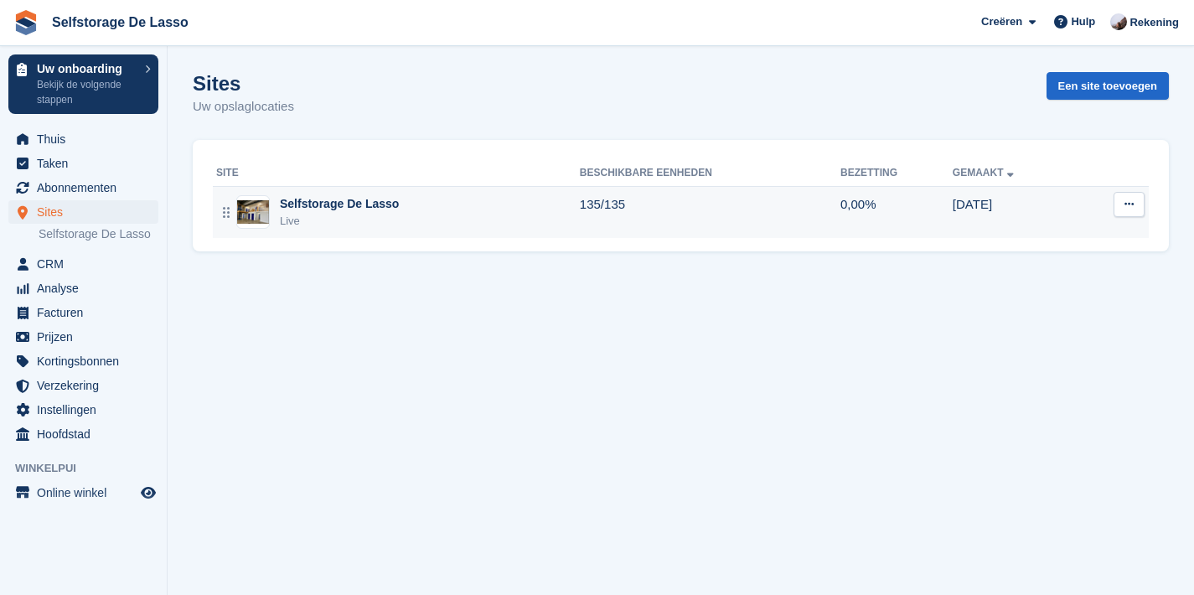
click at [329, 211] on div "Selfstorage De Lasso" at bounding box center [339, 204] width 119 height 18
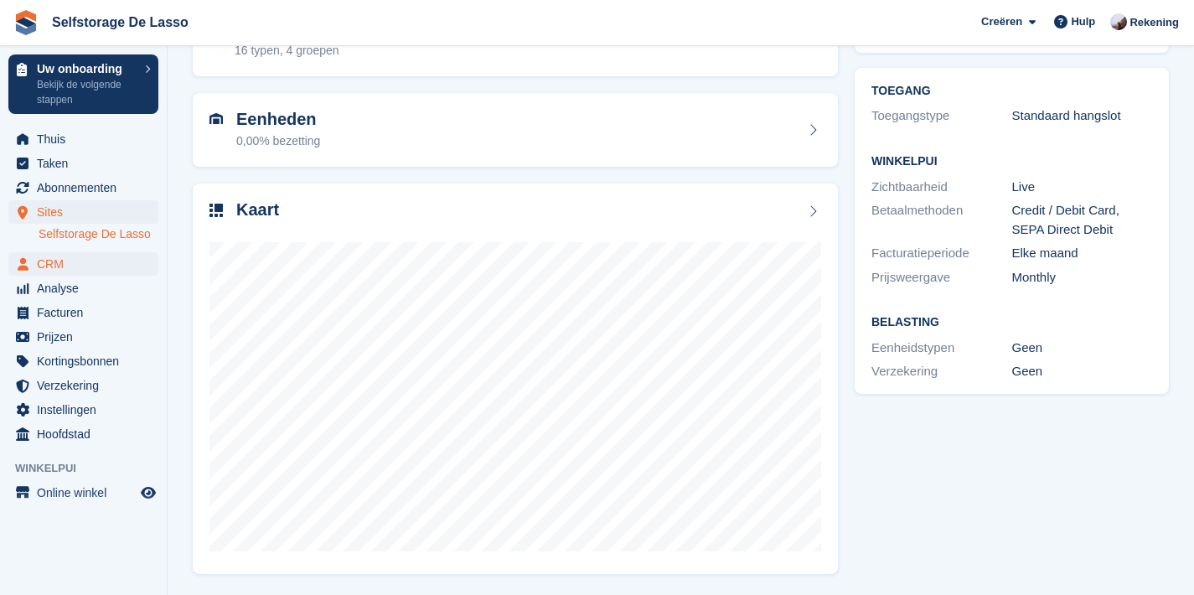
scroll to position [2, 0]
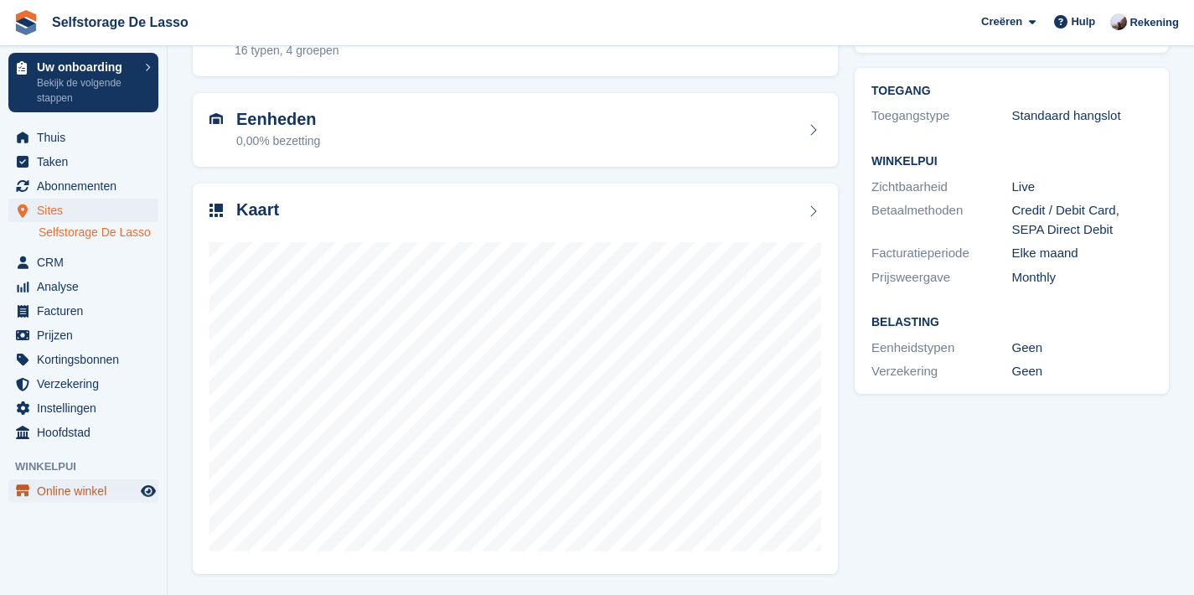
click at [74, 493] on span "Online winkel" at bounding box center [87, 490] width 101 height 23
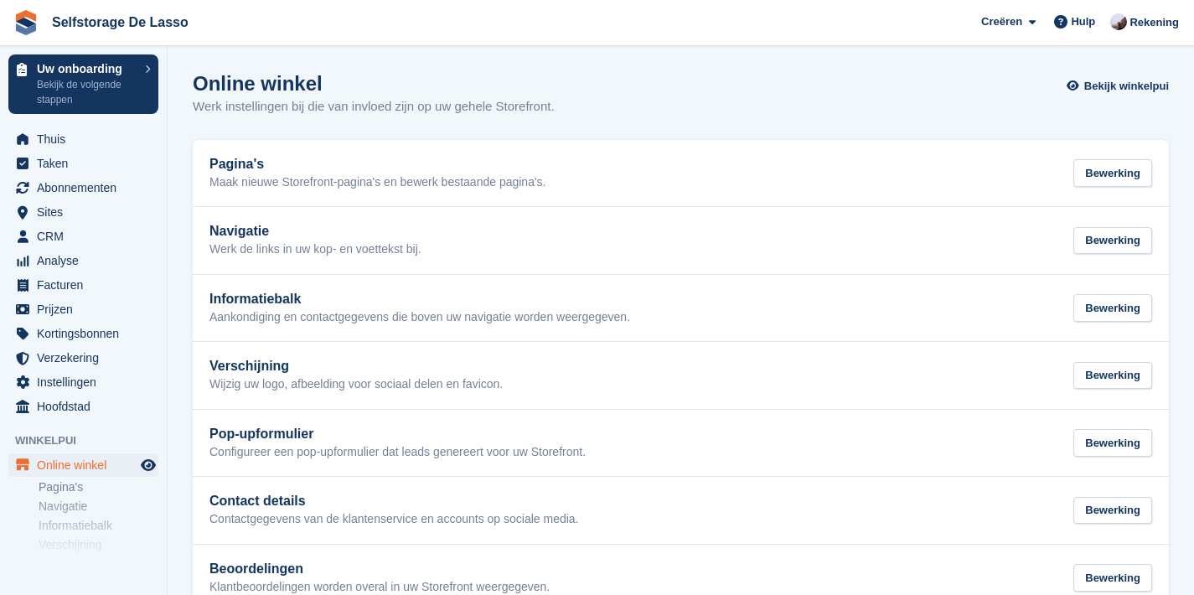
scroll to position [244, 0]
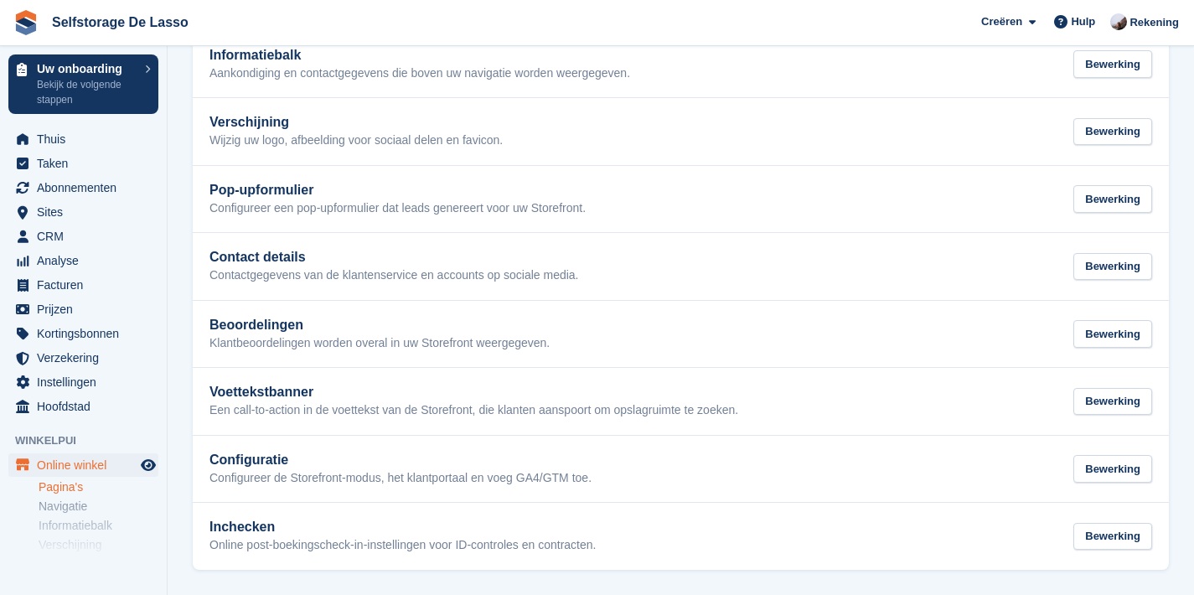
click at [82, 483] on link "Pagina's" at bounding box center [99, 487] width 120 height 16
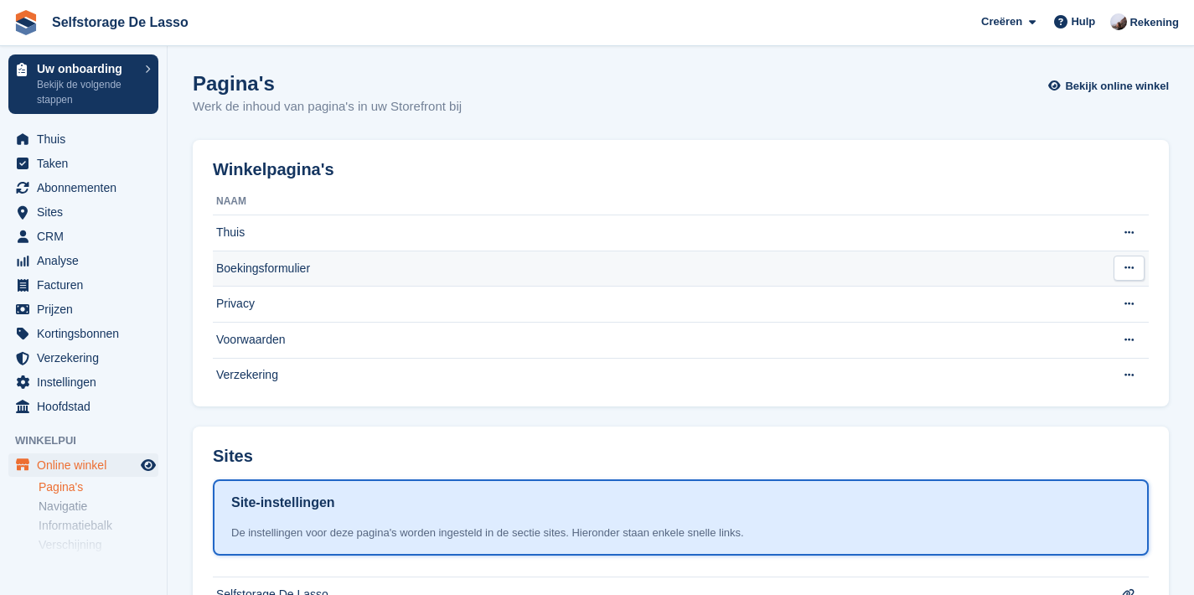
click at [300, 271] on td "Boekingsformulier" at bounding box center [657, 269] width 889 height 36
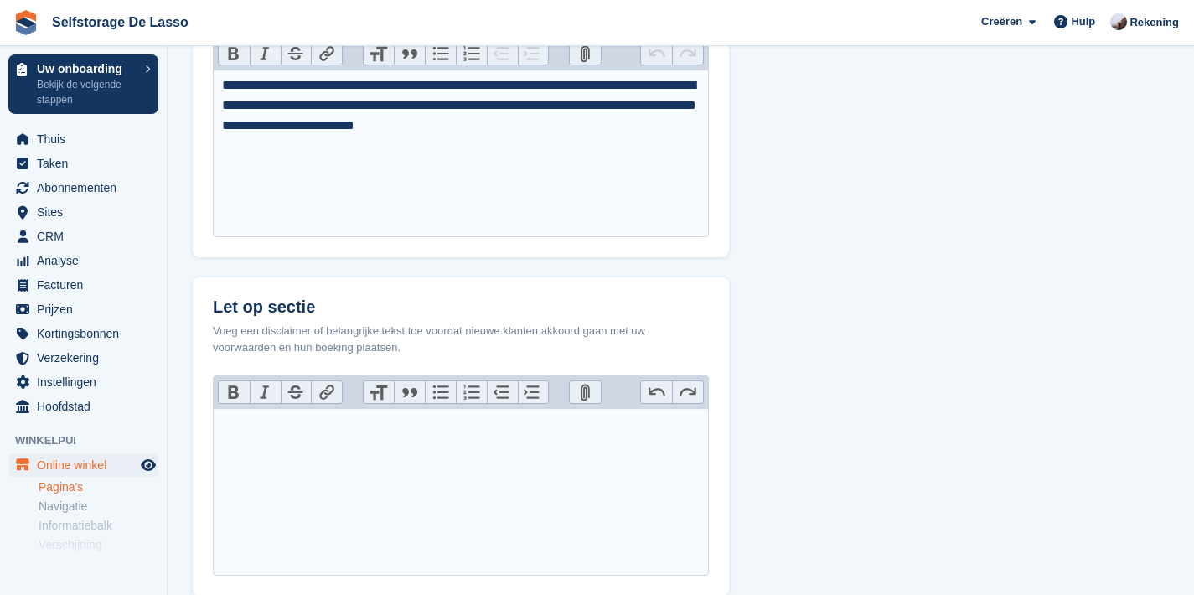
scroll to position [583, 0]
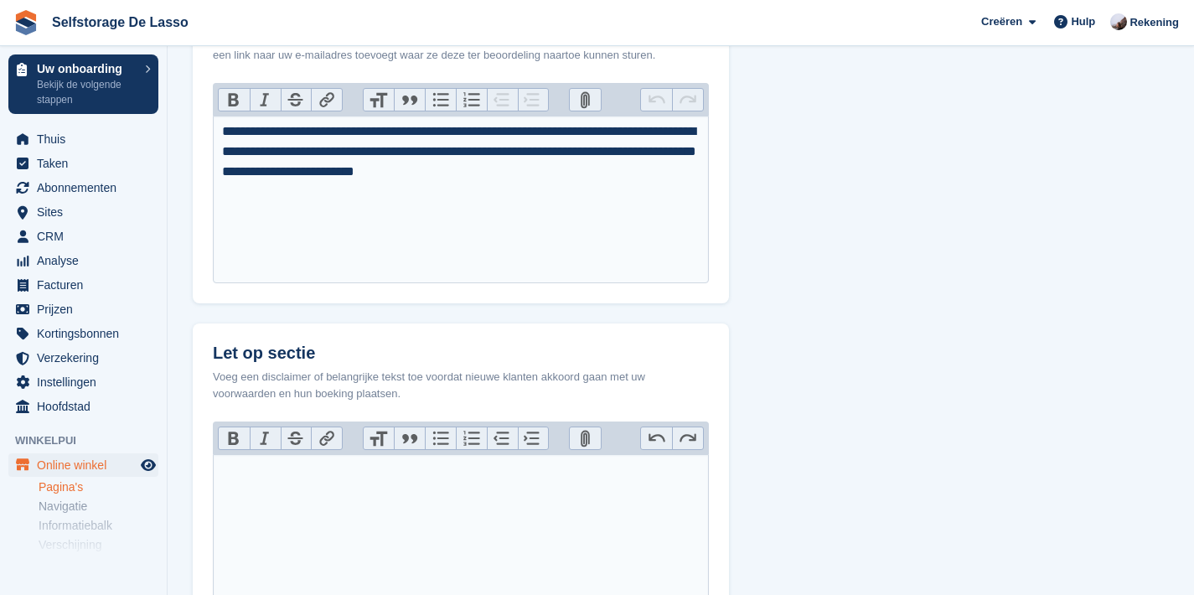
click at [516, 174] on div "**********" at bounding box center [461, 151] width 478 height 60
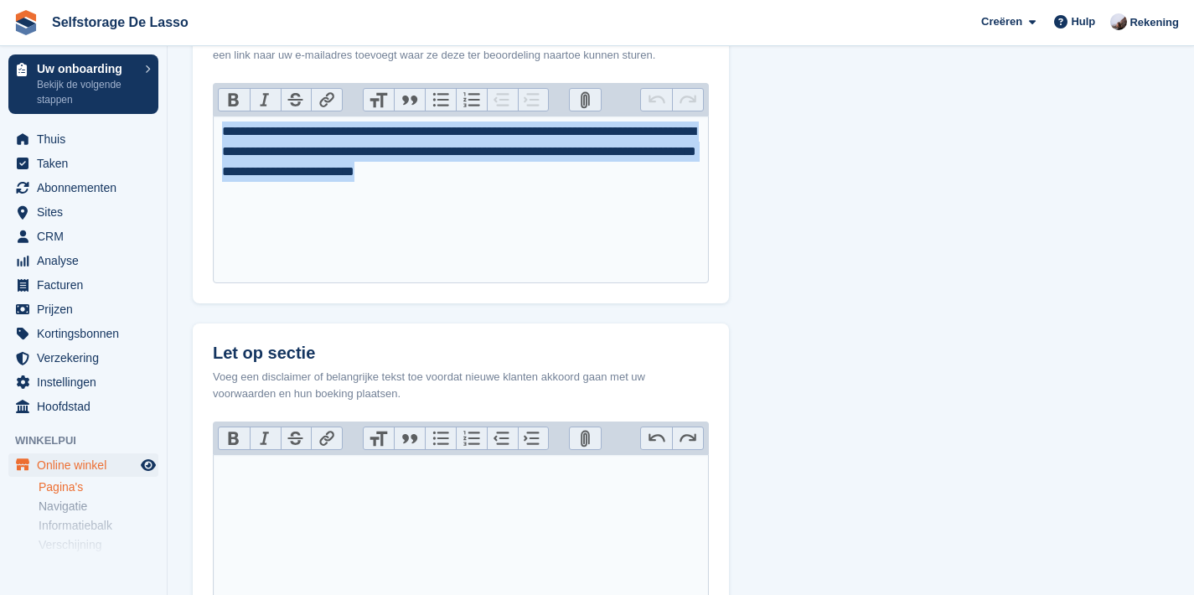
click at [516, 174] on div "**********" at bounding box center [461, 151] width 478 height 60
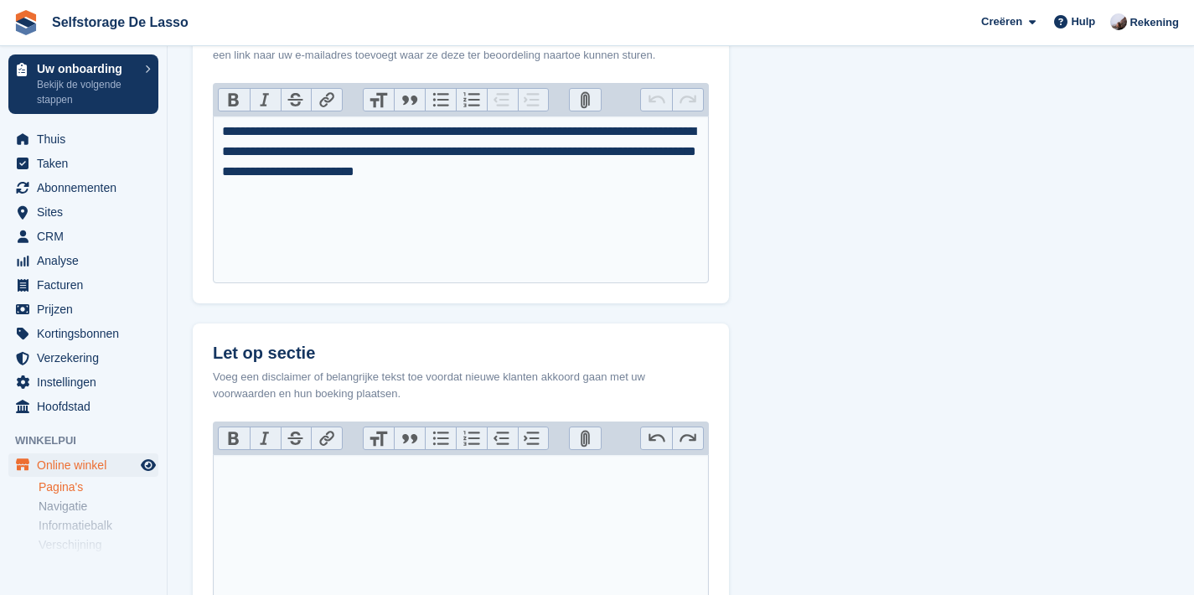
type trix-editor "**********"
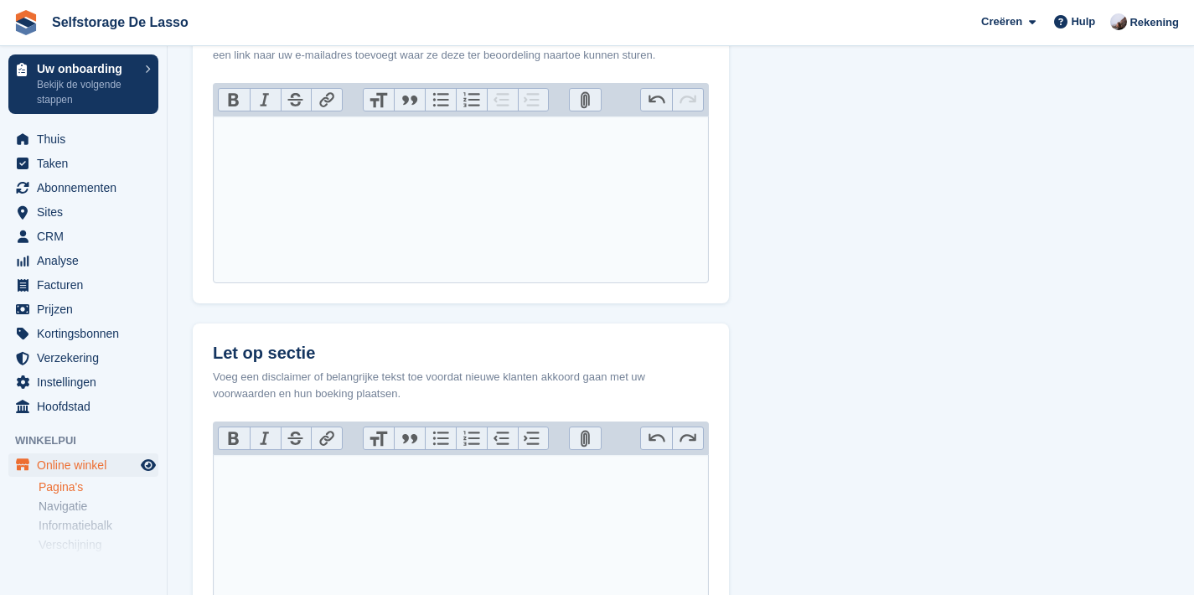
click at [507, 553] on trix-editor at bounding box center [461, 538] width 496 height 168
paste trix-editor "**********"
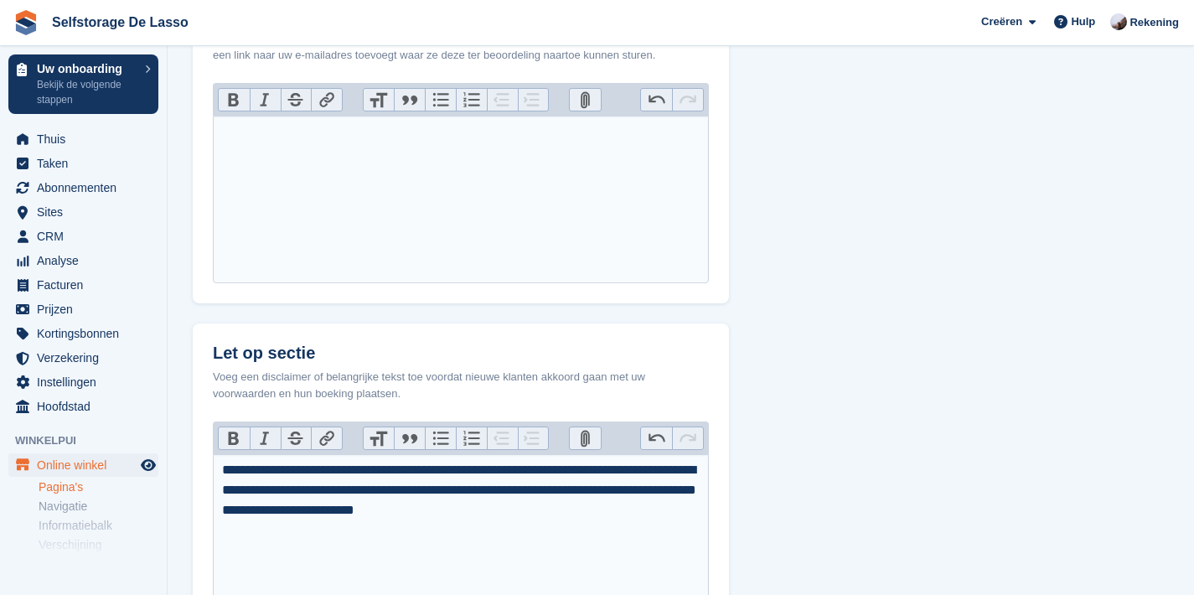
type trix-editor "**********"
click at [764, 327] on section "Boekingsformulier Formuliervelden Selecteer welke velden u uw Storefront-bezoek…" at bounding box center [681, 118] width 1026 height 1403
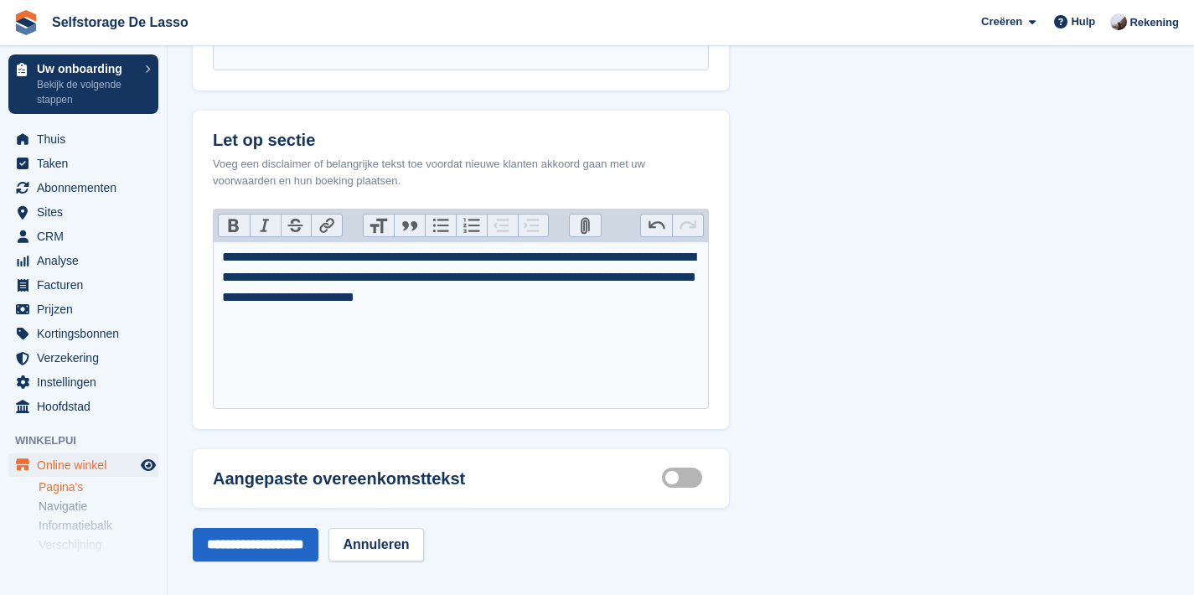
scroll to position [808, 0]
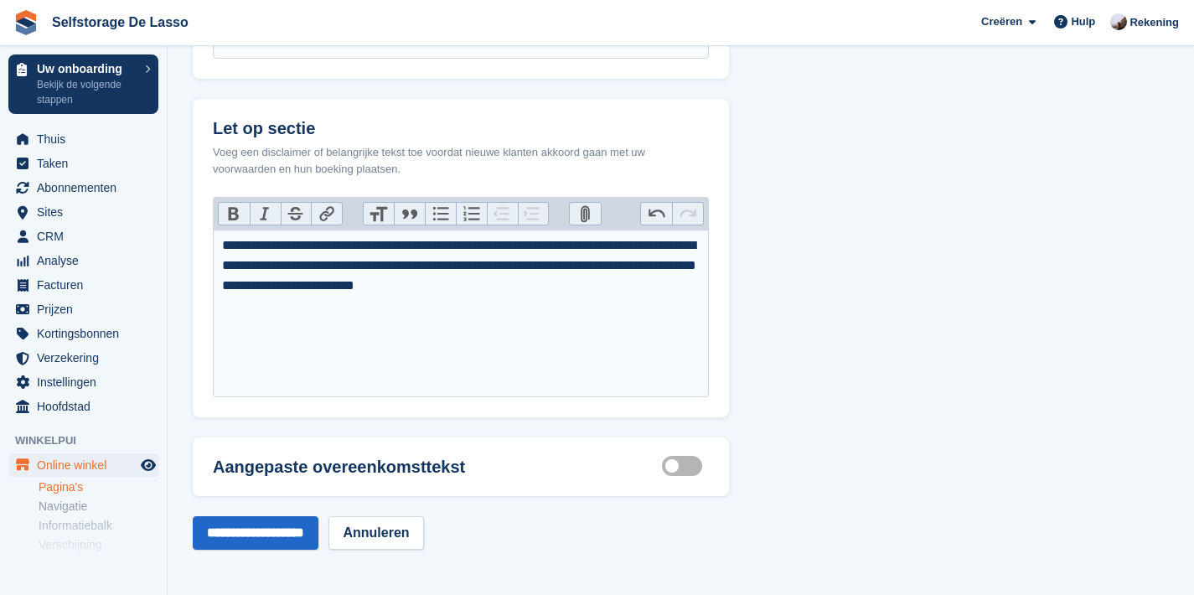
click at [689, 465] on label "Customisable terms active" at bounding box center [685, 465] width 47 height 3
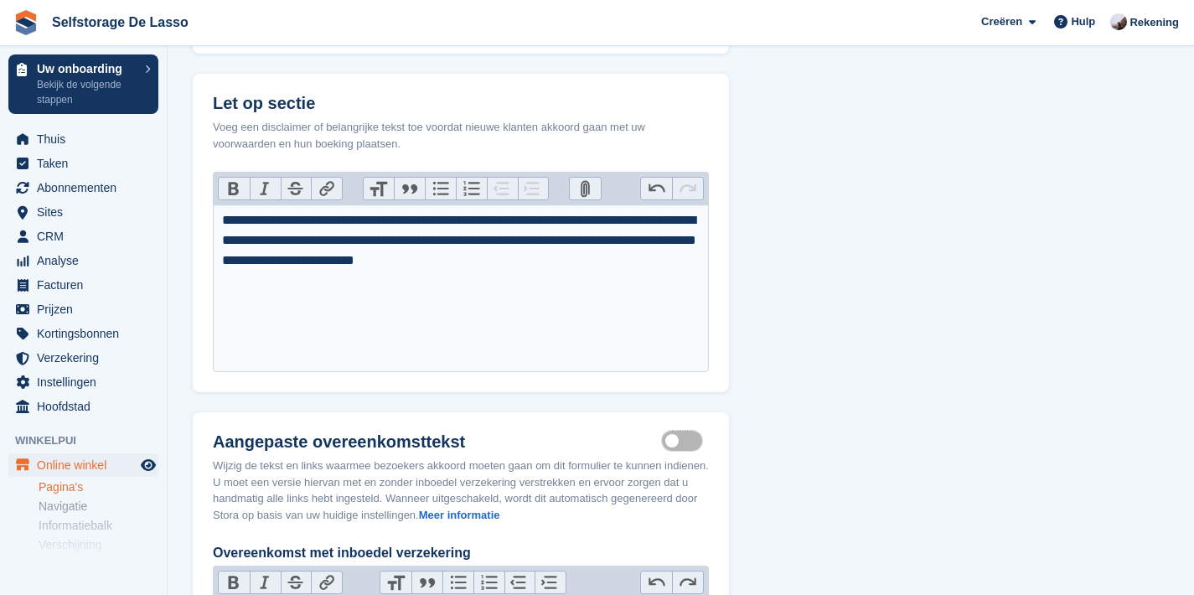
scroll to position [824, 0]
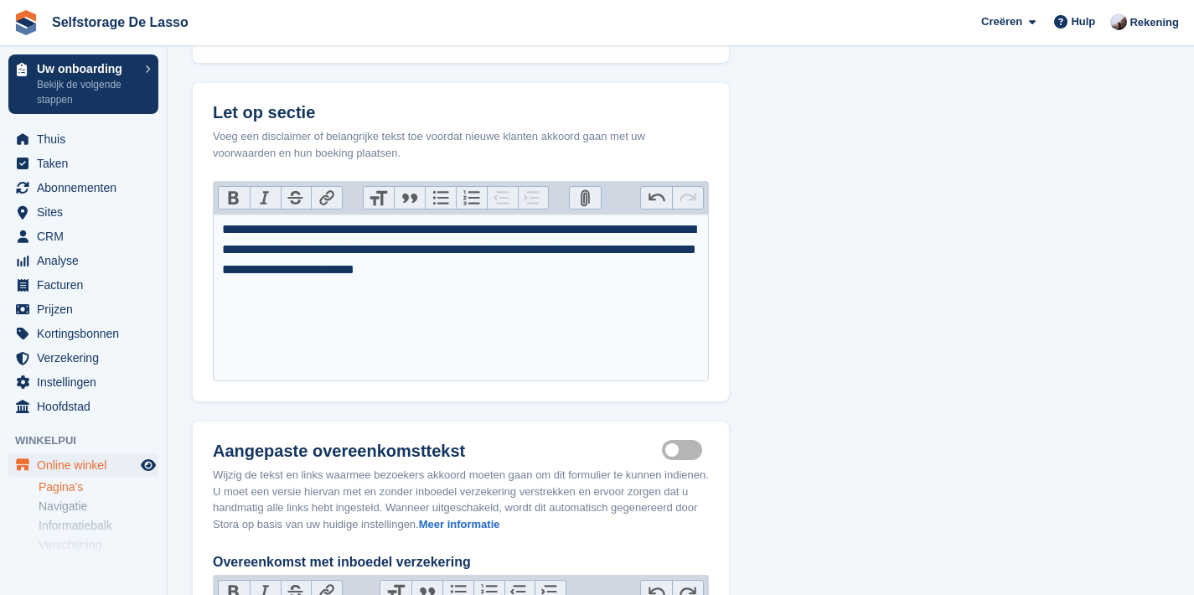
click at [366, 291] on div at bounding box center [461, 290] width 478 height 20
click at [362, 271] on div "**********" at bounding box center [461, 250] width 478 height 60
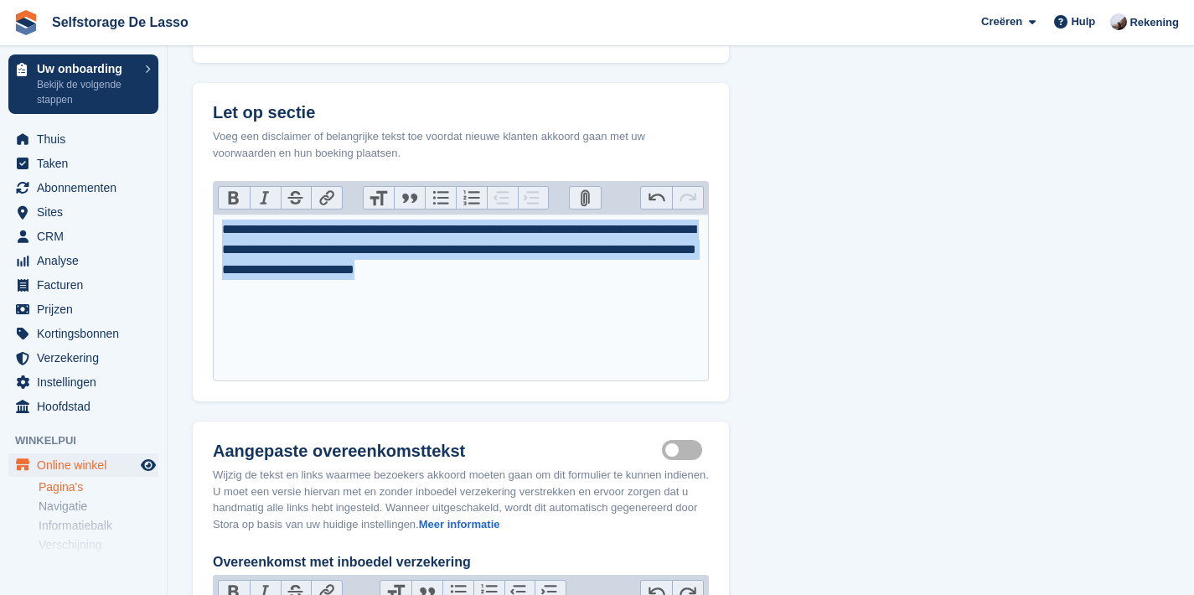
click at [361, 271] on div "**********" at bounding box center [461, 250] width 478 height 60
copy div "**********"
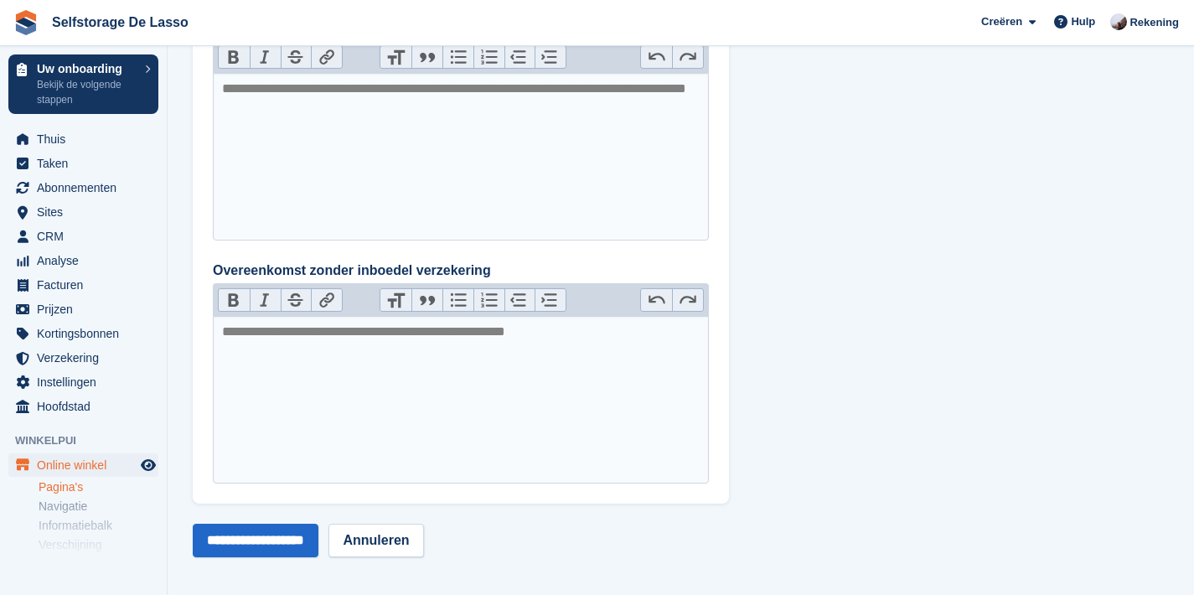
scroll to position [1366, 0]
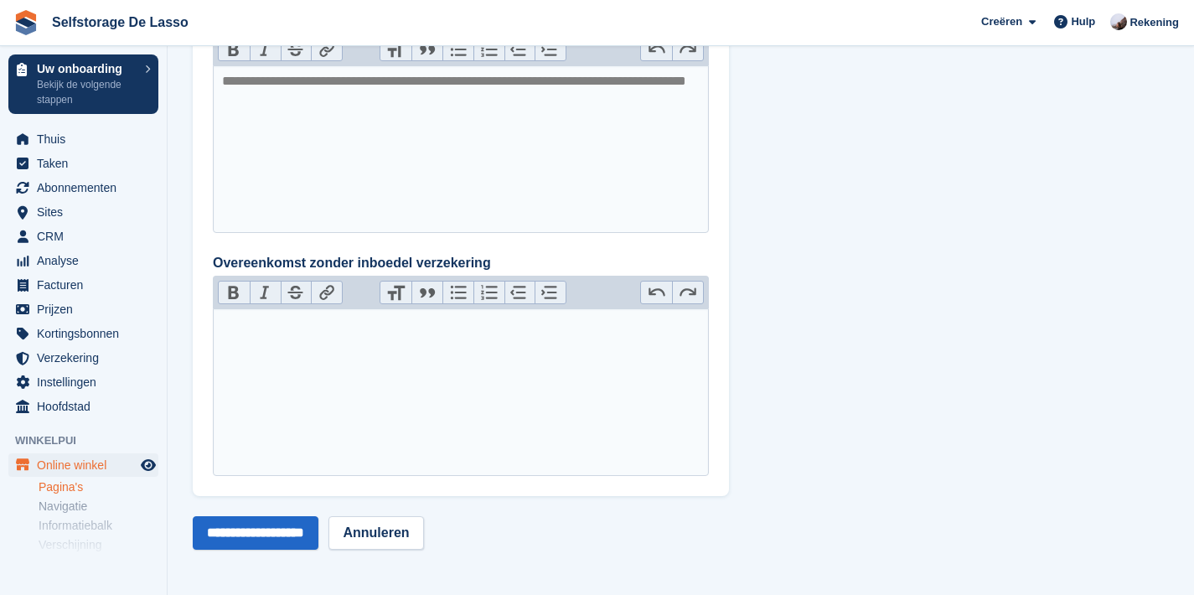
click at [444, 386] on trix-editor "Overeenkomst zonder inboedel verzekering" at bounding box center [461, 392] width 496 height 168
paste trix-editor "**********"
type trix-editor "**********"
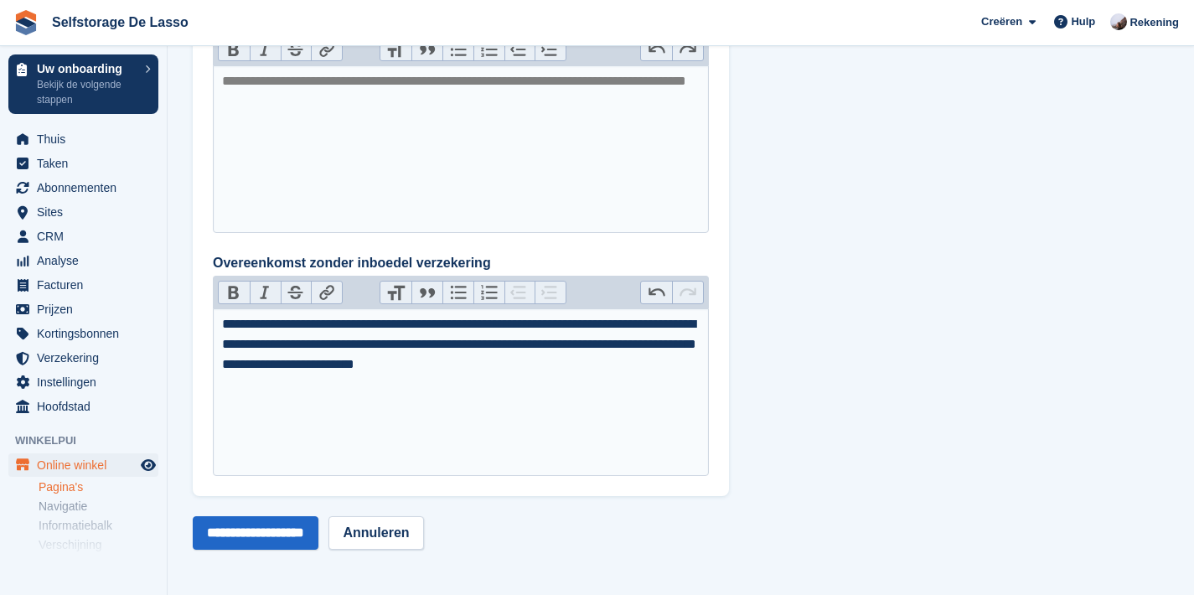
click at [318, 536] on input "**********" at bounding box center [256, 533] width 126 height 34
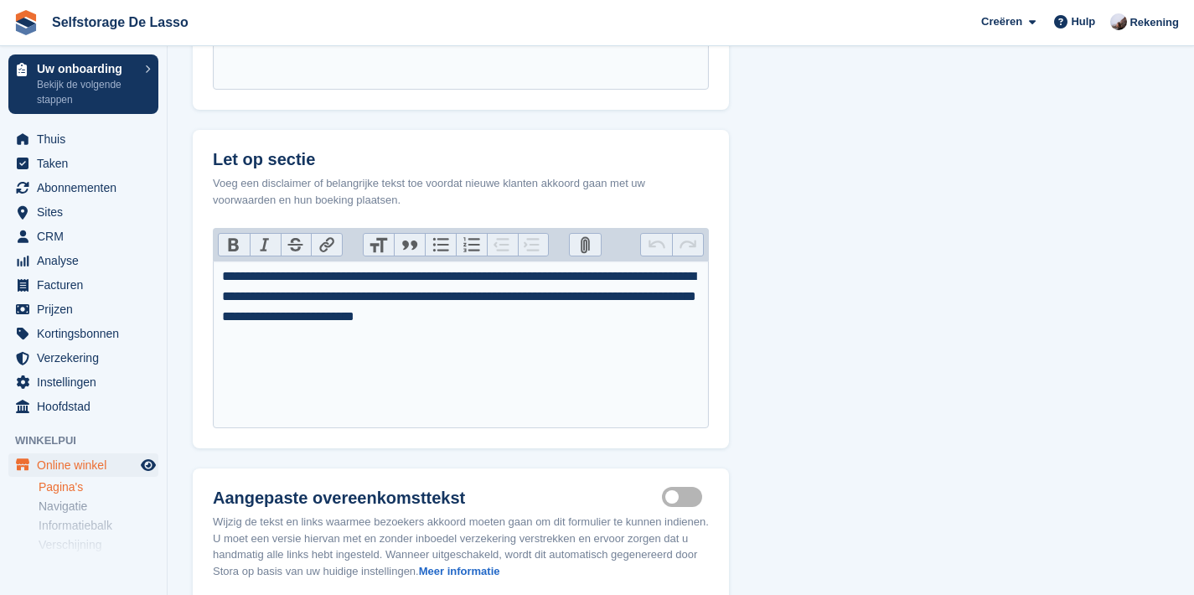
scroll to position [1330, 0]
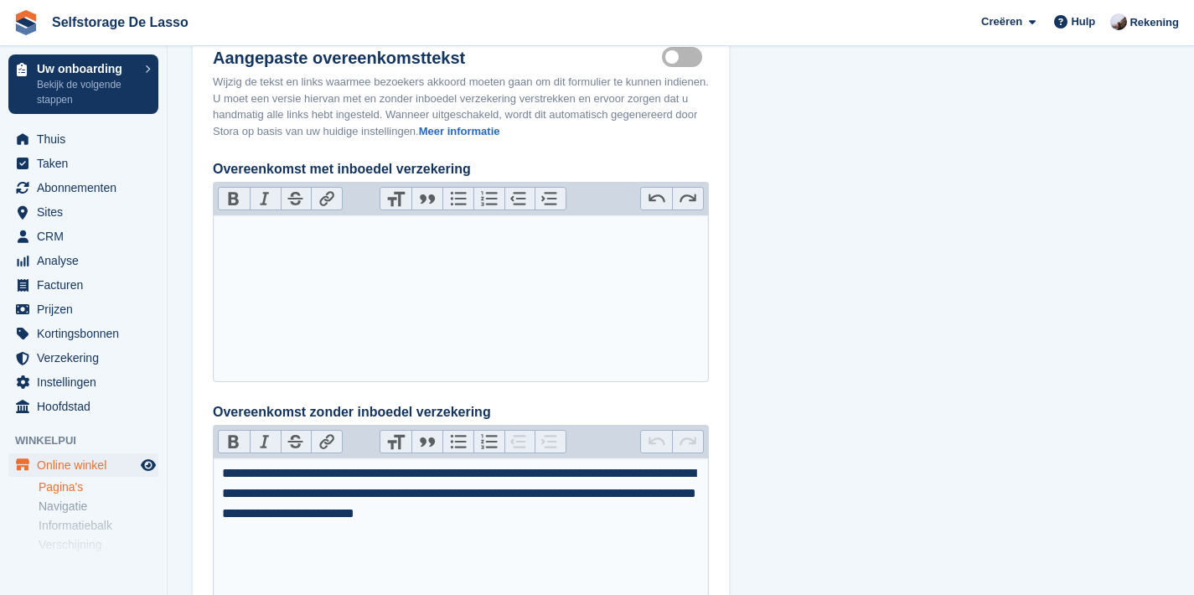
click at [392, 287] on trix-editor "Overeenkomst met inboedel verzekering" at bounding box center [461, 298] width 496 height 168
paste trix-editor "**********"
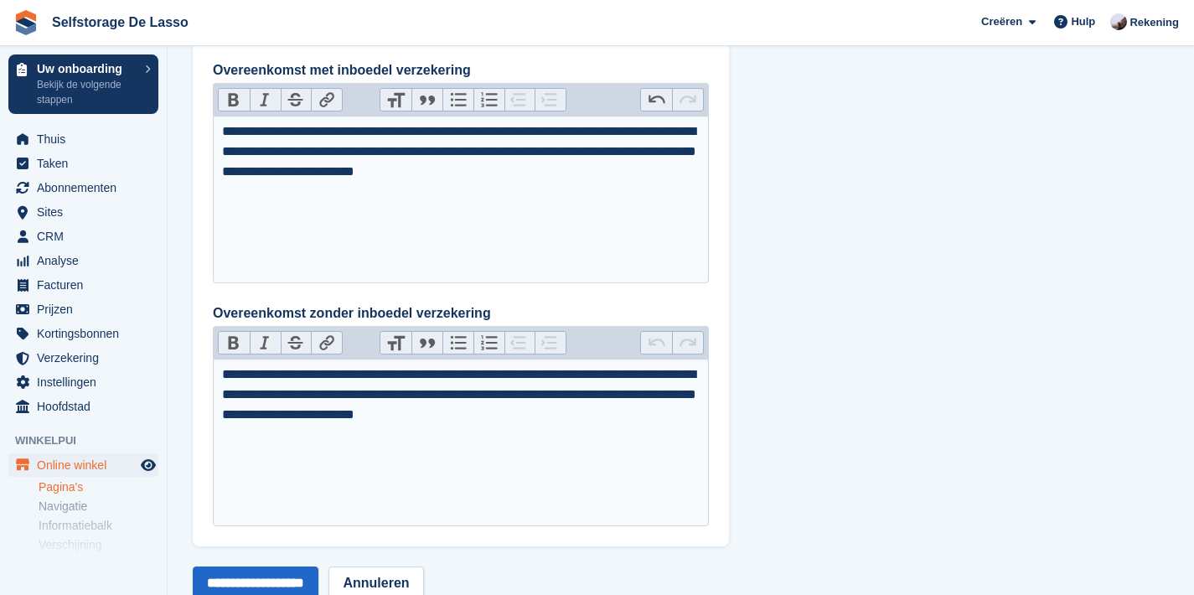
scroll to position [1480, 0]
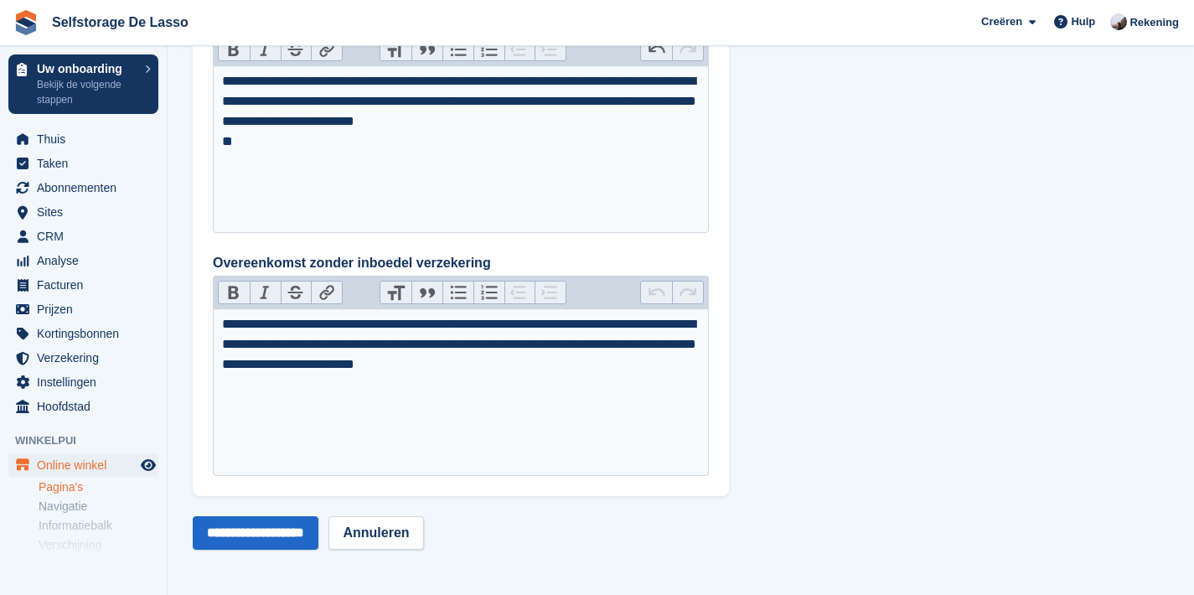
type trix-editor "**********"
click at [318, 535] on input "**********" at bounding box center [256, 533] width 126 height 34
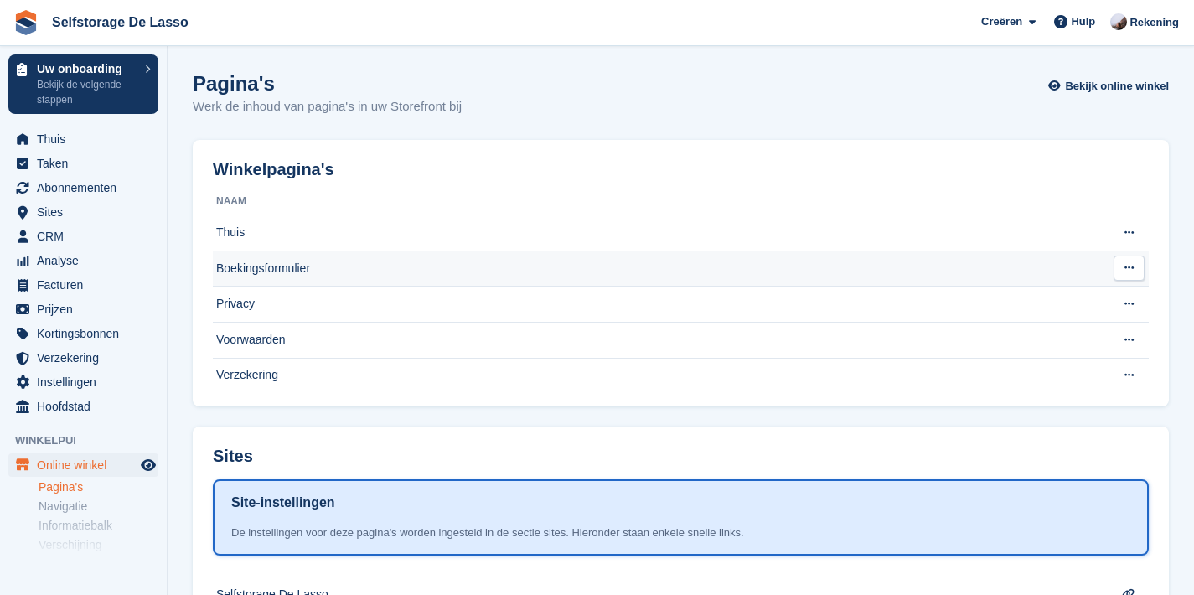
click at [305, 267] on td "Boekingsformulier" at bounding box center [657, 269] width 889 height 36
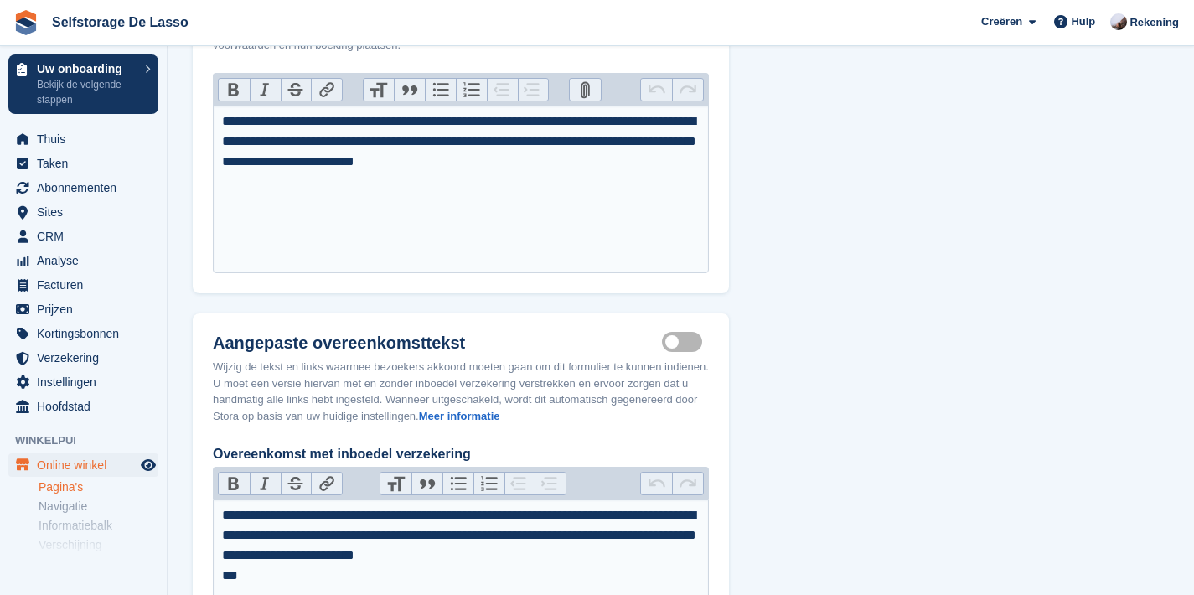
scroll to position [1190, 0]
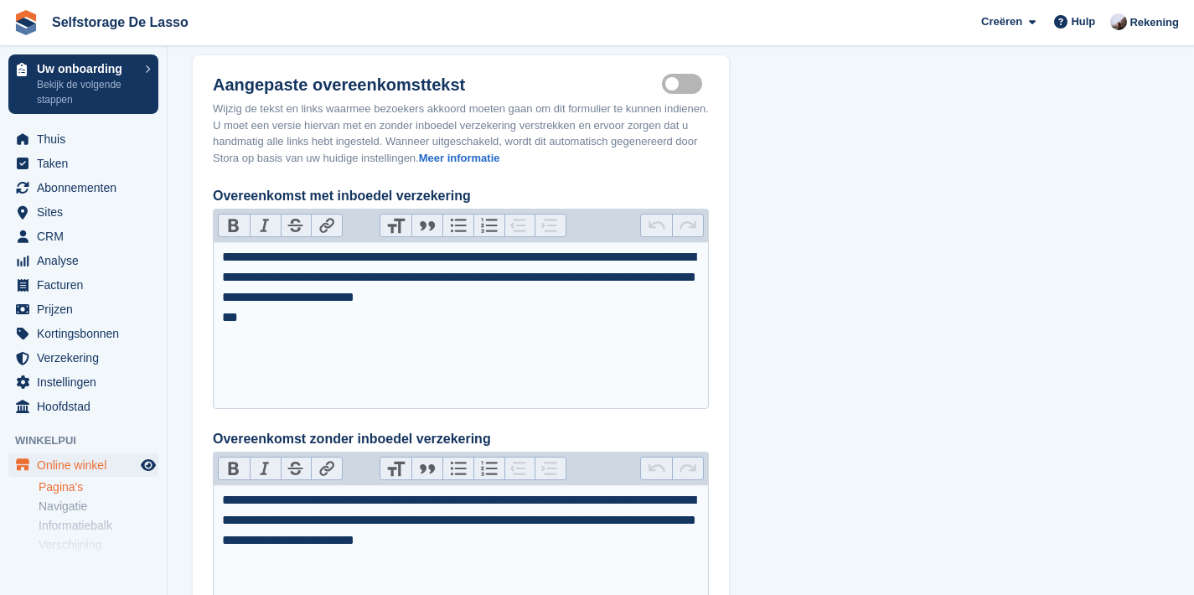
click at [303, 316] on div "***" at bounding box center [461, 317] width 478 height 20
type trix-editor "**********"
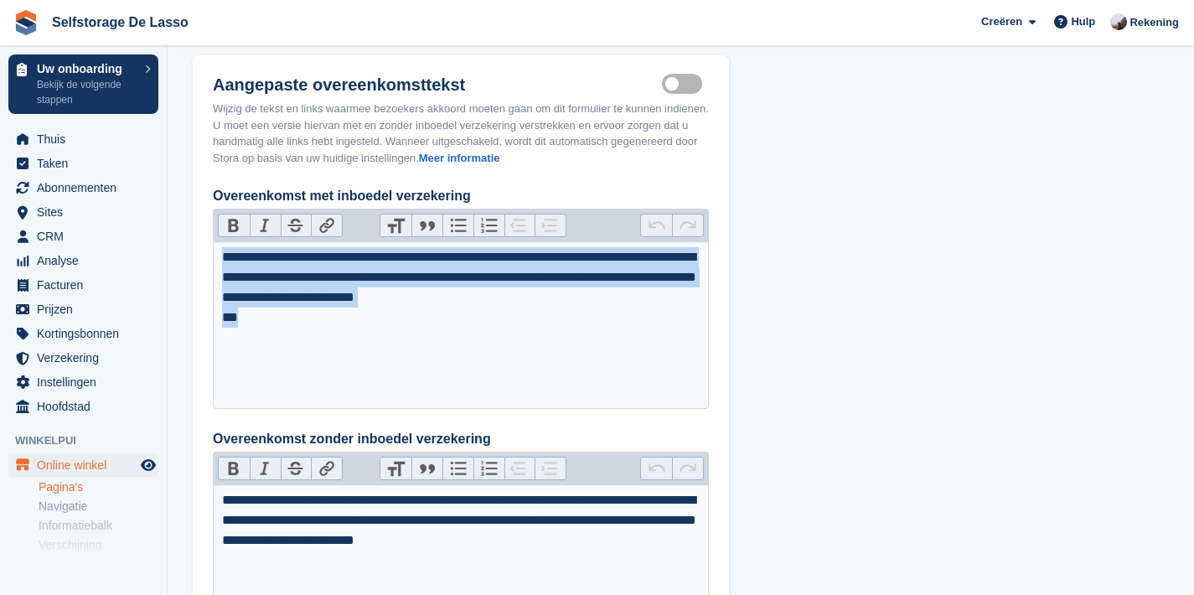
copy trix-editor "**********"
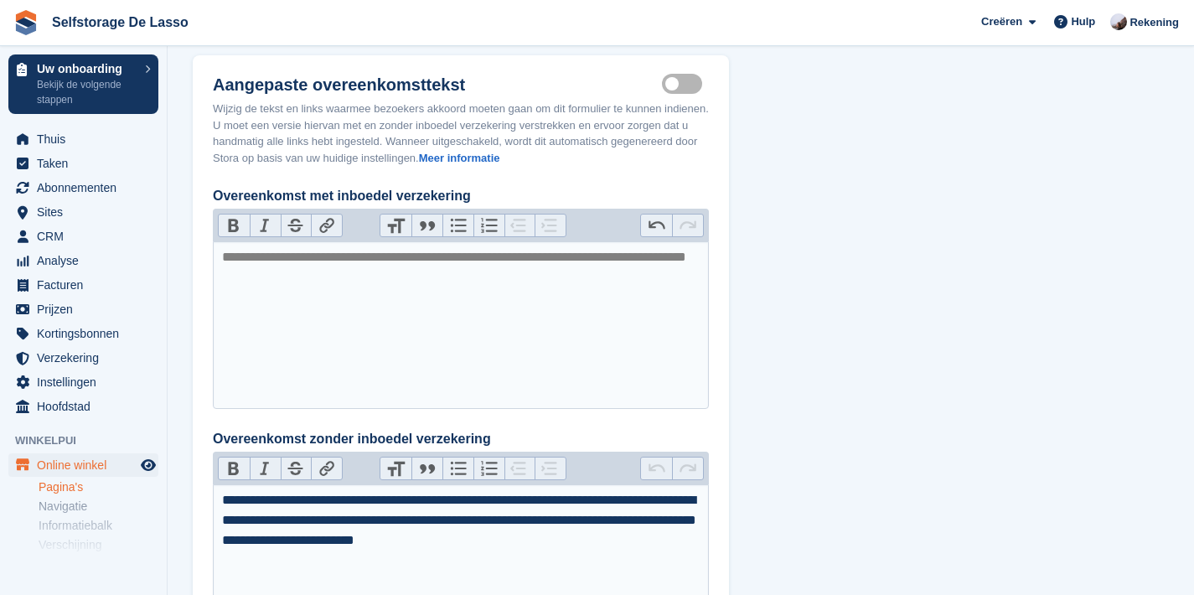
click at [645, 540] on div "**********" at bounding box center [461, 520] width 478 height 60
click at [645, 539] on div "**********" at bounding box center [461, 520] width 478 height 60
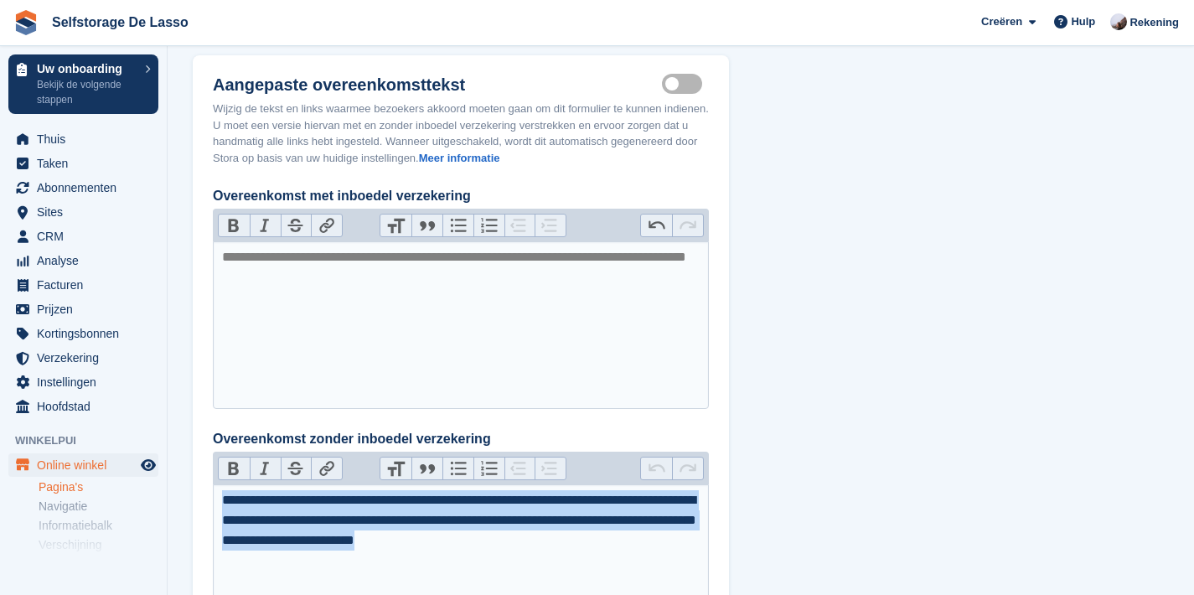
click at [645, 539] on div "**********" at bounding box center [461, 520] width 478 height 60
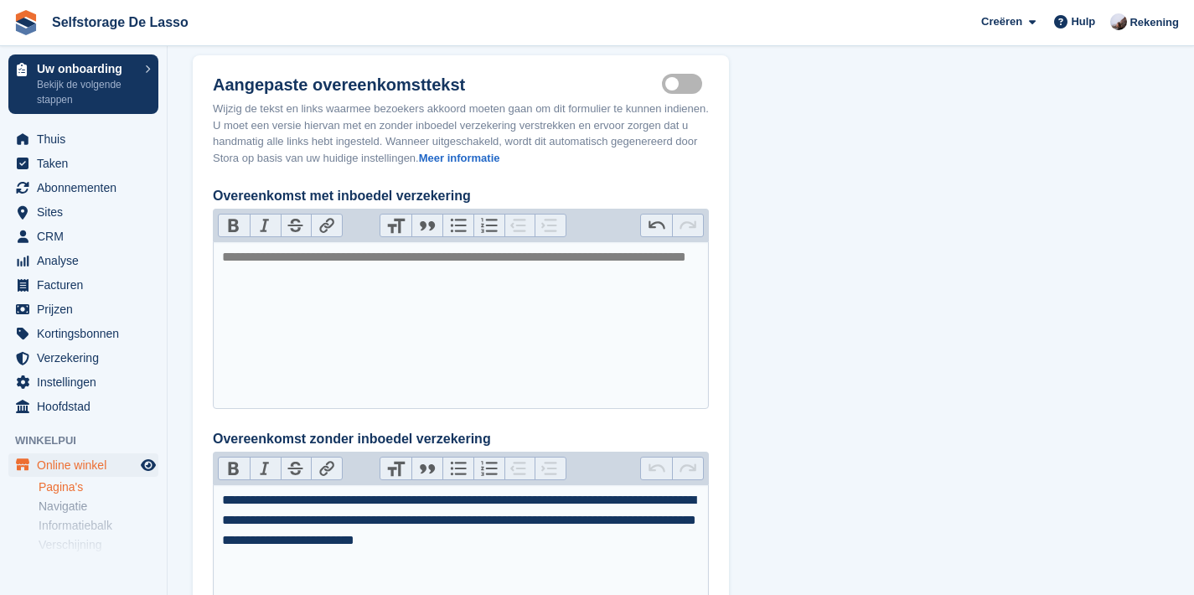
type trix-editor "**********"
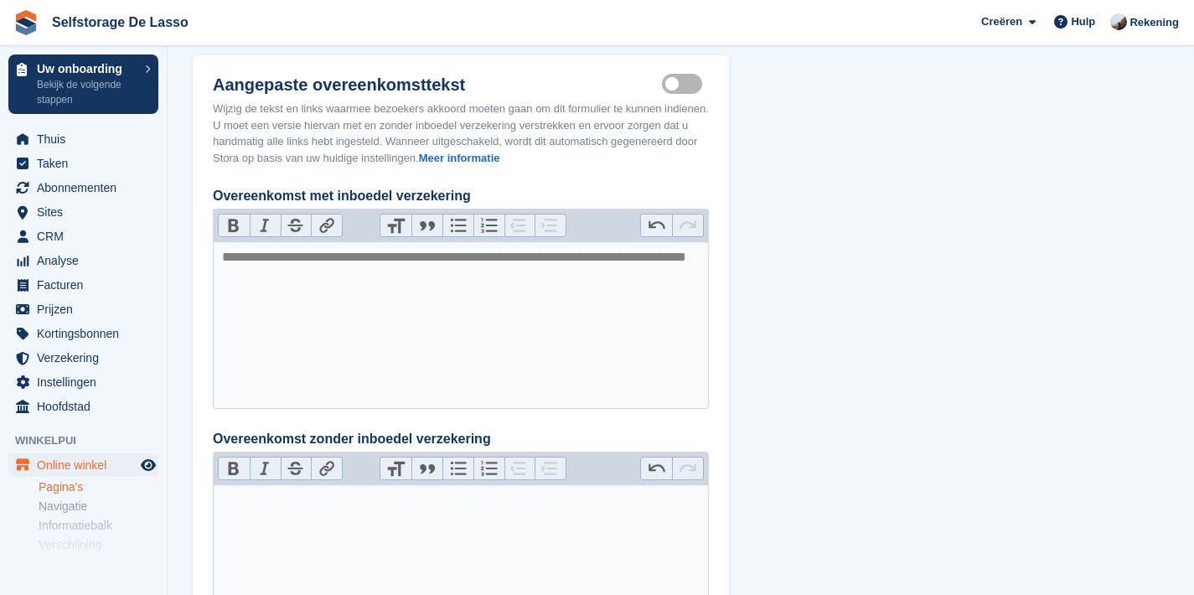
drag, startPoint x: 839, startPoint y: 392, endPoint x: 834, endPoint y: 383, distance: 10.1
click at [673, 85] on label "Customisable terms active" at bounding box center [685, 83] width 47 height 3
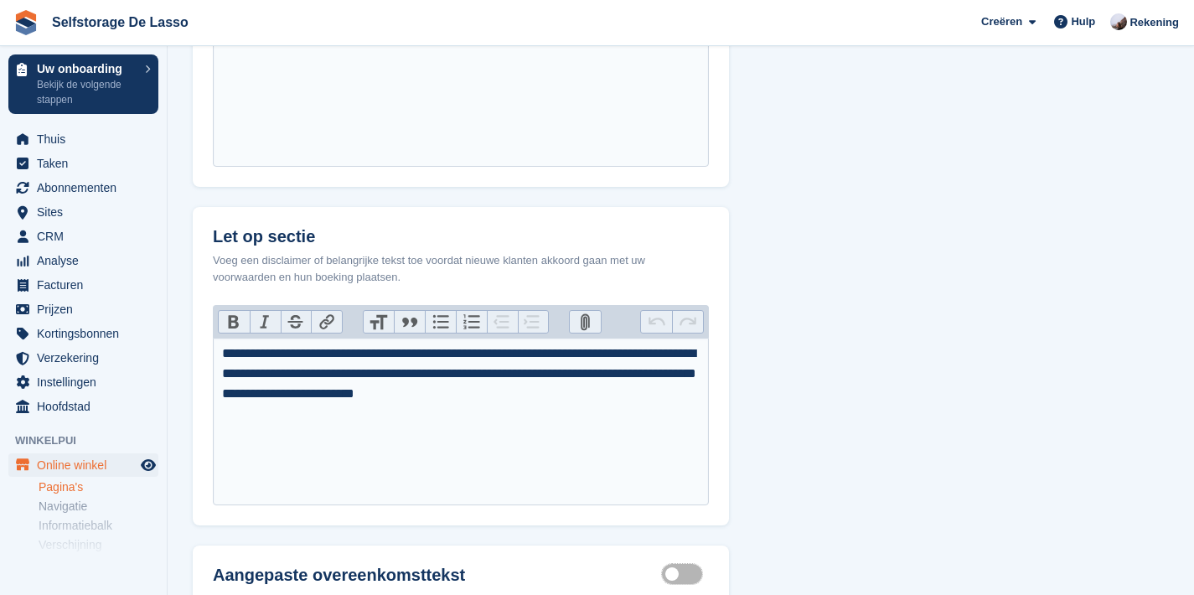
scroll to position [808, 0]
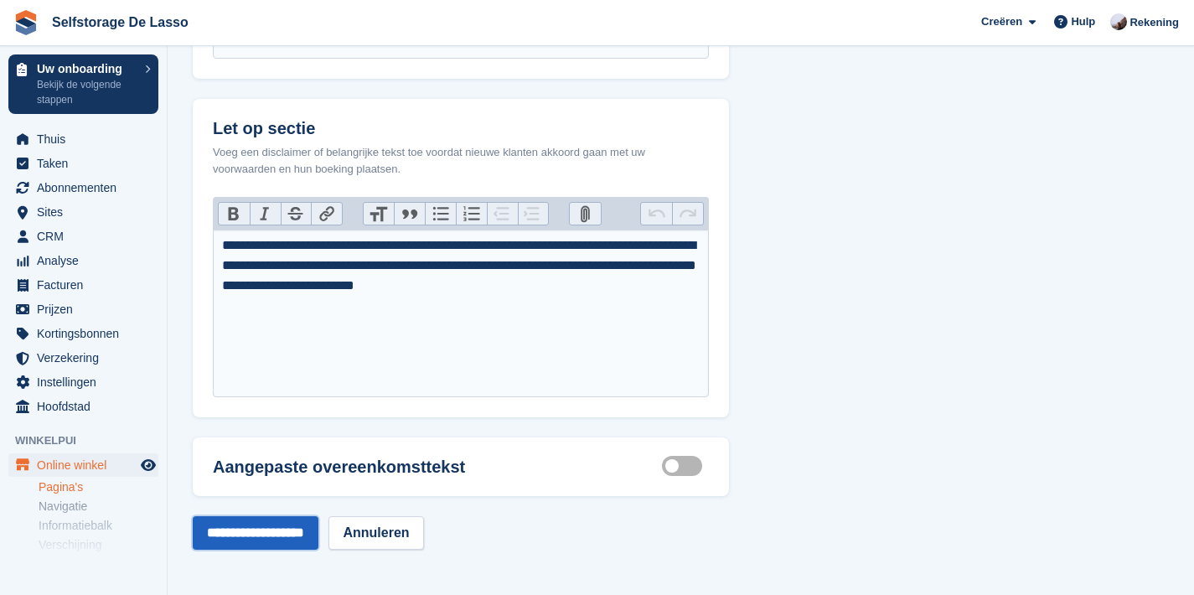
click at [285, 541] on input "**********" at bounding box center [256, 533] width 126 height 34
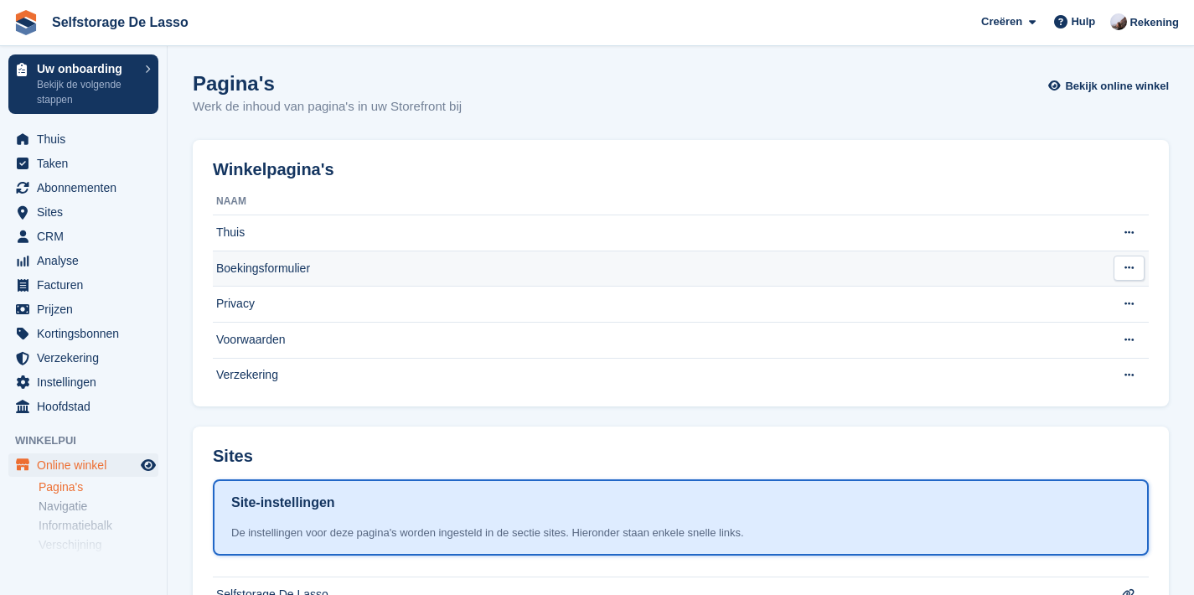
click at [321, 261] on td "Boekingsformulier" at bounding box center [657, 269] width 889 height 36
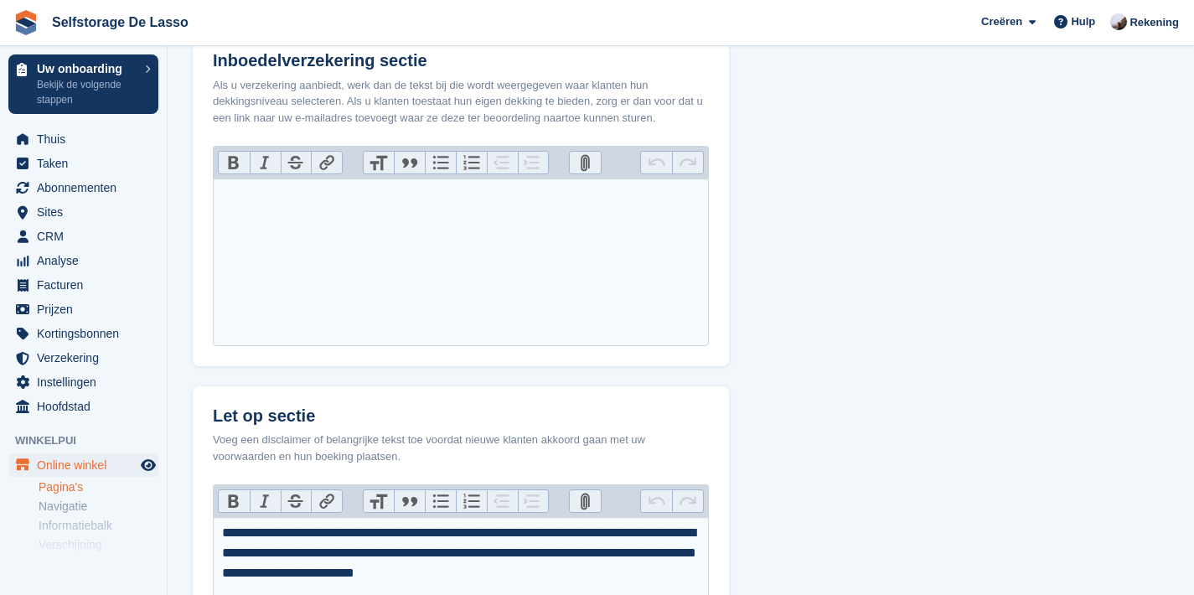
scroll to position [808, 0]
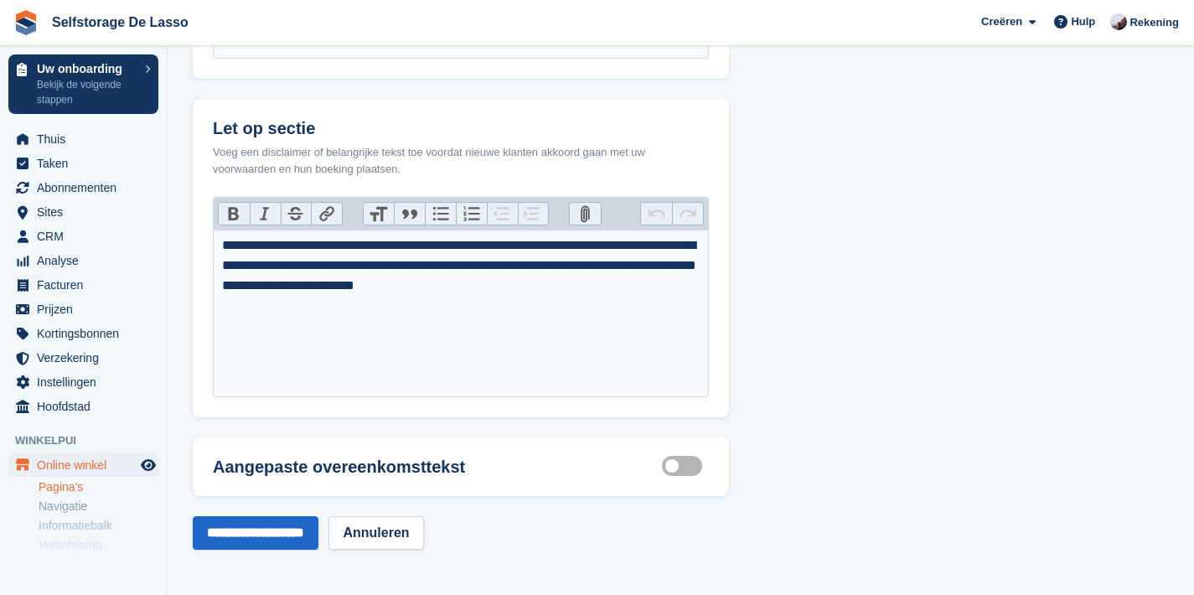
click at [100, 145] on span "Thuis" at bounding box center [87, 138] width 101 height 23
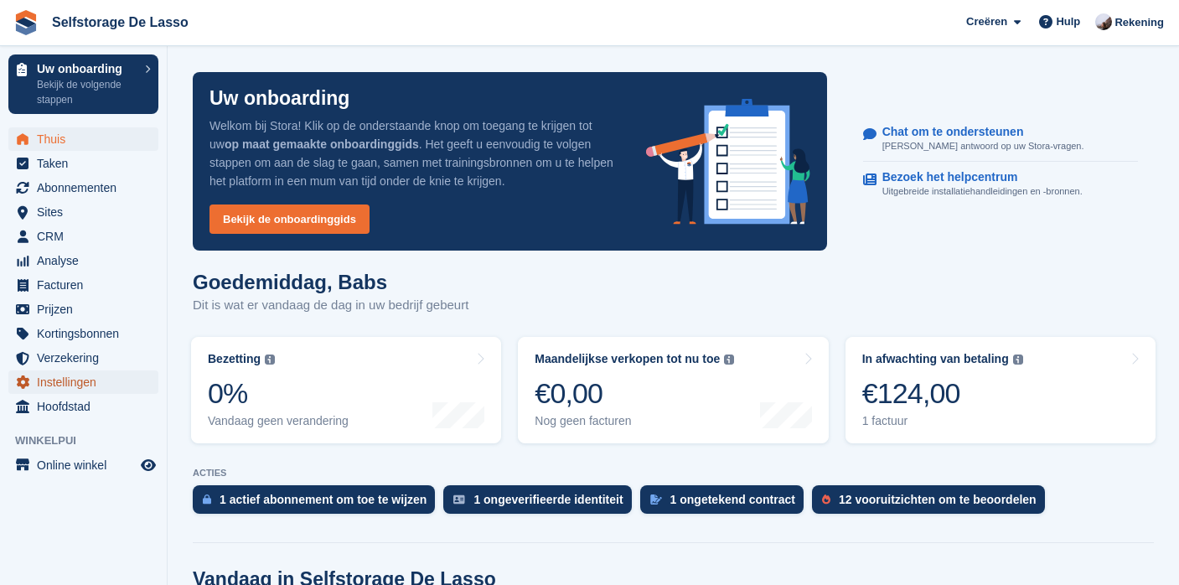
click at [76, 380] on span "Instellingen" at bounding box center [87, 381] width 101 height 23
drag, startPoint x: 929, startPoint y: 276, endPoint x: 879, endPoint y: 37, distance: 244.0
click at [929, 271] on div "Goedemiddag, Babs Dit is wat er vandaag de dag in uw bedrijf gebeurt" at bounding box center [673, 303] width 961 height 65
click at [1054, 259] on div "Uw onboarding Welkom bij Stora! Klik op de onderstaande knop om toegang te krij…" at bounding box center [673, 161] width 981 height 199
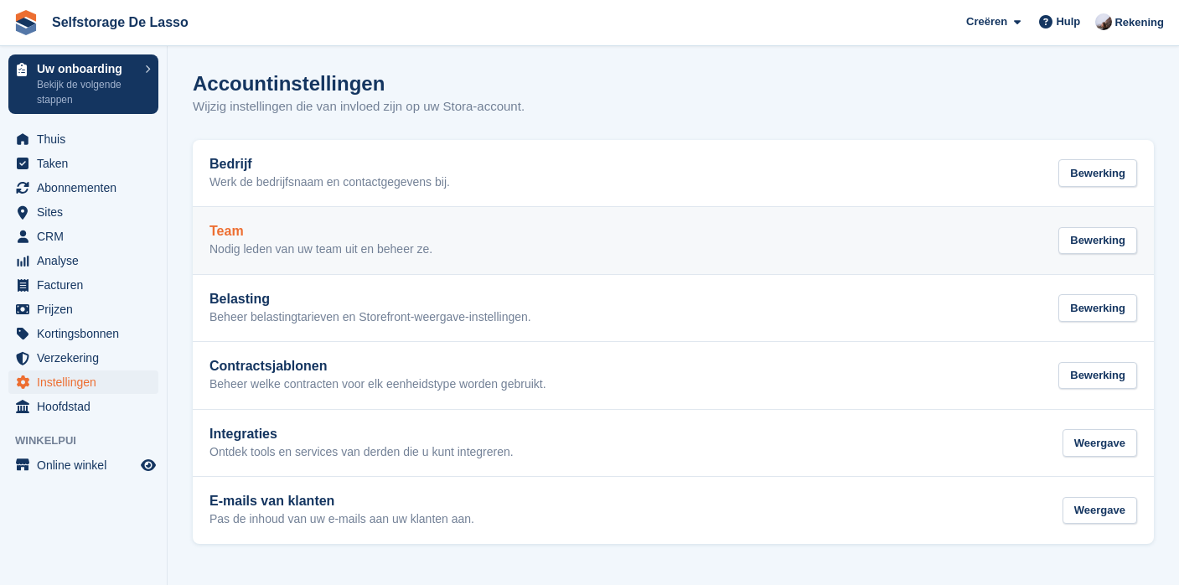
click at [383, 234] on h2 "Team" at bounding box center [320, 231] width 223 height 15
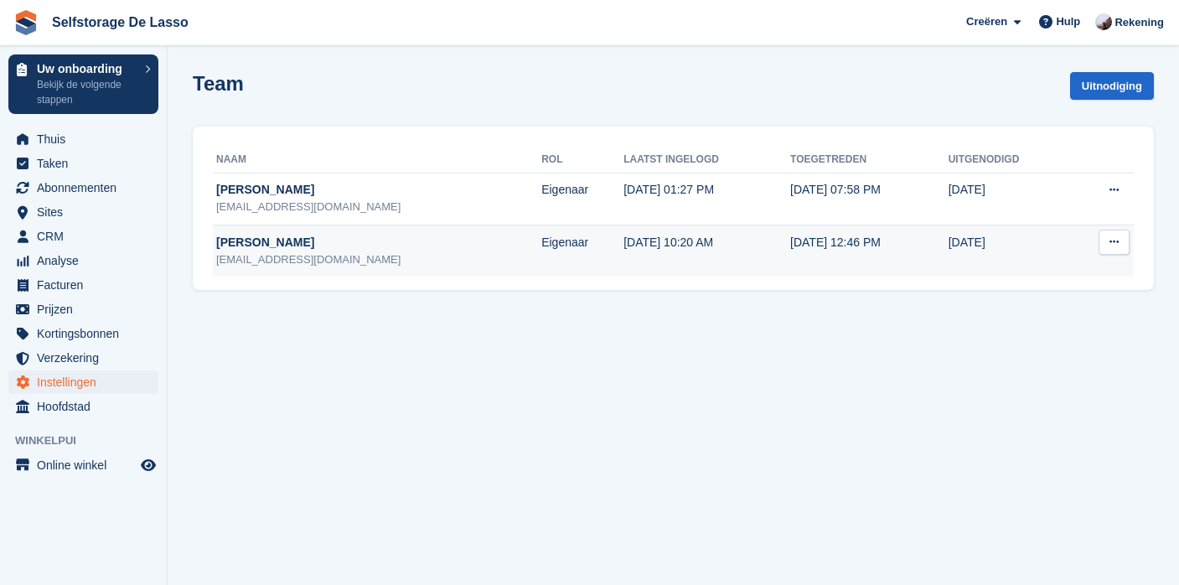
click at [1115, 243] on icon at bounding box center [1113, 241] width 9 height 11
click at [1108, 266] on p "Teamlid bewerken" at bounding box center [1049, 275] width 146 height 22
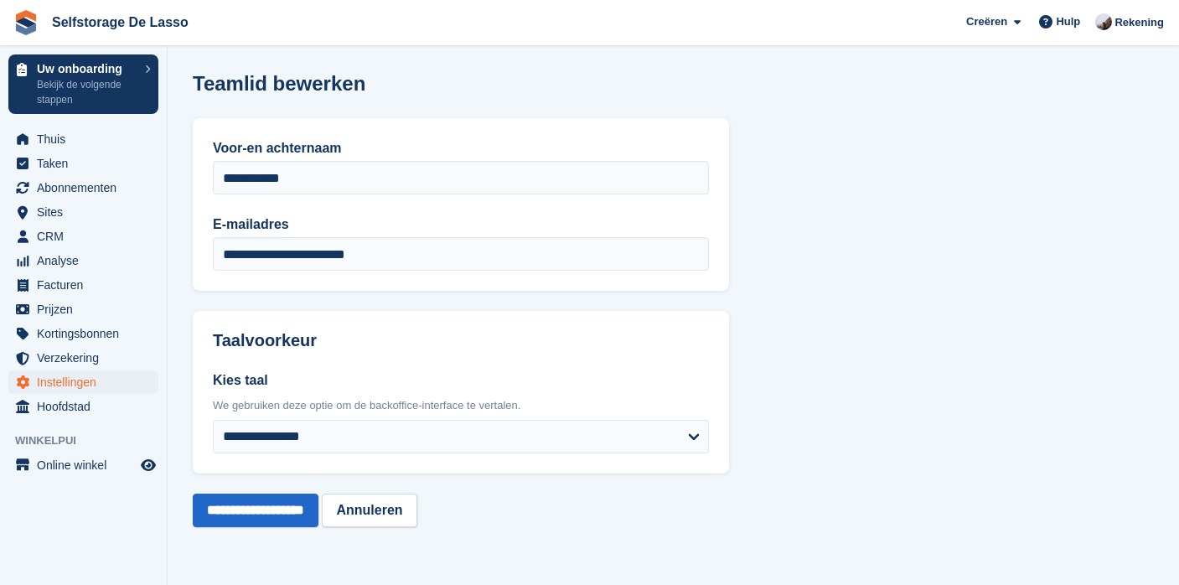
click at [418, 271] on div "**********" at bounding box center [461, 204] width 536 height 173
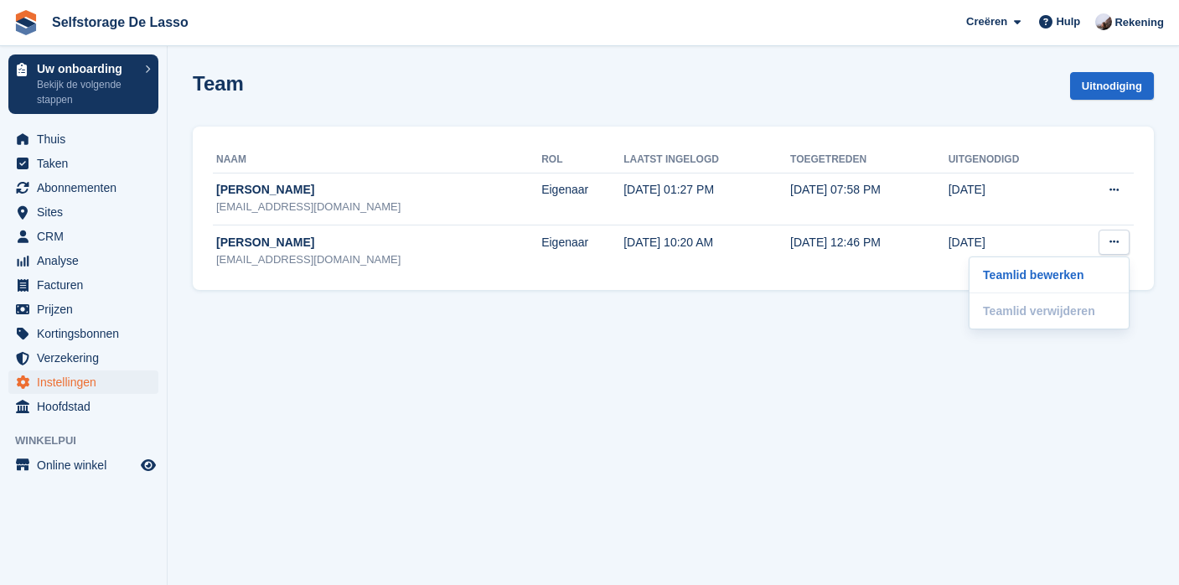
click at [592, 401] on section "Team Uitnodiging Naam Rol Laatst ingelogd Toegetreden Uitgenodigd [PERSON_NAME]…" at bounding box center [673, 292] width 1011 height 585
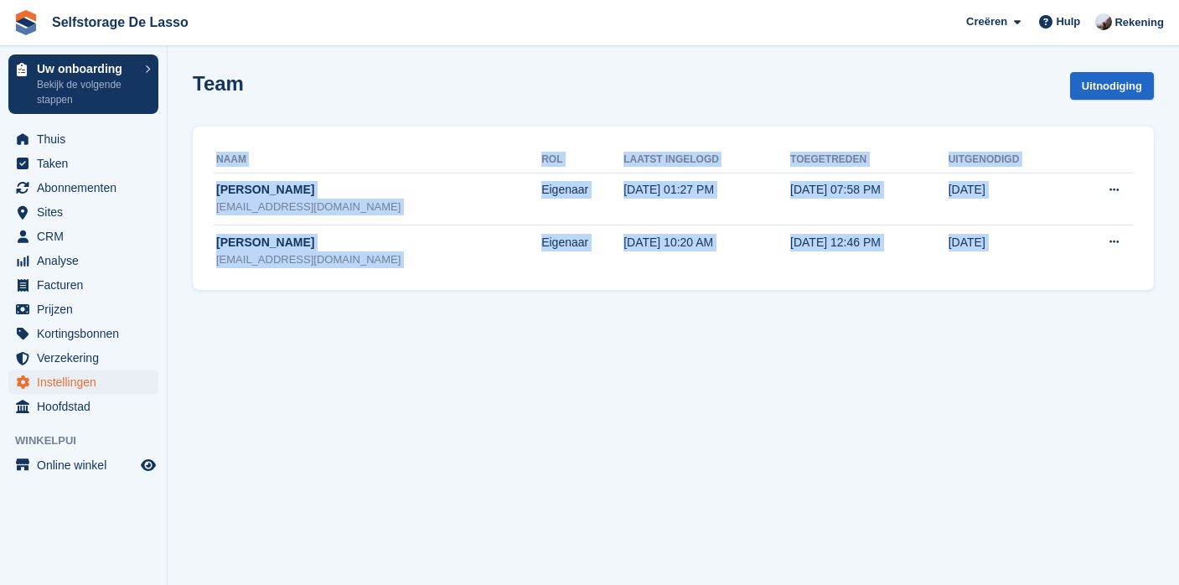
click at [592, 401] on section "Team Uitnodiging Naam Rol Laatst ingelogd Toegetreden Uitgenodigd [PERSON_NAME]…" at bounding box center [673, 292] width 1011 height 585
click at [313, 366] on section "Team Uitnodiging Naam Rol Laatst ingelogd Toegetreden Uitgenodigd [PERSON_NAME]…" at bounding box center [673, 292] width 1011 height 585
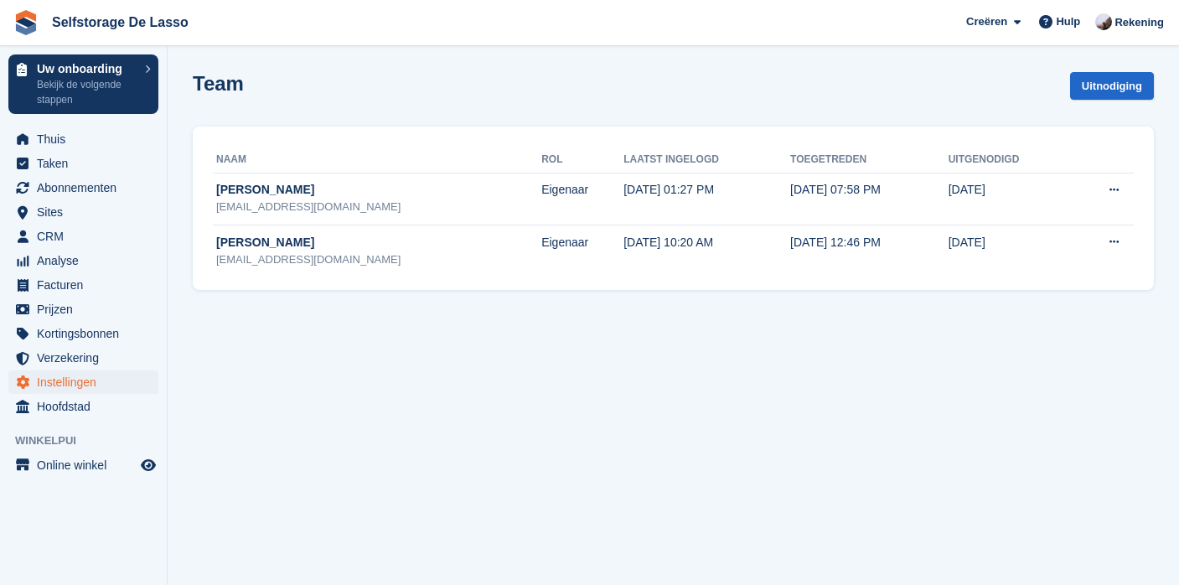
drag, startPoint x: 359, startPoint y: 421, endPoint x: 443, endPoint y: 157, distance: 277.1
click at [359, 411] on section "Team Uitnodiging Naam Rol Laatst ingelogd Toegetreden Uitgenodigd [PERSON_NAME]…" at bounding box center [673, 292] width 1011 height 585
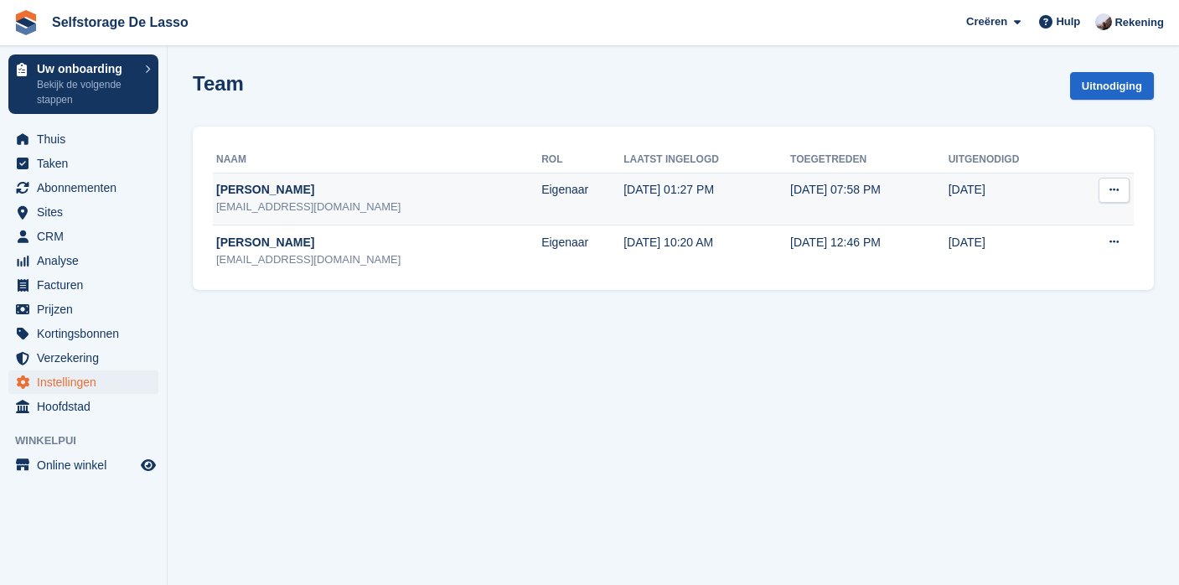
drag, startPoint x: 611, startPoint y: 447, endPoint x: 350, endPoint y: 201, distance: 358.0
click at [610, 446] on section "Team Uitnodiging Naam Rol Laatst ingelogd Toegetreden Uitgenodigd [PERSON_NAME]…" at bounding box center [673, 292] width 1011 height 585
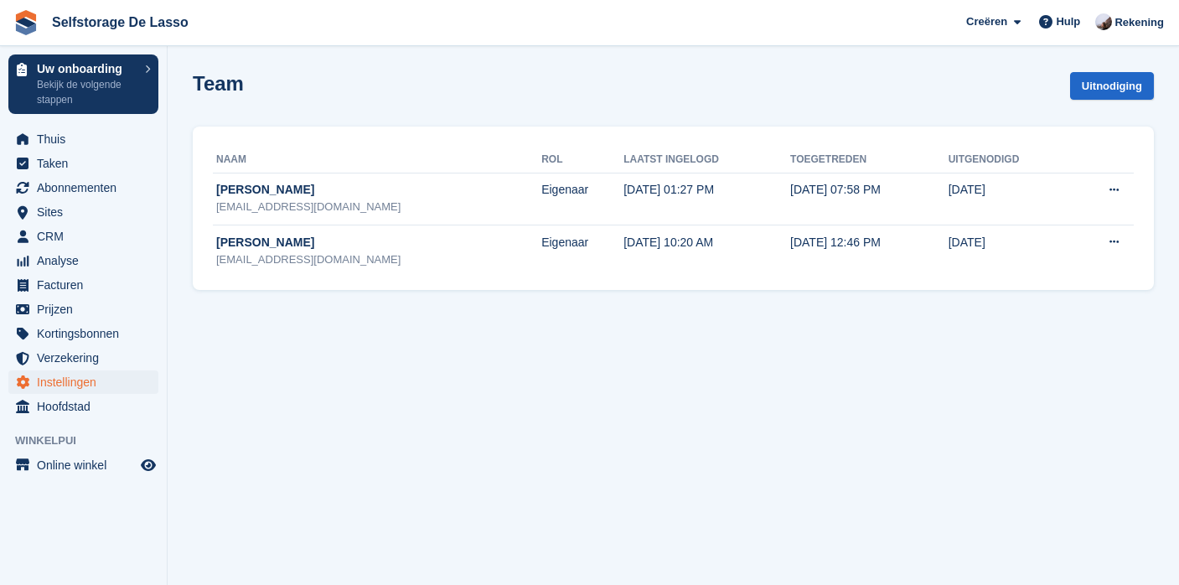
drag, startPoint x: 471, startPoint y: 404, endPoint x: 519, endPoint y: 42, distance: 365.2
click at [470, 400] on section "Team Uitnodiging Naam Rol Laatst ingelogd Toegetreden Uitgenodigd [PERSON_NAME]…" at bounding box center [673, 292] width 1011 height 585
